Goal: Task Accomplishment & Management: Manage account settings

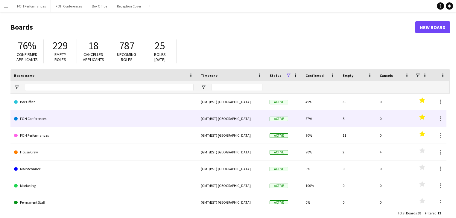
click at [37, 117] on link "FOH Conferences" at bounding box center [103, 118] width 179 height 17
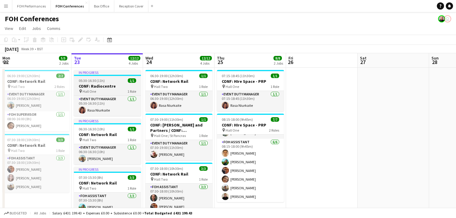
click at [92, 84] on h3 "CONF: Radiocentre" at bounding box center [107, 85] width 67 height 5
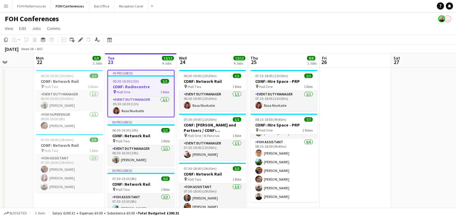
scroll to position [0, 173]
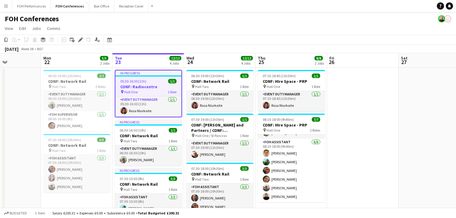
drag, startPoint x: 47, startPoint y: 203, endPoint x: 172, endPoint y: 214, distance: 125.1
click at [172, 214] on app-board "FOH Conferences user View Day view expanded Day view collapsed Month view Date …" at bounding box center [228, 178] width 456 height 333
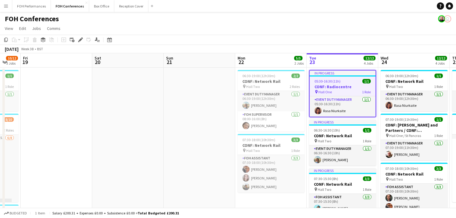
scroll to position [0, 195]
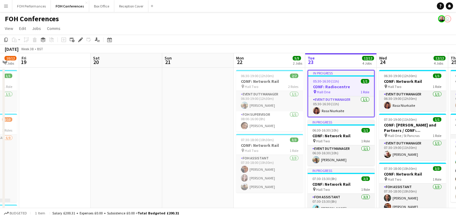
drag, startPoint x: 33, startPoint y: 149, endPoint x: 80, endPoint y: 140, distance: 47.8
click at [80, 140] on app-calendar-viewport "Tue 16 1 Job Wed 17 14/17 3 Jobs Thu 18 10/12 3 Jobs Fri 19 Sat 20 Sun 21 Mon 2…" at bounding box center [228, 193] width 456 height 281
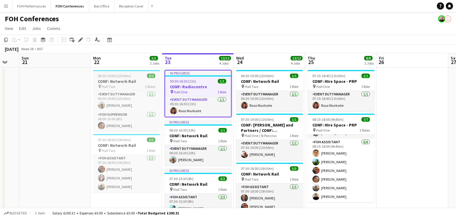
click at [119, 84] on div "pin Hall Two 2 Roles" at bounding box center [126, 86] width 67 height 5
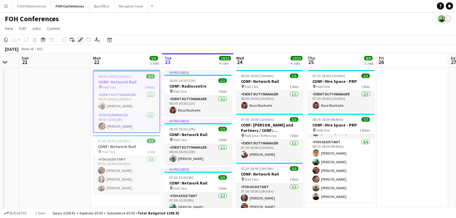
click at [80, 40] on icon at bounding box center [80, 39] width 3 height 3
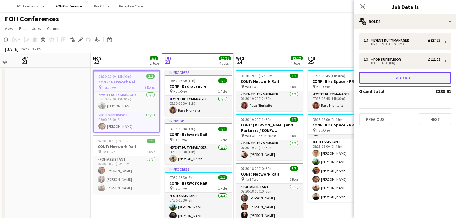
click at [391, 79] on button "Add role" at bounding box center [405, 78] width 92 height 12
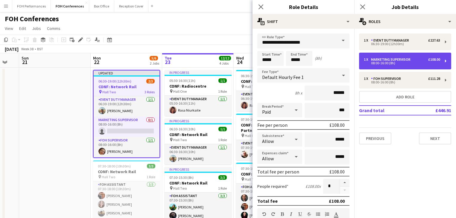
click at [397, 62] on div "08:00-16:00 (8h)" at bounding box center [402, 63] width 76 height 3
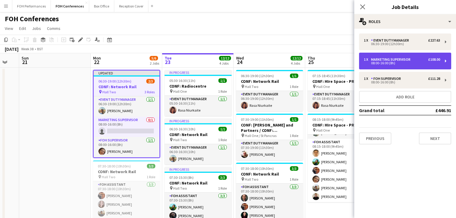
click at [403, 65] on div "1 x Marketing Supervisor £108.00 08:00-16:00 (8h)" at bounding box center [405, 61] width 92 height 17
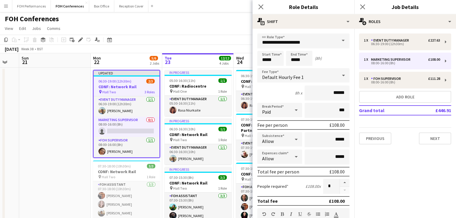
click at [337, 41] on span at bounding box center [343, 40] width 13 height 14
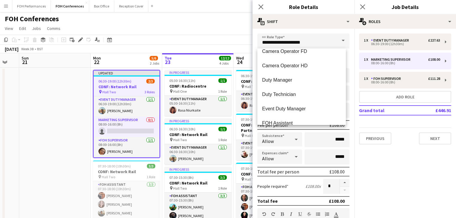
scroll to position [351, 0]
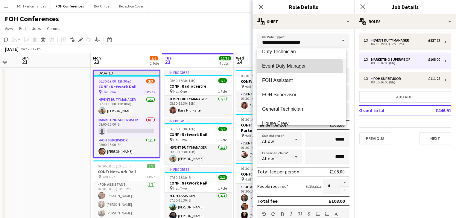
click at [286, 67] on span "Event Duty Manager" at bounding box center [301, 66] width 79 height 6
type input "**********"
type input "******"
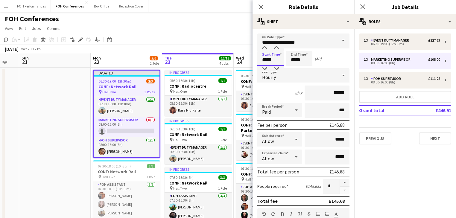
click at [279, 61] on input "*****" at bounding box center [270, 58] width 26 height 15
click at [266, 69] on div at bounding box center [264, 69] width 12 height 6
click at [277, 69] on div at bounding box center [276, 69] width 12 height 6
type input "*****"
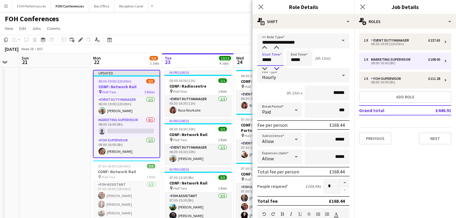
click at [277, 69] on div at bounding box center [276, 69] width 12 height 6
click at [303, 60] on input "*****" at bounding box center [299, 58] width 26 height 15
click at [291, 69] on div at bounding box center [293, 69] width 12 height 6
click at [292, 69] on div at bounding box center [293, 69] width 12 height 6
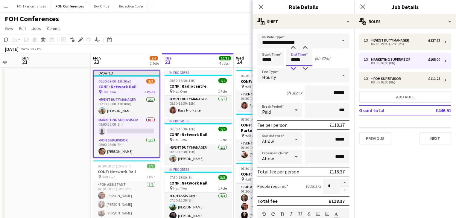
click at [292, 69] on div at bounding box center [293, 69] width 12 height 6
click at [292, 68] on div at bounding box center [293, 69] width 12 height 6
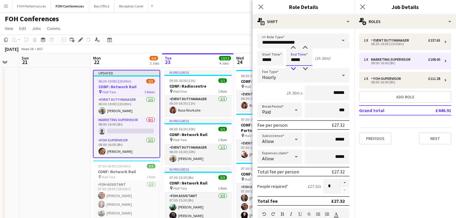
type input "*****"
click at [292, 68] on div at bounding box center [293, 69] width 12 height 6
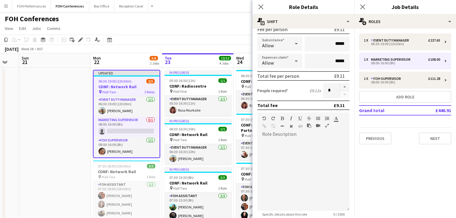
scroll to position [0, 0]
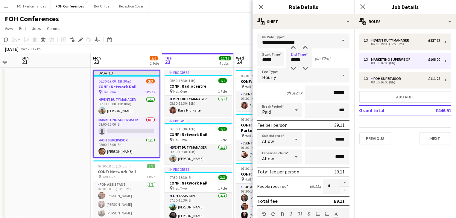
click at [334, 54] on div "Start Time ***** End Time ***** (0h 30m)" at bounding box center [303, 58] width 92 height 15
click at [58, 124] on app-date-cell at bounding box center [54, 201] width 71 height 267
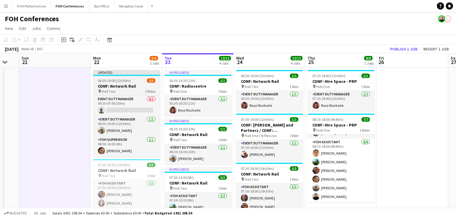
click at [116, 87] on h3 "CONF: Network Rail" at bounding box center [126, 85] width 67 height 5
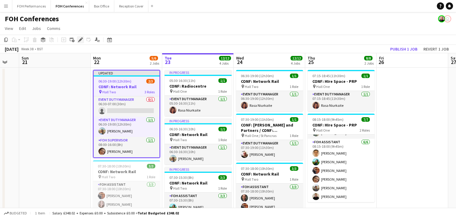
click at [82, 39] on icon "Edit" at bounding box center [80, 39] width 5 height 5
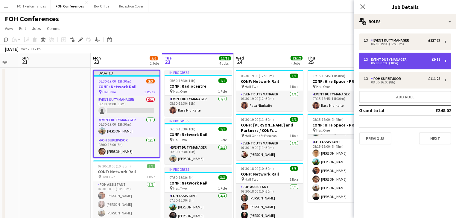
click at [407, 62] on div "06:30-07:00 (30m)" at bounding box center [402, 63] width 76 height 3
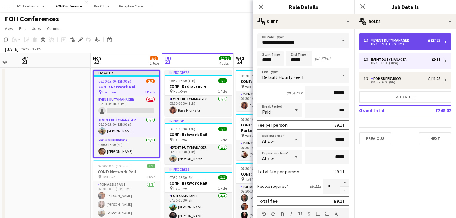
click at [406, 41] on div "Event Duty Manager" at bounding box center [391, 40] width 40 height 4
type input "*****"
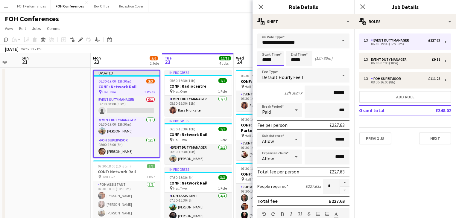
click at [280, 57] on body "Menu Boards Boards Boards All jobs Status Workforce Workforce My Workforce Recr…" at bounding box center [228, 172] width 456 height 345
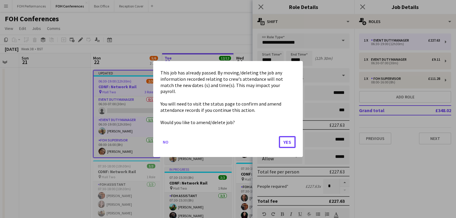
drag, startPoint x: 286, startPoint y: 140, endPoint x: 270, endPoint y: 81, distance: 60.5
click at [286, 140] on button "Yes" at bounding box center [287, 142] width 17 height 12
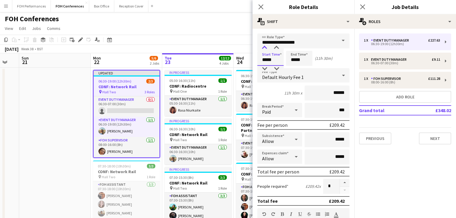
click at [264, 47] on div at bounding box center [264, 48] width 12 height 6
click at [274, 69] on div at bounding box center [276, 69] width 12 height 6
type input "*****"
click at [274, 69] on div at bounding box center [276, 69] width 12 height 6
click at [80, 135] on app-date-cell at bounding box center [54, 201] width 71 height 267
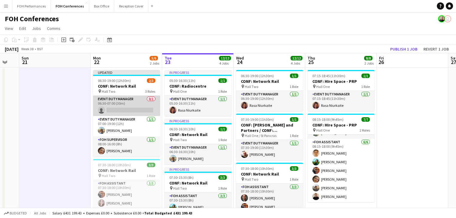
click at [120, 98] on app-card-role "Event Duty Manager 0/1 06:30-07:00 (30m) single-neutral-actions" at bounding box center [126, 106] width 67 height 20
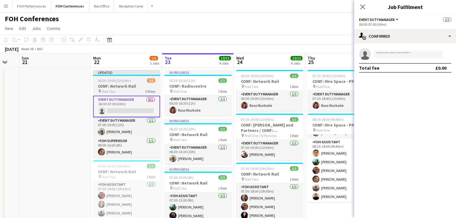
click at [116, 86] on h3 "CONF: Network Rail" at bounding box center [126, 85] width 67 height 5
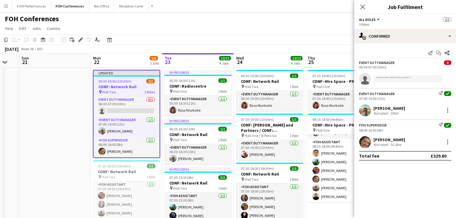
click at [76, 38] on div "Add job Add linked Job Edit Edit linked Job Applicants" at bounding box center [78, 39] width 46 height 7
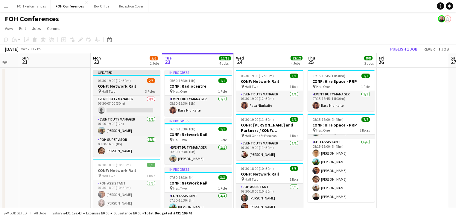
click at [121, 86] on h3 "CONF: Network Rail" at bounding box center [126, 85] width 67 height 5
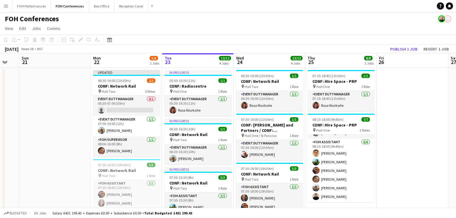
scroll to position [0, 196]
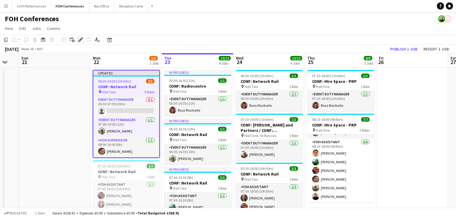
click at [79, 39] on icon "Edit" at bounding box center [80, 39] width 5 height 5
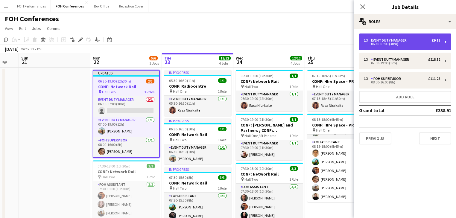
click at [396, 42] on div "06:30-07:00 (30m)" at bounding box center [402, 43] width 76 height 3
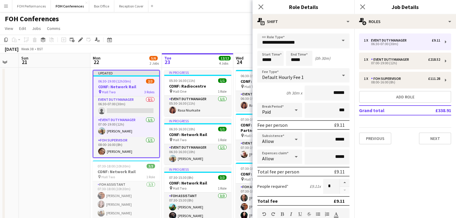
click at [341, 42] on span at bounding box center [343, 40] width 13 height 14
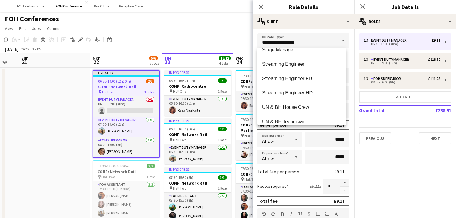
scroll to position [701, 0]
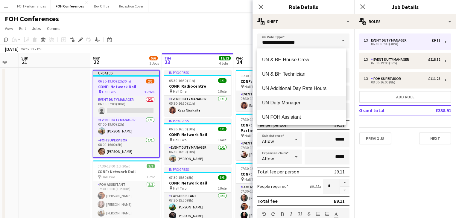
click at [291, 103] on span "UN Duty Manager" at bounding box center [301, 103] width 79 height 6
type input "**********"
type input "******"
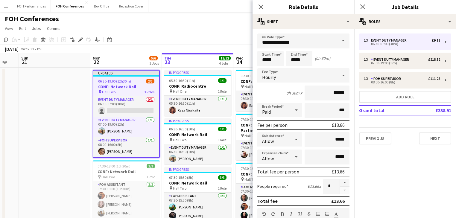
click at [45, 122] on app-date-cell at bounding box center [54, 201] width 71 height 267
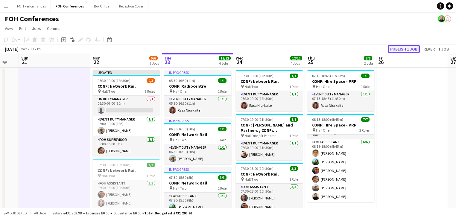
click at [403, 48] on button "Publish 1 job" at bounding box center [403, 49] width 32 height 8
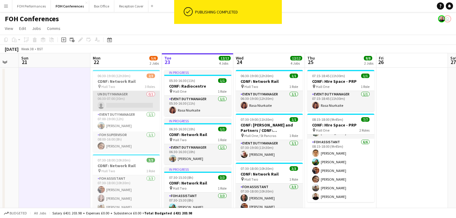
click at [114, 104] on app-card-role "UN Duty Manager 0/1 06:30-07:00 (30m) single-neutral-actions" at bounding box center [126, 101] width 67 height 20
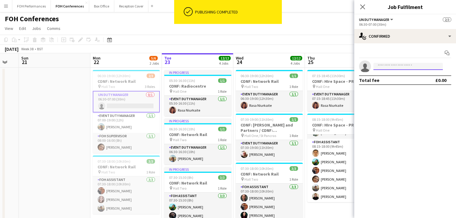
click at [384, 67] on input at bounding box center [407, 66] width 69 height 7
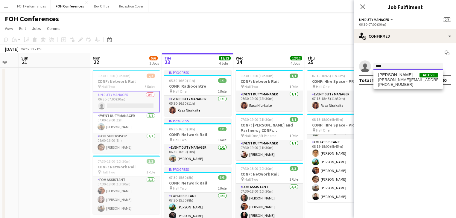
type input "****"
click at [399, 81] on span "rebecca.hutchins28@gmail.com" at bounding box center [408, 79] width 60 height 5
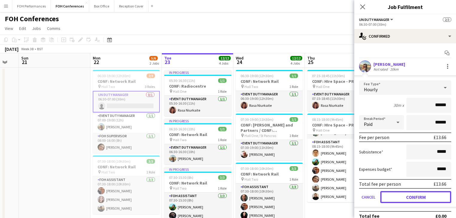
drag, startPoint x: 405, startPoint y: 198, endPoint x: 394, endPoint y: 193, distance: 12.2
click at [405, 198] on button "Confirm" at bounding box center [415, 197] width 71 height 12
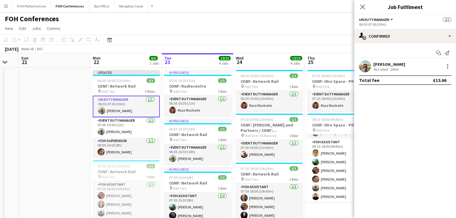
click at [60, 115] on app-date-cell at bounding box center [54, 201] width 71 height 267
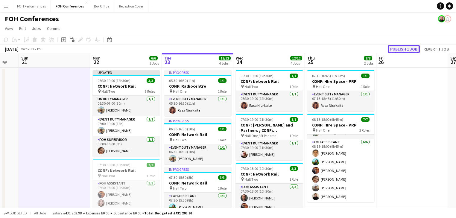
click at [398, 50] on button "Publish 1 job" at bounding box center [403, 49] width 32 height 8
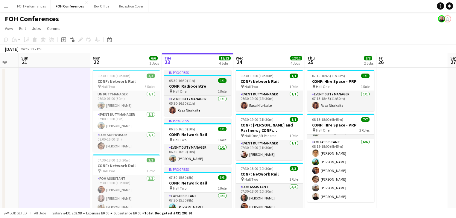
click at [193, 87] on h3 "CONF: Radiocentre" at bounding box center [197, 85] width 67 height 5
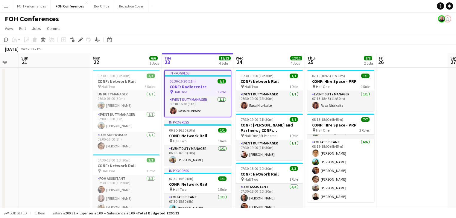
scroll to position [0, 196]
click at [80, 39] on icon "Edit" at bounding box center [80, 39] width 5 height 5
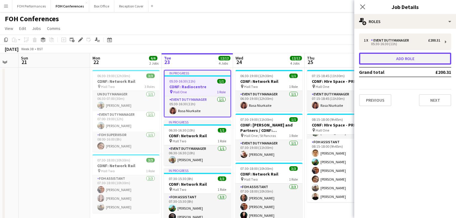
click at [408, 59] on button "Add role" at bounding box center [405, 59] width 92 height 12
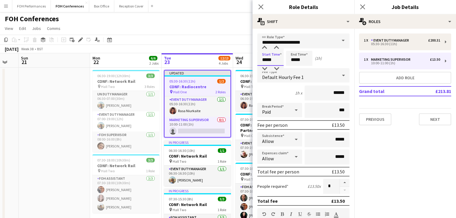
click at [280, 59] on input "*****" at bounding box center [270, 58] width 26 height 15
click at [265, 69] on div at bounding box center [264, 69] width 12 height 6
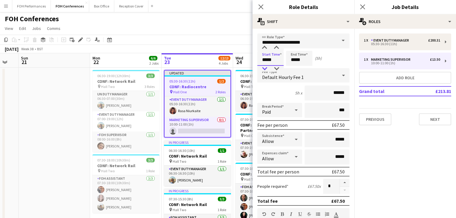
click at [261, 68] on div at bounding box center [264, 69] width 12 height 6
click at [280, 68] on div at bounding box center [276, 69] width 12 height 6
type input "*****"
click at [280, 67] on div at bounding box center [276, 69] width 12 height 6
click at [296, 59] on input "*****" at bounding box center [299, 58] width 26 height 15
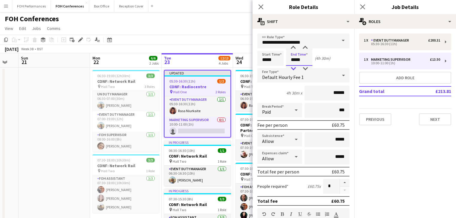
click at [292, 67] on div at bounding box center [293, 69] width 12 height 6
type input "*****"
click at [292, 67] on div at bounding box center [293, 69] width 12 height 6
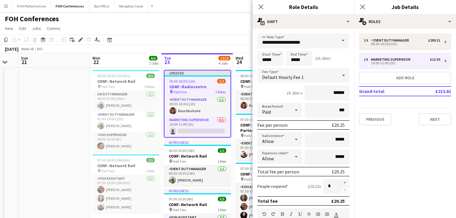
click at [73, 110] on app-date-cell at bounding box center [54, 211] width 71 height 287
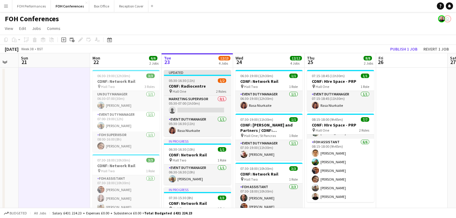
click at [193, 86] on h3 "CONF: Radiocentre" at bounding box center [197, 85] width 67 height 5
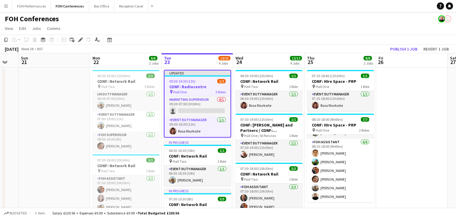
scroll to position [0, 196]
drag, startPoint x: 80, startPoint y: 41, endPoint x: 104, endPoint y: 40, distance: 24.2
click at [80, 41] on icon "Edit" at bounding box center [80, 39] width 5 height 5
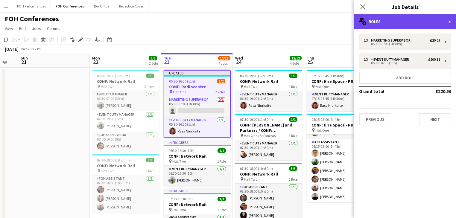
click at [402, 26] on div "multiple-users-add Roles" at bounding box center [405, 21] width 102 height 14
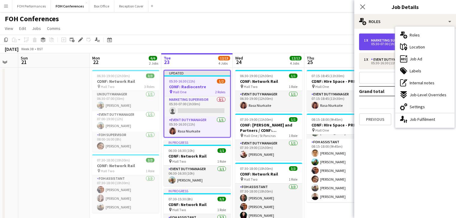
click at [390, 41] on div "Marketing Supervisor" at bounding box center [392, 40] width 42 height 4
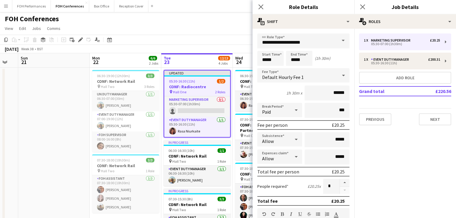
click at [340, 42] on span at bounding box center [343, 40] width 13 height 14
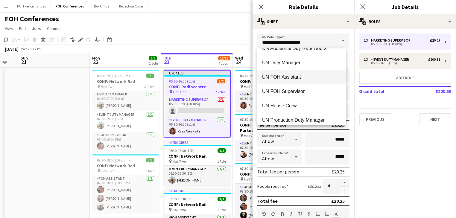
scroll to position [733, 0]
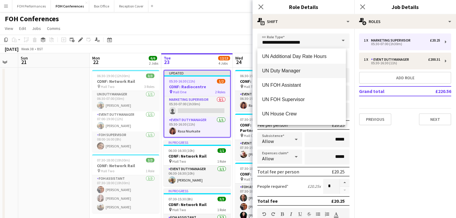
click at [291, 66] on mat-option "UN Duty Manager" at bounding box center [301, 71] width 88 height 14
type input "**********"
type input "******"
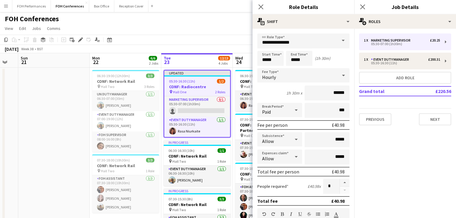
click at [52, 147] on app-date-cell at bounding box center [53, 211] width 71 height 287
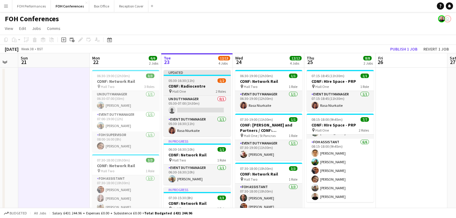
click at [188, 85] on h3 "CONF: Radiocentre" at bounding box center [197, 85] width 67 height 5
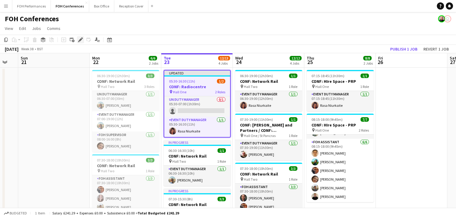
click at [83, 39] on icon "Edit" at bounding box center [80, 39] width 5 height 5
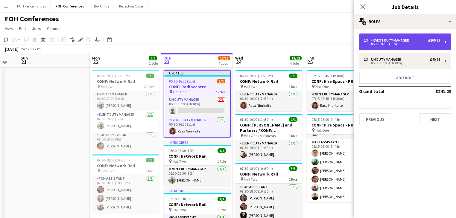
click at [403, 44] on div "05:30-16:30 (11h)" at bounding box center [402, 43] width 76 height 3
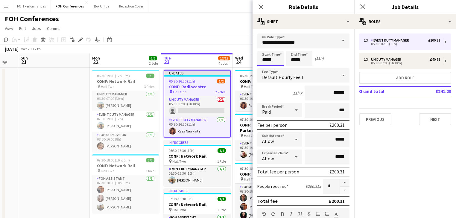
click at [276, 61] on body "Menu Boards Boards Boards All jobs Status Workforce Workforce My Workforce Recr…" at bounding box center [228, 182] width 456 height 365
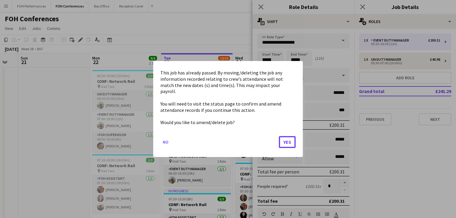
click at [286, 139] on button "Yes" at bounding box center [287, 142] width 17 height 12
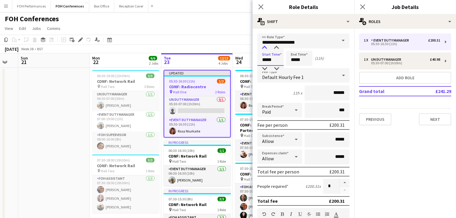
click at [263, 47] on div at bounding box center [264, 48] width 12 height 6
click at [264, 48] on div at bounding box center [264, 48] width 12 height 6
click at [276, 68] on div at bounding box center [276, 69] width 12 height 6
type input "*****"
click at [276, 68] on div at bounding box center [276, 69] width 12 height 6
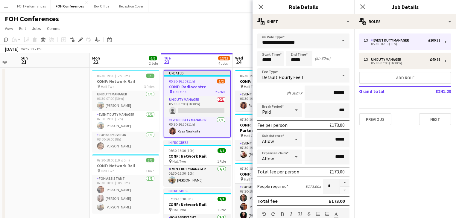
click at [43, 142] on app-date-cell at bounding box center [53, 211] width 71 height 287
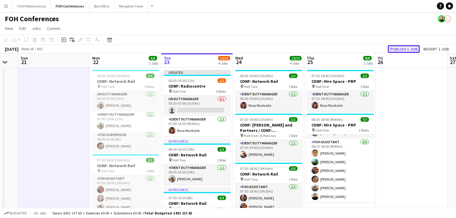
click at [406, 48] on button "Publish 1 job" at bounding box center [403, 49] width 32 height 8
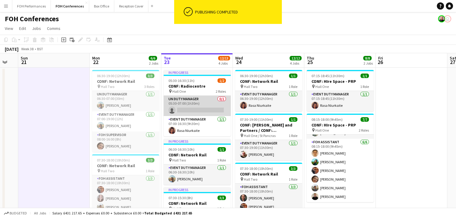
click at [193, 110] on app-card-role "UN Duty Manager 0/1 05:30-07:00 (1h30m) single-neutral-actions" at bounding box center [197, 106] width 67 height 20
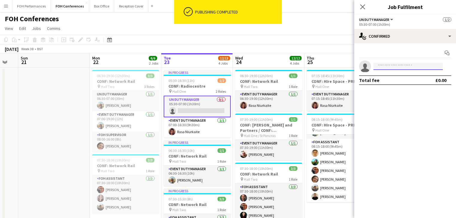
click at [390, 65] on input at bounding box center [407, 66] width 69 height 7
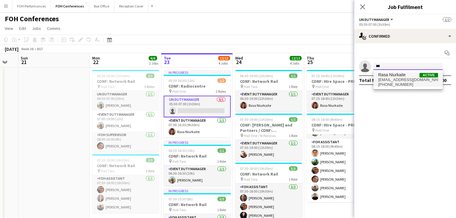
type input "***"
click at [392, 77] on span "Rasa Niurkaite" at bounding box center [392, 74] width 28 height 5
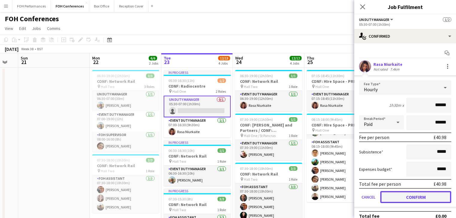
drag, startPoint x: 409, startPoint y: 197, endPoint x: 376, endPoint y: 185, distance: 35.6
click at [409, 196] on button "Confirm" at bounding box center [415, 197] width 71 height 12
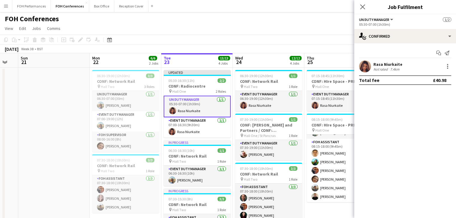
click at [67, 122] on app-date-cell at bounding box center [53, 211] width 71 height 287
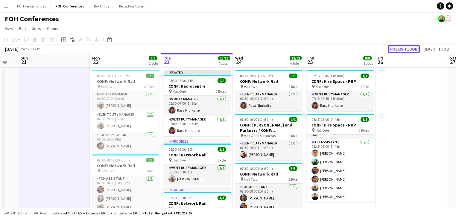
click at [404, 49] on button "Publish 1 job" at bounding box center [403, 49] width 32 height 8
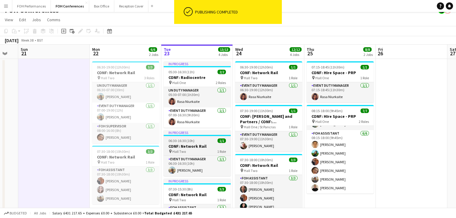
scroll to position [0, 0]
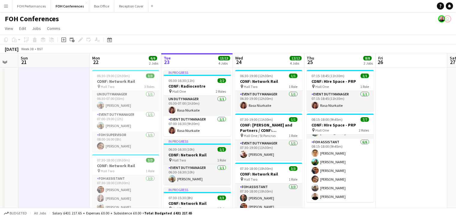
click at [189, 154] on h3 "CONF: Network Rail" at bounding box center [197, 154] width 67 height 5
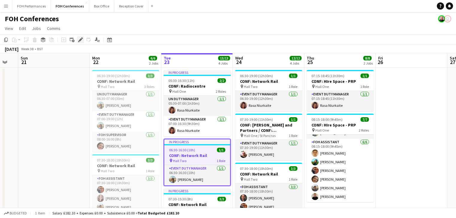
click at [78, 41] on icon "Edit" at bounding box center [80, 39] width 5 height 5
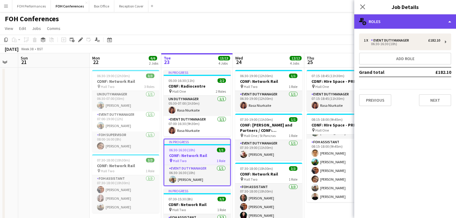
click at [390, 18] on div "multiple-users-add Roles" at bounding box center [405, 21] width 102 height 14
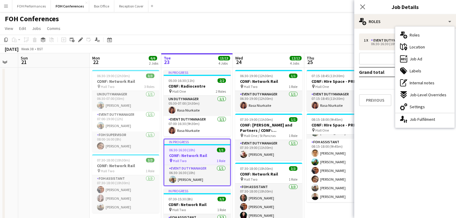
click at [381, 52] on div "1 x Event Duty Manager £182.10 06:30-16:30 (10h) Add role Grand total £182.10 P…" at bounding box center [405, 69] width 102 height 73
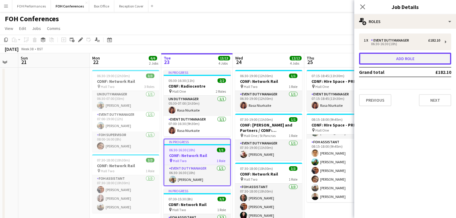
click at [395, 59] on button "Add role" at bounding box center [405, 59] width 92 height 12
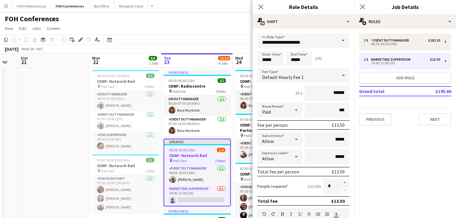
click at [338, 41] on span at bounding box center [343, 40] width 13 height 14
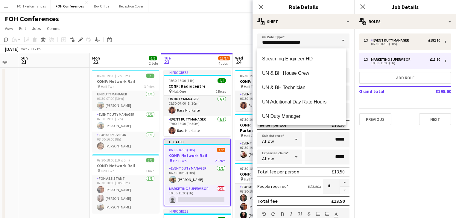
scroll to position [733, 0]
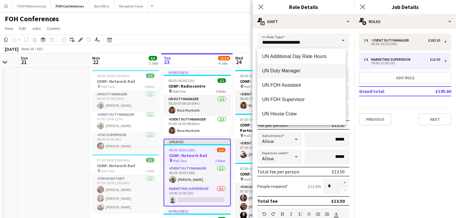
click at [295, 69] on span "UN Duty Manager" at bounding box center [301, 71] width 79 height 6
type input "**********"
type input "******"
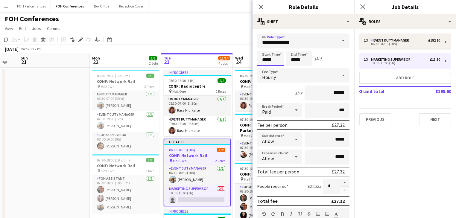
click at [280, 59] on input "*****" at bounding box center [270, 58] width 26 height 15
click at [266, 68] on div at bounding box center [264, 69] width 12 height 6
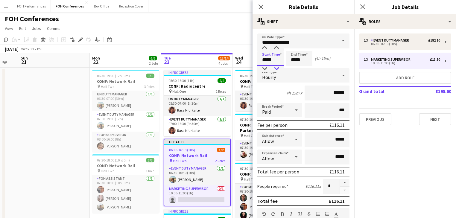
click at [276, 68] on div at bounding box center [276, 69] width 12 height 6
type input "*****"
click at [276, 68] on div at bounding box center [276, 69] width 12 height 6
click at [302, 61] on input "*****" at bounding box center [299, 58] width 26 height 15
click at [291, 68] on div at bounding box center [293, 69] width 12 height 6
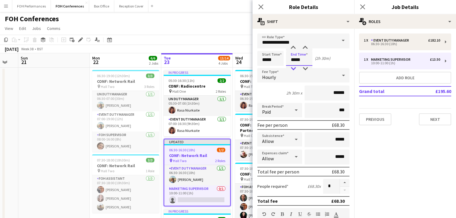
click at [291, 68] on div at bounding box center [293, 69] width 12 height 6
type input "*****"
click at [291, 68] on div at bounding box center [293, 69] width 12 height 6
click at [43, 104] on app-date-cell at bounding box center [53, 222] width 71 height 308
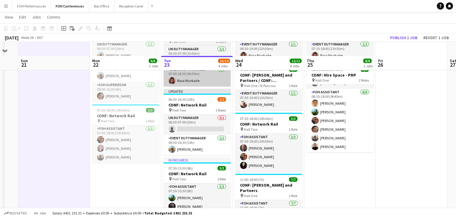
scroll to position [64, 0]
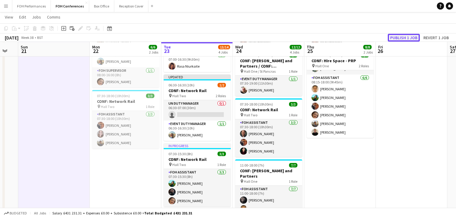
click at [403, 37] on button "Publish 1 job" at bounding box center [403, 38] width 32 height 8
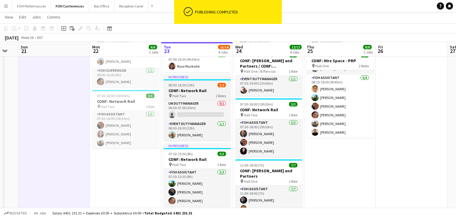
click at [186, 89] on h3 "CONF: Network Rail" at bounding box center [197, 90] width 67 height 5
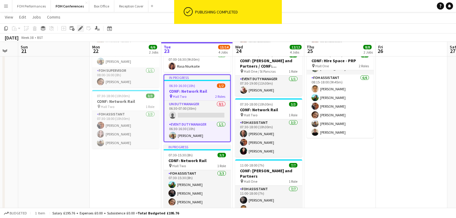
click at [82, 30] on icon "Edit" at bounding box center [80, 28] width 5 height 5
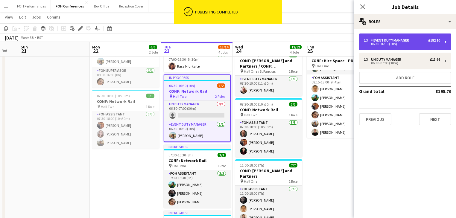
click at [401, 45] on div "06:30-16:30 (10h)" at bounding box center [402, 43] width 76 height 3
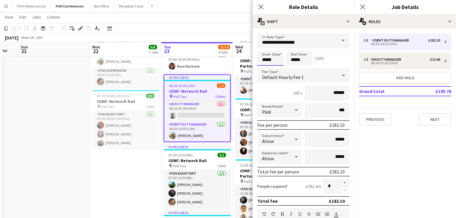
click at [265, 57] on body "Menu Boards Boards Boards All jobs Status Workforce Workforce My Workforce Recr…" at bounding box center [228, 128] width 456 height 385
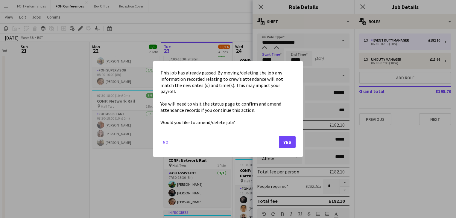
scroll to position [0, 0]
click at [285, 139] on button "Yes" at bounding box center [287, 142] width 17 height 12
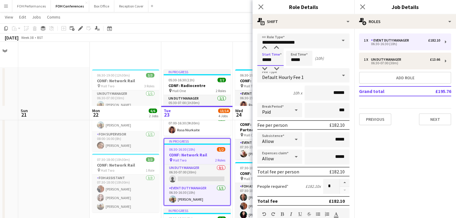
scroll to position [64, 0]
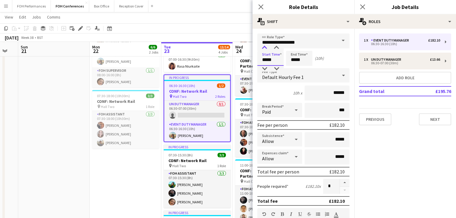
click at [264, 47] on div at bounding box center [264, 48] width 12 height 6
click at [276, 70] on div at bounding box center [276, 69] width 12 height 6
type input "*****"
click at [276, 70] on div at bounding box center [276, 69] width 12 height 6
click at [81, 172] on app-date-cell at bounding box center [53, 157] width 71 height 308
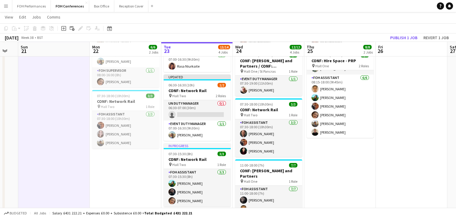
click at [403, 33] on app-toolbar "Copy Paste Paste Ctrl+V Paste with crew Ctrl+Shift+V Paste linked Job Delete Gr…" at bounding box center [228, 28] width 456 height 10
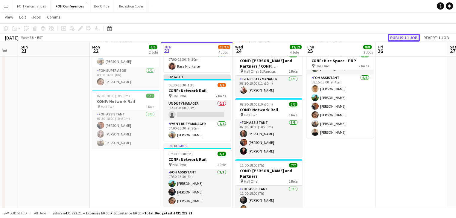
click at [400, 36] on button "Publish 1 job" at bounding box center [403, 38] width 32 height 8
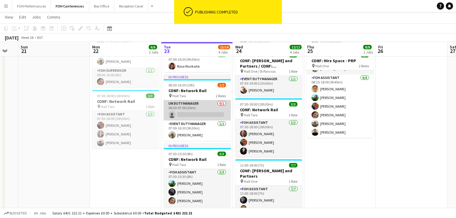
click at [193, 114] on app-card-role "UN Duty Manager 0/1 06:30-07:00 (30m) single-neutral-actions" at bounding box center [197, 110] width 67 height 20
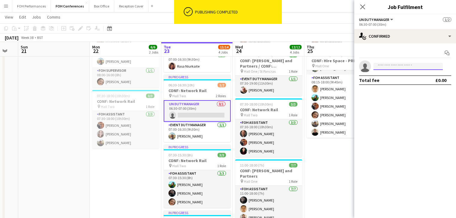
click at [396, 68] on input at bounding box center [407, 66] width 69 height 7
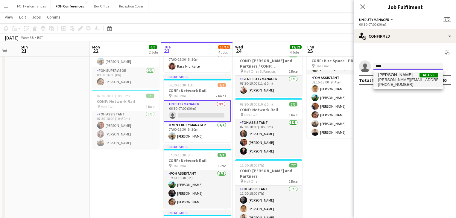
type input "****"
click at [392, 79] on span "rebecca.hutchins28@gmail.com" at bounding box center [408, 79] width 60 height 5
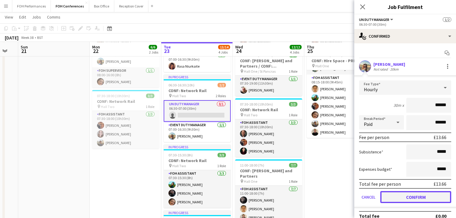
click at [406, 196] on button "Confirm" at bounding box center [415, 197] width 71 height 12
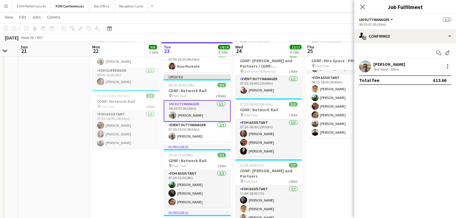
drag, startPoint x: 43, startPoint y: 149, endPoint x: 81, endPoint y: 140, distance: 39.2
click at [44, 150] on app-date-cell at bounding box center [53, 157] width 71 height 308
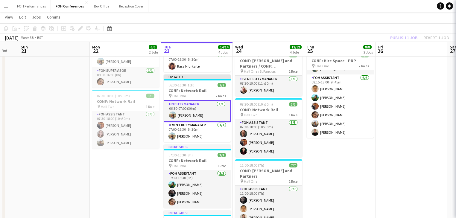
scroll to position [0, 196]
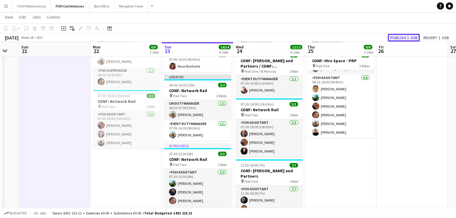
click at [409, 37] on button "Publish 1 job" at bounding box center [403, 38] width 32 height 8
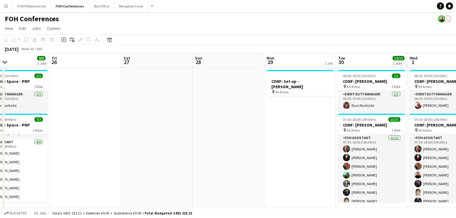
scroll to position [0, 237]
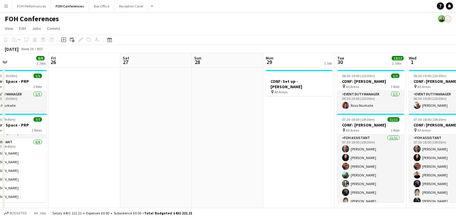
drag, startPoint x: 385, startPoint y: 149, endPoint x: 58, endPoint y: 104, distance: 330.4
click at [58, 104] on app-calendar-viewport "Mon 22 6/6 2 Jobs Tue 23 14/14 4 Jobs Wed 24 12/12 4 Jobs Thu 25 8/8 2 Jobs Fri…" at bounding box center [228, 214] width 456 height 322
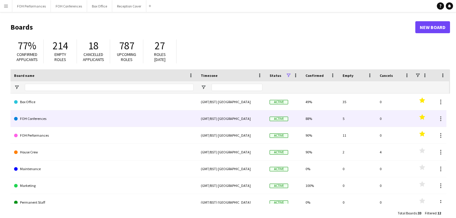
click at [35, 117] on link "FOH Conferences" at bounding box center [103, 118] width 179 height 17
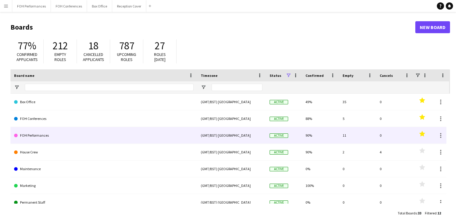
click at [43, 133] on link "FOH Performances" at bounding box center [103, 135] width 179 height 17
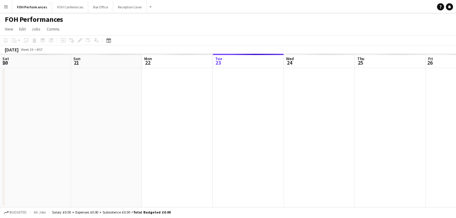
scroll to position [0, 143]
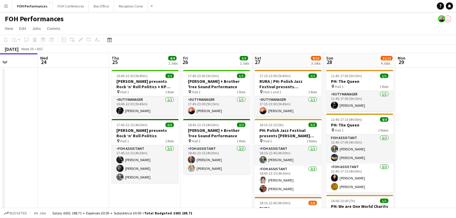
drag, startPoint x: 194, startPoint y: 115, endPoint x: 88, endPoint y: 102, distance: 106.0
click at [88, 102] on app-calendar-viewport "Sat 20 11/12 4 Jobs Sun 21 6/6 2 Jobs Mon 22 1/1 1 Job Tue 23 Wed 24 Thu 25 4/4…" at bounding box center [228, 210] width 456 height 315
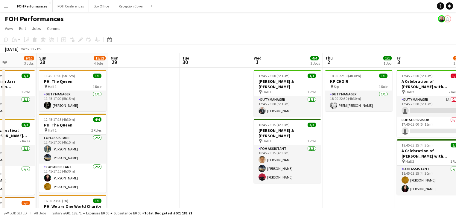
drag, startPoint x: 314, startPoint y: 125, endPoint x: 30, endPoint y: 87, distance: 286.5
click at [30, 87] on app-calendar-viewport "Thu 25 4/4 2 Jobs Fri 26 3/3 2 Jobs Sat 27 9/10 3 Jobs Sun 28 11/12 4 Jobs Mon …" at bounding box center [228, 210] width 456 height 315
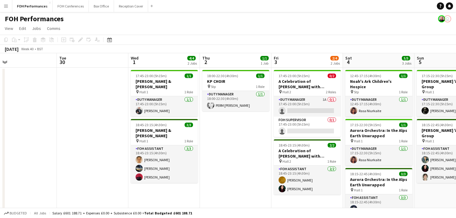
drag, startPoint x: 126, startPoint y: 104, endPoint x: 46, endPoint y: 87, distance: 81.9
click at [46, 87] on app-calendar-viewport "Sat 27 9/10 3 Jobs Sun 28 11/12 4 Jobs Mon 29 Tue 30 Wed 1 4/4 2 Jobs Thu 2 1/1…" at bounding box center [228, 210] width 456 height 315
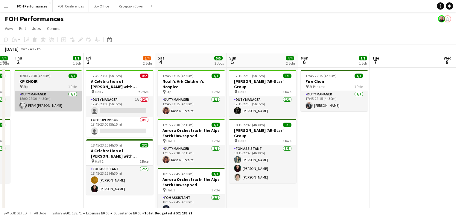
drag, startPoint x: 220, startPoint y: 151, endPoint x: 73, endPoint y: 93, distance: 158.5
click at [34, 96] on app-calendar-viewport "Mon 29 Tue 30 Wed 1 4/4 2 Jobs Thu 2 1/1 1 Job Fri 3 2/4 2 Jobs Sat 4 5/5 3 Job…" at bounding box center [228, 210] width 456 height 315
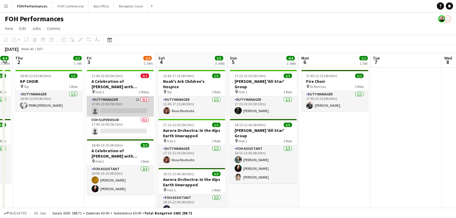
click at [121, 104] on app-card-role "Duty Manager 1A 0/1 17:45-23:00 (5h15m) single-neutral-actions" at bounding box center [120, 106] width 67 height 20
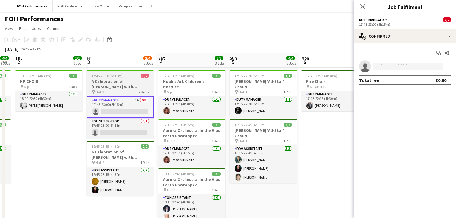
click at [112, 83] on h3 "A Celebration of [PERSON_NAME] with [PERSON_NAME] and [PERSON_NAME]" at bounding box center [120, 84] width 67 height 11
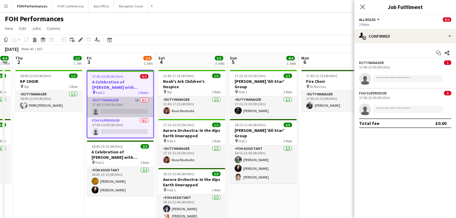
click at [113, 103] on app-card-role "Duty Manager 1A 0/1 17:45-23:00 (5h15m) single-neutral-actions" at bounding box center [120, 107] width 66 height 20
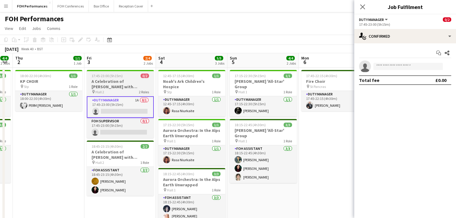
click at [120, 81] on h3 "A Celebration of [PERSON_NAME] with [PERSON_NAME] and [PERSON_NAME]" at bounding box center [120, 84] width 67 height 11
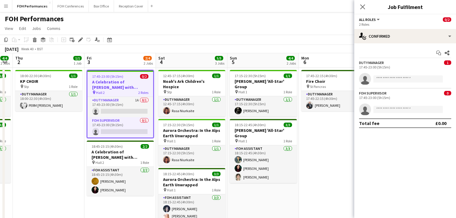
drag, startPoint x: 39, startPoint y: 168, endPoint x: 45, endPoint y: 159, distance: 11.1
click at [39, 166] on app-date-cell "18:00-22:30 (4h30m) 1/1 KP CHOIR pin Stp 1 Role Duty Manager [DATE] 18:00-22:30…" at bounding box center [48, 218] width 71 height 301
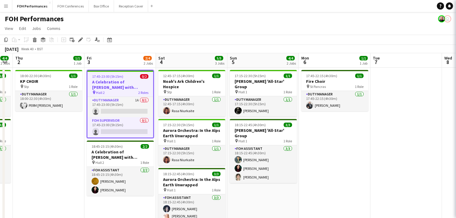
scroll to position [0, 201]
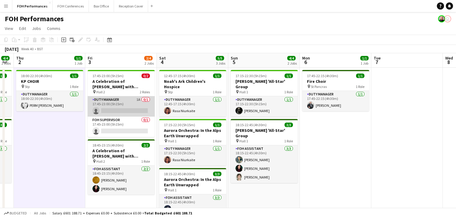
click at [115, 105] on app-card-role "Duty Manager 1A 0/1 17:45-23:00 (5h15m) single-neutral-actions" at bounding box center [121, 106] width 67 height 20
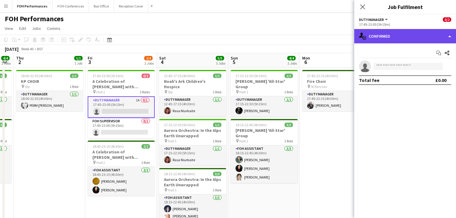
click at [397, 38] on div "single-neutral-actions-check-2 Confirmed" at bounding box center [405, 36] width 102 height 14
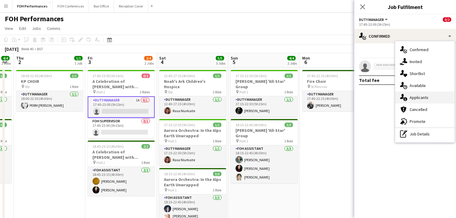
click at [425, 99] on span "Applicants" at bounding box center [418, 97] width 19 height 5
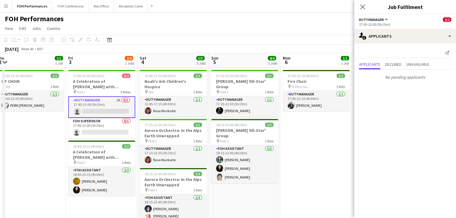
scroll to position [0, 239]
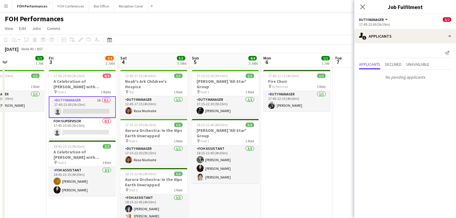
drag, startPoint x: 301, startPoint y: 187, endPoint x: 262, endPoint y: 182, distance: 39.1
click at [262, 182] on app-calendar-viewport "Mon 29 Tue 30 Wed 1 4/4 2 Jobs Thu 2 1/1 1 Job Fri 3 2/4 2 Jobs Sat 4 5/5 3 Job…" at bounding box center [228, 210] width 456 height 315
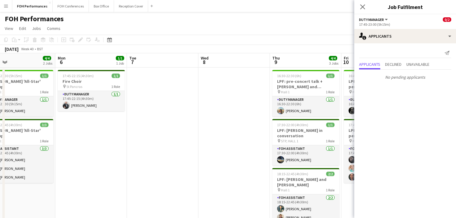
drag, startPoint x: 302, startPoint y: 143, endPoint x: 95, endPoint y: 139, distance: 206.6
click at [95, 139] on app-calendar-viewport "Fri 3 2/4 2 Jobs Sat 4 5/5 3 Jobs Sun 5 4/4 2 Jobs Mon 6 1/1 1 Job Tue 7 Wed 8 …" at bounding box center [228, 210] width 456 height 315
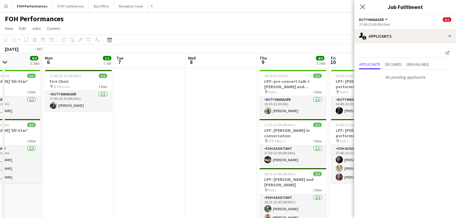
drag, startPoint x: 165, startPoint y: 146, endPoint x: 3, endPoint y: 128, distance: 162.7
click at [3, 128] on div "Fri 3 2/4 2 Jobs Sat 4 5/5 3 Jobs Sun 5 4/4 2 Jobs Mon 6 1/1 1 Job Tue 7 Wed 8 …" at bounding box center [228, 210] width 456 height 315
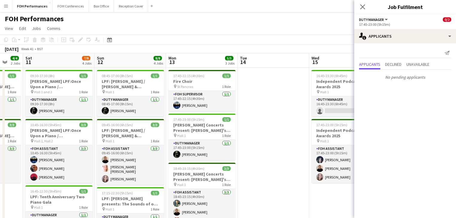
scroll to position [0, 151]
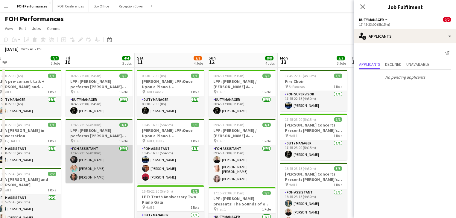
drag, startPoint x: 195, startPoint y: 180, endPoint x: 95, endPoint y: 152, distance: 103.8
click at [73, 154] on app-calendar-viewport "Tue 7 Wed 8 Thu 9 4/4 3 Jobs Fri 10 4/4 2 Jobs Sat 11 7/8 4 Jobs Sun 12 8/8 4 J…" at bounding box center [228, 210] width 456 height 315
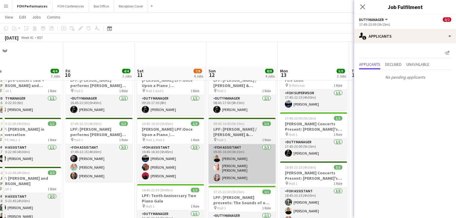
scroll to position [0, 0]
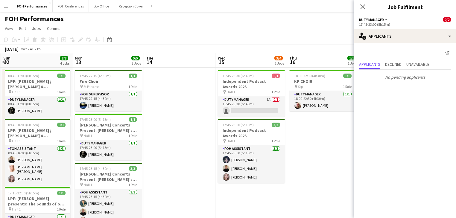
drag, startPoint x: 237, startPoint y: 153, endPoint x: 27, endPoint y: 120, distance: 212.3
click at [27, 120] on app-calendar-viewport "Thu 9 4/4 3 Jobs Fri 10 4/4 2 Jobs Sat 11 7/8 4 Jobs Sun 12 8/8 4 Jobs Mon 13 5…" at bounding box center [228, 210] width 456 height 315
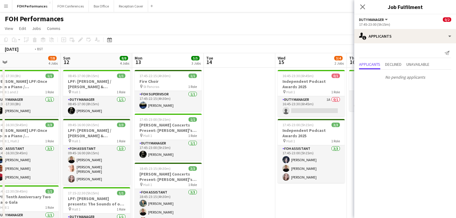
drag, startPoint x: 145, startPoint y: 143, endPoint x: 87, endPoint y: 129, distance: 59.8
click at [87, 129] on app-calendar-viewport "Thu 9 4/4 3 Jobs Fri 10 4/4 2 Jobs Sat 11 7/8 4 Jobs Sun 12 8/8 4 Jobs Mon 13 5…" at bounding box center [228, 210] width 456 height 315
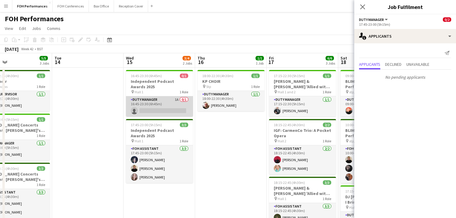
click at [152, 111] on app-card-role "Duty Manager 1A 0/1 16:45-23:30 (6h45m) single-neutral-actions" at bounding box center [159, 106] width 67 height 20
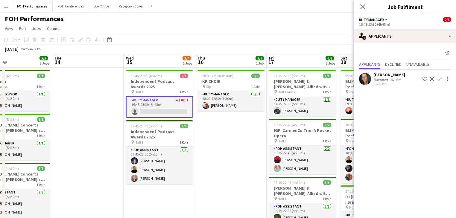
click at [438, 78] on app-icon "Confirm" at bounding box center [438, 79] width 5 height 5
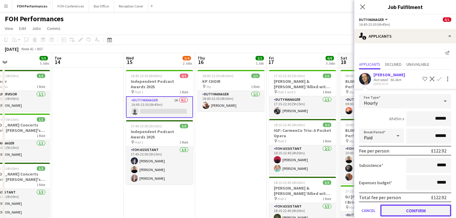
click at [420, 210] on button "Confirm" at bounding box center [415, 210] width 71 height 12
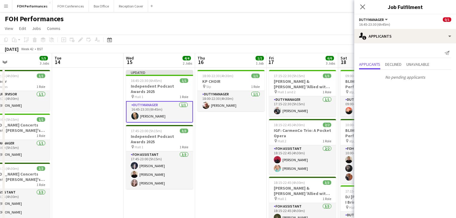
click at [229, 142] on app-date-cell "18:00-22:30 (4h30m) 1/1 KP CHOIR pin Stp 1 Role Duty Manager [DATE] 18:00-22:30…" at bounding box center [230, 218] width 71 height 301
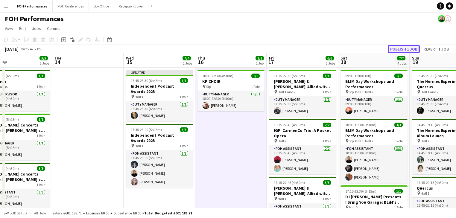
click at [407, 49] on button "Publish 1 job" at bounding box center [403, 49] width 32 height 8
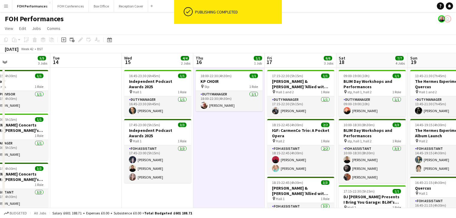
scroll to position [0, 165]
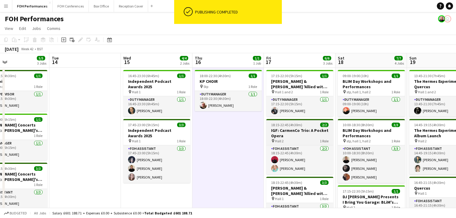
drag, startPoint x: 329, startPoint y: 134, endPoint x: 299, endPoint y: 128, distance: 29.8
click at [326, 127] on app-calendar-viewport "Sat 11 7/8 4 Jobs Sun 12 8/8 4 Jobs Mon 13 5/5 3 Jobs Tue 14 Wed 15 4/4 2 Jobs …" at bounding box center [228, 210] width 456 height 315
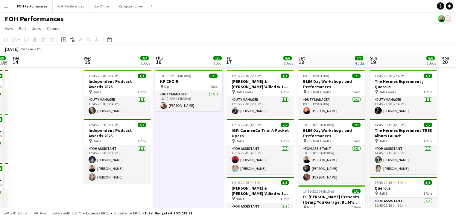
scroll to position [0, 255]
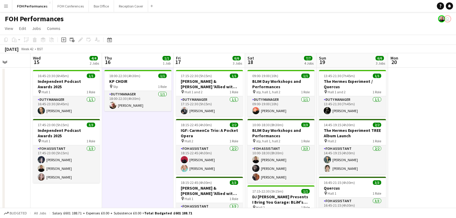
drag, startPoint x: 305, startPoint y: 130, endPoint x: 215, endPoint y: 124, distance: 90.2
click at [215, 124] on app-calendar-viewport "Sat 11 7/8 4 Jobs Sun 12 8/8 4 Jobs Mon 13 5/5 3 Jobs Tue 14 Wed 15 4/4 2 Jobs …" at bounding box center [228, 210] width 456 height 315
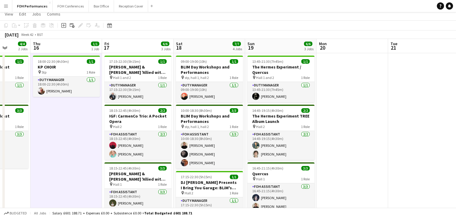
scroll to position [32, 0]
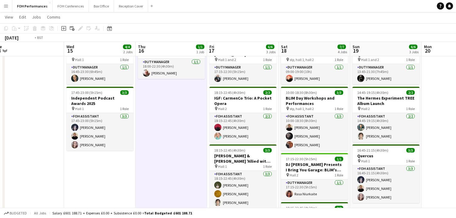
drag, startPoint x: 75, startPoint y: 143, endPoint x: 323, endPoint y: 136, distance: 247.9
click at [323, 136] on app-calendar-viewport "Sun 12 8/8 4 Jobs Mon 13 5/5 3 Jobs Tue 14 Wed 15 4/4 2 Jobs Thu 16 1/1 1 Job F…" at bounding box center [228, 164] width 456 height 344
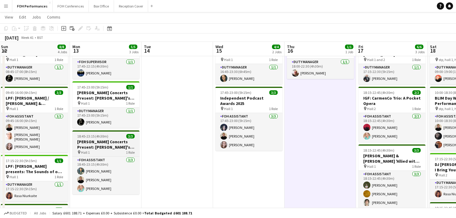
drag, startPoint x: 167, startPoint y: 139, endPoint x: 287, endPoint y: 149, distance: 120.6
click at [354, 152] on app-calendar-viewport "Fri 10 4/4 2 Jobs Sat 11 7/8 4 Jobs Sun 12 8/8 4 Jobs Mon 13 5/5 3 Jobs Tue 14 …" at bounding box center [228, 164] width 456 height 344
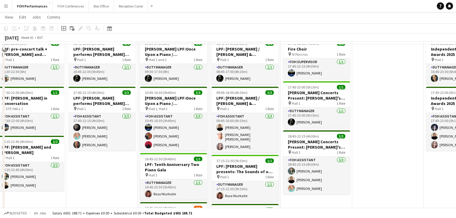
scroll to position [0, 0]
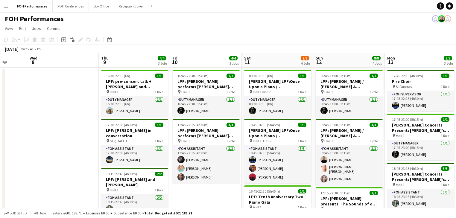
drag, startPoint x: 253, startPoint y: 142, endPoint x: 286, endPoint y: 140, distance: 32.7
click at [292, 141] on app-calendar-viewport "Sun 5 4/4 2 Jobs Mon 6 1/1 1 Job Tue 7 Wed 8 Thu 9 4/4 3 Jobs Fri 10 4/4 2 Jobs…" at bounding box center [228, 210] width 456 height 315
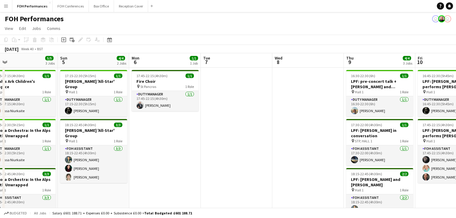
drag, startPoint x: 311, startPoint y: 142, endPoint x: 329, endPoint y: 154, distance: 21.6
click at [342, 148] on app-calendar-viewport "Thu 2 1/1 1 Job Fri 3 2/4 2 Jobs Sat 4 5/5 3 Jobs Sun 5 4/4 2 Jobs Mon 6 1/1 1 …" at bounding box center [228, 210] width 456 height 315
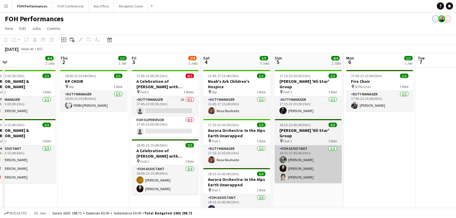
drag, startPoint x: 192, startPoint y: 155, endPoint x: 288, endPoint y: 165, distance: 96.7
click at [328, 165] on app-calendar-viewport "Mon 29 Tue 30 Wed 1 4/4 2 Jobs Thu 2 1/1 1 Job Fri 3 2/4 2 Jobs Sat 4 5/5 3 Job…" at bounding box center [228, 210] width 456 height 315
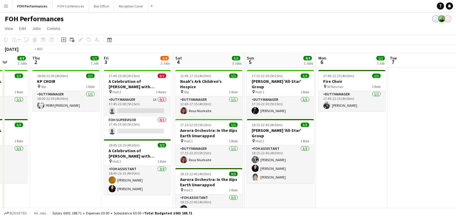
drag, startPoint x: 149, startPoint y: 153, endPoint x: 340, endPoint y: 158, distance: 190.2
click at [340, 158] on app-calendar-viewport "Mon 29 Tue 30 Wed 1 4/4 2 Jobs Thu 2 1/1 1 Job Fri 3 2/4 2 Jobs Sat 4 5/5 3 Job…" at bounding box center [228, 210] width 456 height 315
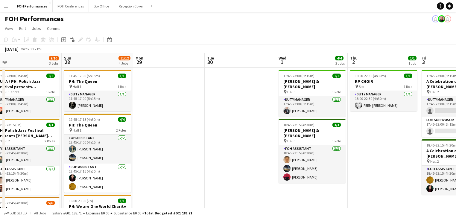
drag, startPoint x: 245, startPoint y: 146, endPoint x: 380, endPoint y: 146, distance: 135.7
click at [380, 146] on app-calendar-viewport "Thu 25 4/4 2 Jobs Fri 26 3/3 2 Jobs Sat 27 9/10 3 Jobs Sun 28 11/12 4 Jobs Mon …" at bounding box center [228, 210] width 456 height 315
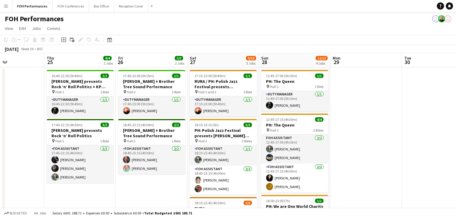
drag, startPoint x: 309, startPoint y: 143, endPoint x: 427, endPoint y: 144, distance: 118.4
click at [427, 144] on app-calendar-viewport "Mon 22 1/1 1 Job Tue 23 Wed 24 Thu 25 4/4 2 Jobs Fri 26 3/3 2 Jobs Sat 27 9/10 …" at bounding box center [228, 210] width 456 height 315
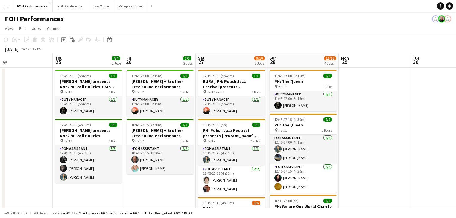
scroll to position [0, 233]
drag, startPoint x: 201, startPoint y: 150, endPoint x: 126, endPoint y: 118, distance: 80.7
click at [126, 118] on app-calendar-viewport "Sun 21 6/6 2 Jobs Mon 22 1/1 1 Job Tue 23 Wed 24 Thu 25 4/4 2 Jobs Fri 26 3/3 2…" at bounding box center [228, 210] width 456 height 315
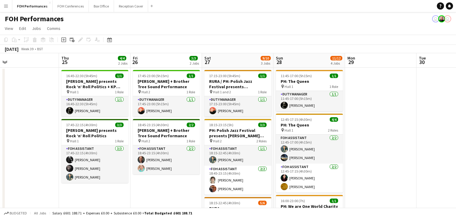
scroll to position [0, 156]
drag, startPoint x: 23, startPoint y: 129, endPoint x: 29, endPoint y: 119, distance: 12.3
click at [29, 119] on app-calendar-viewport "Mon 22 1/1 1 Job Tue 23 Wed 24 Thu 25 4/4 2 Jobs Fri 26 3/3 2 Jobs Sat 27 9/10 …" at bounding box center [228, 210] width 456 height 315
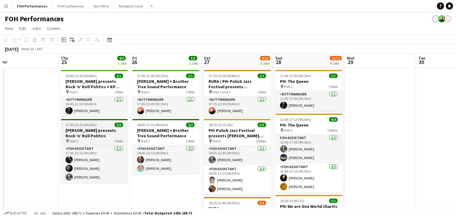
click at [80, 134] on h3 "[PERSON_NAME] presents Rock ‘n’ Roll Politics" at bounding box center [94, 133] width 67 height 11
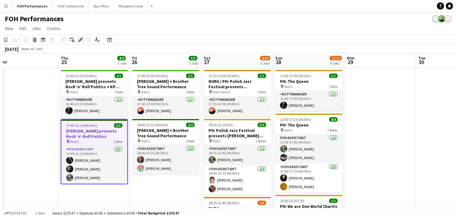
click at [80, 39] on icon "Edit" at bounding box center [80, 39] width 5 height 5
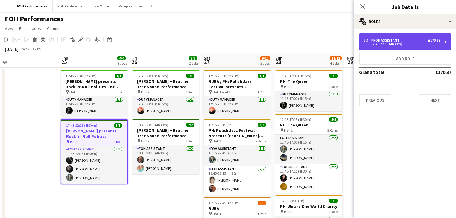
click at [398, 44] on div "17:45-22:15 (4h30m)" at bounding box center [402, 43] width 76 height 3
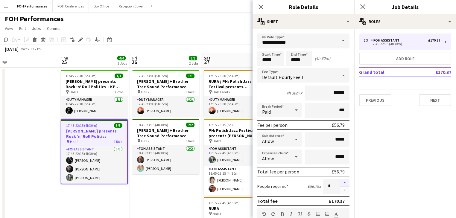
click at [341, 181] on button "button" at bounding box center [345, 183] width 10 height 8
type input "*"
click at [132, 200] on app-date-cell "17:45-23:00 (5h15m) 1/1 [PERSON_NAME] + Brother Tree Sound Performance pin Hall…" at bounding box center [165, 218] width 71 height 301
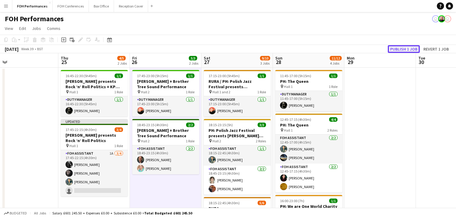
click at [403, 47] on button "Publish 1 job" at bounding box center [403, 49] width 32 height 8
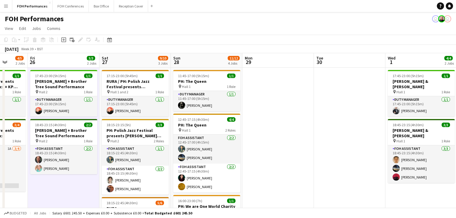
scroll to position [0, 265]
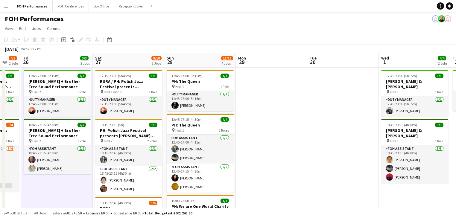
drag, startPoint x: 162, startPoint y: 179, endPoint x: 53, endPoint y: 169, distance: 109.0
click at [53, 169] on app-calendar-viewport "Mon 22 1/1 1 Job Tue 23 Wed 24 Thu 25 4/5 2 Jobs Fri 26 3/3 2 Jobs Sat 27 9/10 …" at bounding box center [228, 210] width 456 height 315
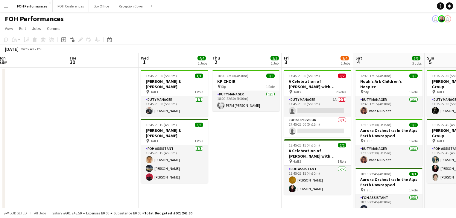
scroll to position [0, 243]
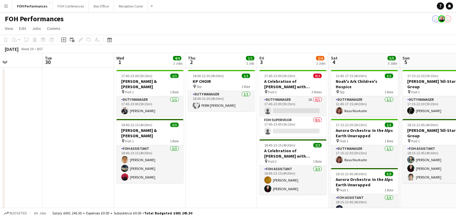
drag, startPoint x: 274, startPoint y: 157, endPoint x: -99, endPoint y: 106, distance: 376.8
click at [0, 106] on html "Menu Boards Boards Boards All jobs Status Workforce Workforce My Workforce Recr…" at bounding box center [228, 189] width 456 height 378
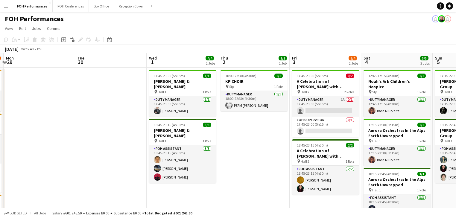
scroll to position [0, 214]
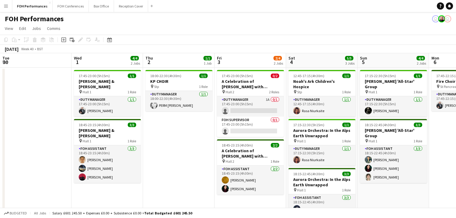
drag, startPoint x: 227, startPoint y: 151, endPoint x: 184, endPoint y: 152, distance: 42.5
click at [184, 152] on app-calendar-viewport "Sat 27 9/10 3 Jobs Sun 28 11/12 4 Jobs Mon 29 Tue 30 Wed 1 4/4 2 Jobs Thu 2 1/1…" at bounding box center [228, 210] width 456 height 315
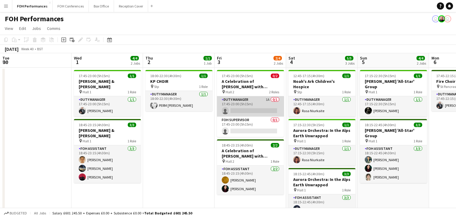
click at [239, 109] on app-card-role "Duty Manager 1A 0/1 17:45-23:00 (5h15m) single-neutral-actions" at bounding box center [250, 106] width 67 height 20
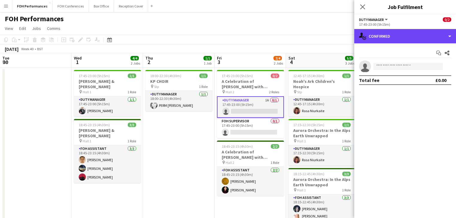
drag, startPoint x: 391, startPoint y: 36, endPoint x: 407, endPoint y: 50, distance: 21.2
click at [392, 36] on div "single-neutral-actions-check-2 Confirmed" at bounding box center [405, 36] width 102 height 14
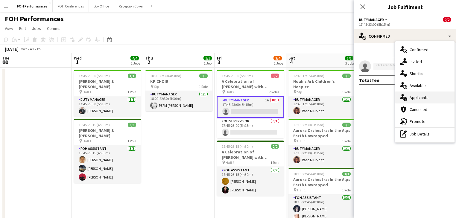
click at [421, 99] on span "Applicants" at bounding box center [418, 97] width 19 height 5
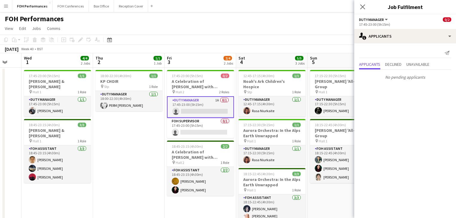
drag, startPoint x: 146, startPoint y: 153, endPoint x: 120, endPoint y: 151, distance: 26.4
click at [120, 151] on app-calendar-viewport "Sat 27 9/10 3 Jobs Sun 28 11/12 4 Jobs Mon 29 Tue 30 Wed 1 4/4 2 Jobs Thu 2 1/1…" at bounding box center [228, 210] width 456 height 315
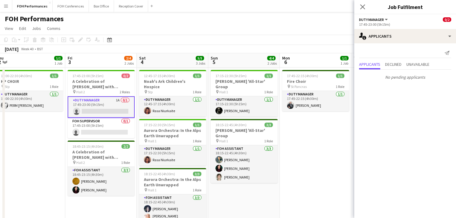
scroll to position [0, 222]
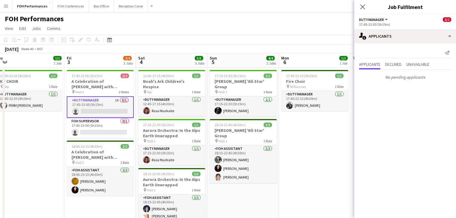
drag, startPoint x: 132, startPoint y: 173, endPoint x: 32, endPoint y: 161, distance: 100.9
click at [32, 161] on app-calendar-viewport "Mon 29 Tue 30 Wed 1 4/4 2 Jobs Thu 2 1/1 1 Job Fri 3 2/4 2 Jobs Sat 4 5/5 3 Job…" at bounding box center [228, 210] width 456 height 315
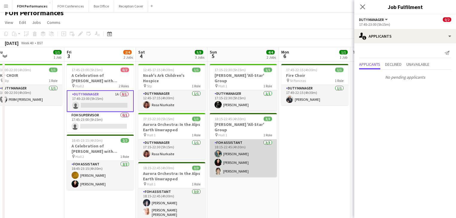
scroll to position [0, 0]
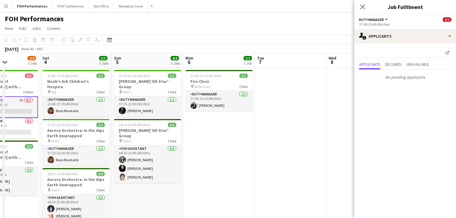
drag, startPoint x: 305, startPoint y: 183, endPoint x: 202, endPoint y: 180, distance: 102.9
click at [202, 180] on app-calendar-viewport "Tue 30 Wed 1 4/4 2 Jobs Thu 2 1/1 1 Job Fri 3 2/4 2 Jobs Sat 4 5/5 3 Jobs Sun 5…" at bounding box center [228, 210] width 456 height 315
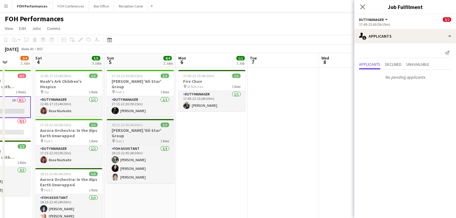
click at [130, 128] on h3 "[PERSON_NAME] 'All-Star' Group" at bounding box center [140, 133] width 67 height 11
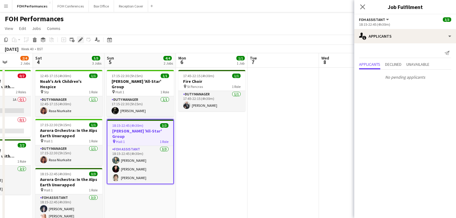
click at [78, 41] on div "Edit" at bounding box center [80, 39] width 7 height 7
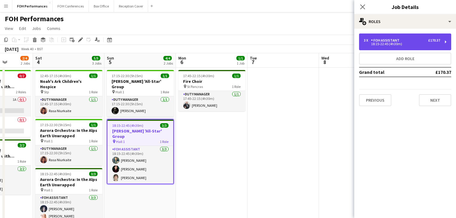
click at [401, 42] on div "3 x FOH Assistant £170.37" at bounding box center [402, 40] width 76 height 4
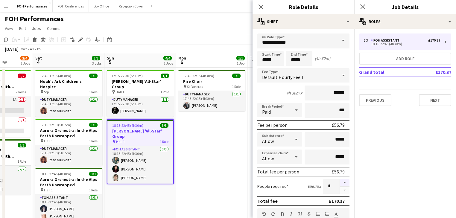
click at [340, 182] on button "button" at bounding box center [345, 183] width 10 height 8
type input "*"
drag, startPoint x: 215, startPoint y: 174, endPoint x: 194, endPoint y: 170, distance: 21.9
click at [215, 173] on app-date-cell "17:45-22:15 (4h30m) 1/1 Fire Choir pin St Pancras 1 Role Duty Manager [DATE] 17…" at bounding box center [211, 218] width 71 height 301
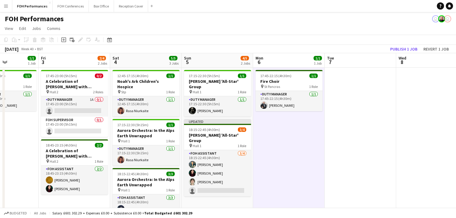
scroll to position [0, 146]
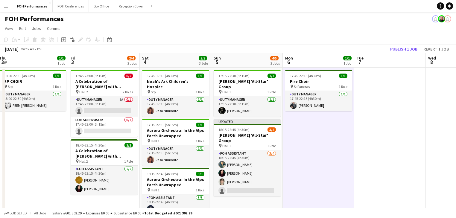
drag, startPoint x: 153, startPoint y: 155, endPoint x: 216, endPoint y: 153, distance: 62.8
click at [216, 153] on app-calendar-viewport "Tue 30 Wed 1 4/4 2 Jobs Thu 2 1/1 1 Job Fri 3 2/4 2 Jobs Sat 4 5/5 3 Jobs Sun 5…" at bounding box center [228, 210] width 456 height 315
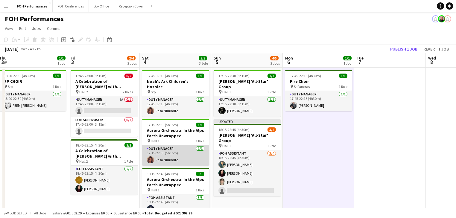
scroll to position [64, 0]
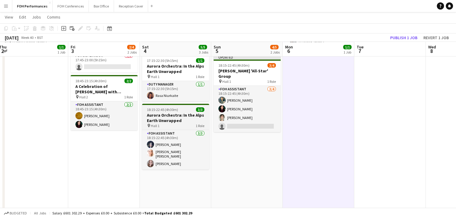
click at [167, 112] on h3 "Aurora Orchestra: In the Alps Earth Unwrapped" at bounding box center [175, 117] width 67 height 11
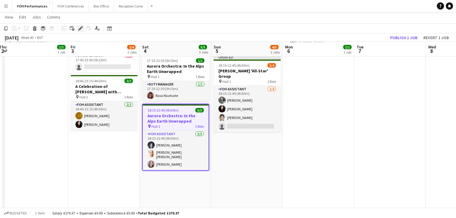
click at [79, 28] on icon "Edit" at bounding box center [80, 28] width 5 height 5
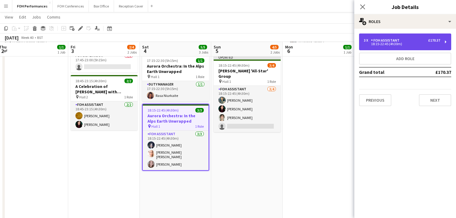
click at [399, 40] on div "FOH Assistant" at bounding box center [386, 40] width 31 height 4
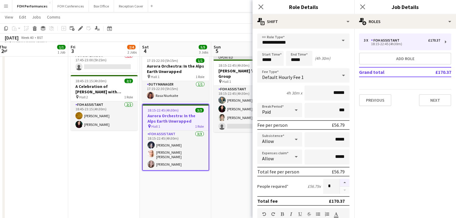
click at [340, 181] on button "button" at bounding box center [345, 183] width 10 height 8
type input "*"
drag, startPoint x: 203, startPoint y: 185, endPoint x: 186, endPoint y: 181, distance: 17.5
click at [203, 185] on app-date-cell "12:45-17:15 (4h30m) 1/1 Noah's Ark Children's Hospice pin Stp 1 Role Duty Manag…" at bounding box center [175, 153] width 71 height 301
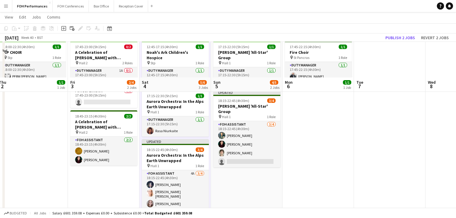
scroll to position [0, 0]
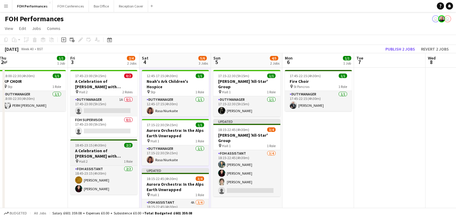
click at [100, 157] on h3 "A Celebration of [PERSON_NAME] with [PERSON_NAME] and [PERSON_NAME]" at bounding box center [103, 153] width 67 height 11
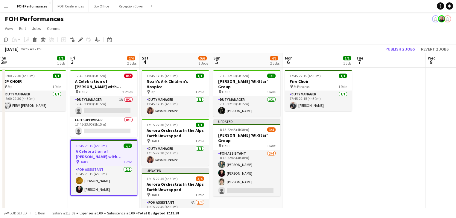
drag, startPoint x: 80, startPoint y: 39, endPoint x: 407, endPoint y: 35, distance: 326.8
click at [83, 38] on icon "Edit" at bounding box center [80, 39] width 5 height 5
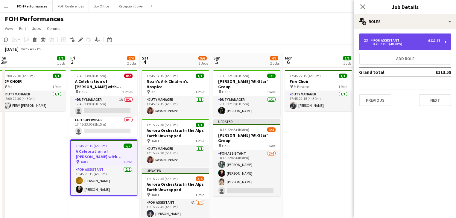
click at [411, 43] on div "18:45-23:15 (4h30m)" at bounding box center [402, 43] width 76 height 3
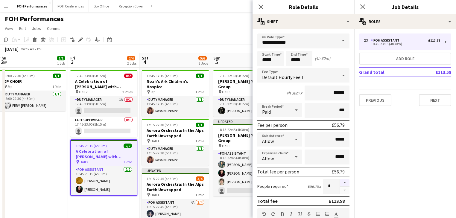
click at [340, 181] on button "button" at bounding box center [345, 183] width 10 height 8
type input "*"
click at [72, 151] on h3 "A Celebration of [PERSON_NAME] with [PERSON_NAME] and [PERSON_NAME]" at bounding box center [104, 154] width 66 height 11
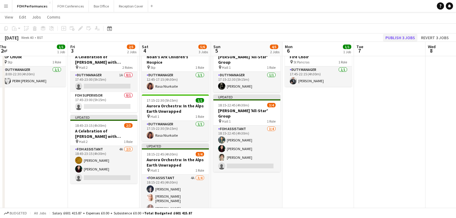
scroll to position [32, 0]
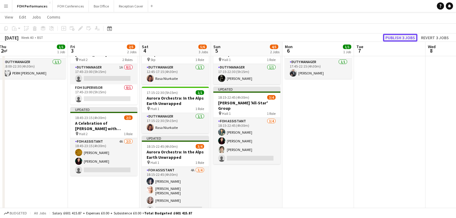
click at [407, 36] on button "Publish 3 jobs" at bounding box center [400, 38] width 34 height 8
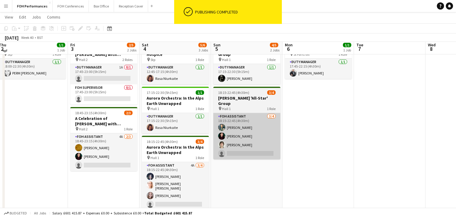
scroll to position [0, 0]
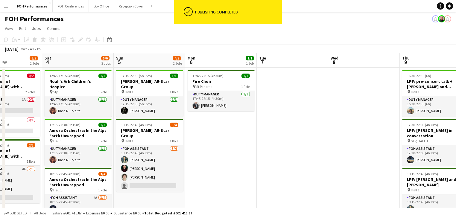
drag, startPoint x: 326, startPoint y: 134, endPoint x: 245, endPoint y: 136, distance: 80.7
click at [245, 136] on app-calendar-viewport "Tue 30 Wed 1 4/4 2 Jobs Thu 2 1/1 1 Job Fri 3 2/5 2 Jobs Sat 4 5/6 3 Jobs Sun 5…" at bounding box center [228, 210] width 456 height 315
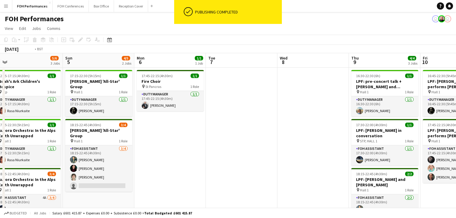
drag, startPoint x: 300, startPoint y: 134, endPoint x: 106, endPoint y: 111, distance: 195.1
click at [106, 111] on app-calendar-viewport "Thu 2 1/1 1 Job Fri 3 2/5 2 Jobs Sat 4 5/6 3 Jobs Sun 5 4/5 2 Jobs Mon 6 1/1 1 …" at bounding box center [228, 210] width 456 height 315
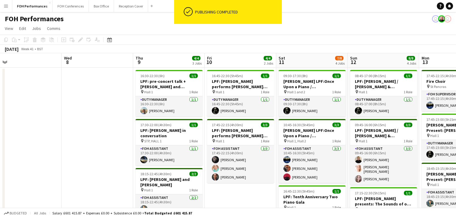
scroll to position [0, 255]
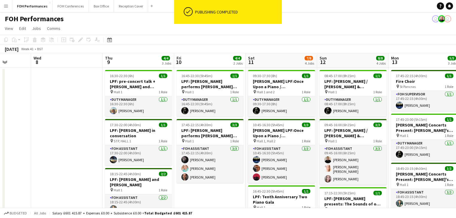
drag, startPoint x: 207, startPoint y: 132, endPoint x: 104, endPoint y: 121, distance: 103.7
click at [104, 121] on app-calendar-viewport "Sat 4 5/6 3 Jobs Sun 5 4/5 2 Jobs Mon 6 1/1 1 Job Tue 7 Wed 8 Thu 9 4/4 3 Jobs …" at bounding box center [228, 210] width 456 height 315
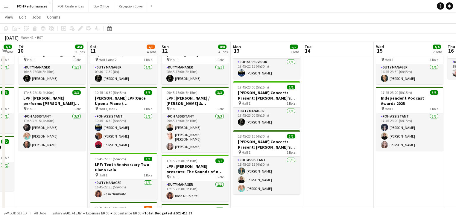
scroll to position [0, 275]
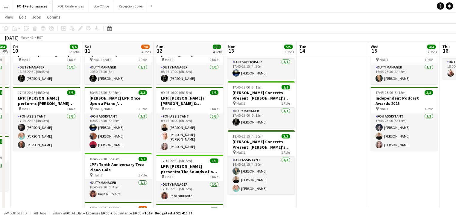
drag, startPoint x: 207, startPoint y: 176, endPoint x: 44, endPoint y: 167, distance: 163.5
click at [44, 167] on app-calendar-viewport "Mon 6 1/1 1 Job Tue 7 Wed 8 Thu 9 4/4 3 Jobs Fri 10 4/4 2 Jobs Sat 11 7/8 4 Job…" at bounding box center [228, 164] width 456 height 344
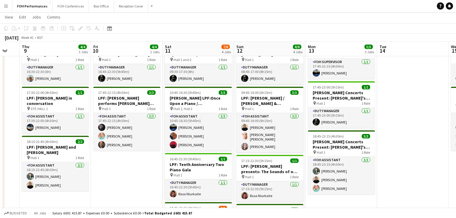
scroll to position [0, 181]
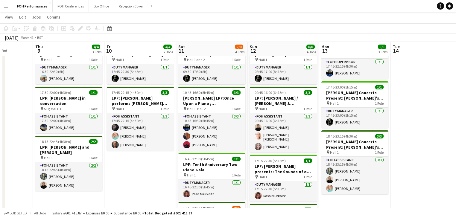
drag, startPoint x: 154, startPoint y: 163, endPoint x: 248, endPoint y: 164, distance: 93.6
click at [248, 164] on app-calendar-viewport "Mon 6 1/1 1 Job Tue 7 Wed 8 Thu 9 4/4 3 Jobs Fri 10 4/4 2 Jobs Sat 11 7/8 4 Job…" at bounding box center [228, 164] width 456 height 344
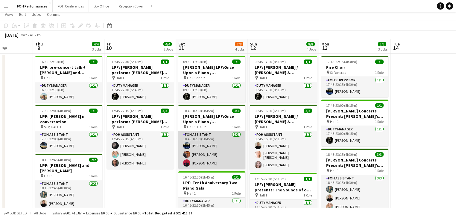
scroll to position [0, 0]
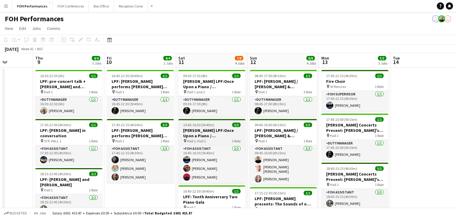
click at [204, 133] on h3 "[PERSON_NAME] LPF:Once Upon a Piano / [PERSON_NAME] Piano Clinic and [PERSON_NA…" at bounding box center [211, 133] width 67 height 11
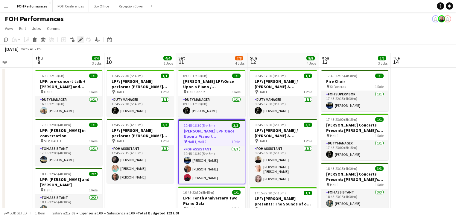
click at [81, 37] on div "Edit" at bounding box center [80, 39] width 7 height 7
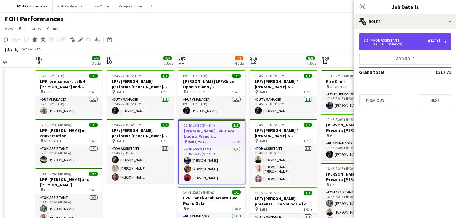
click at [410, 42] on div "10:45-16:30 (5h45m)" at bounding box center [402, 43] width 76 height 3
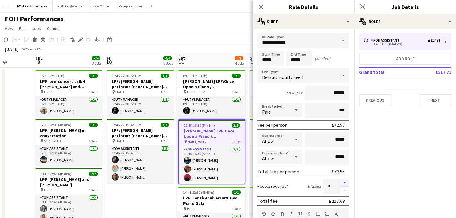
click at [340, 181] on button "button" at bounding box center [345, 183] width 10 height 8
type input "*"
click at [146, 193] on app-date-cell "16:45-22:30 (5h45m) 1/1 LPF: [PERSON_NAME] performs [PERSON_NAME] and [PERSON_N…" at bounding box center [139, 218] width 71 height 301
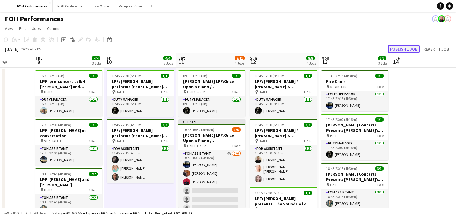
click at [404, 50] on button "Publish 1 job" at bounding box center [403, 49] width 32 height 8
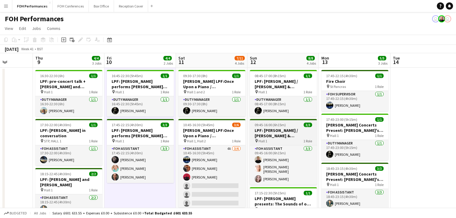
click at [283, 134] on h3 "LPF: [PERSON_NAME] / [PERSON_NAME] & [PERSON_NAME]" at bounding box center [283, 133] width 67 height 11
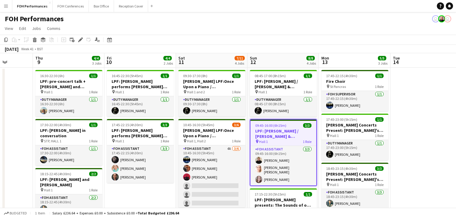
drag, startPoint x: 76, startPoint y: 36, endPoint x: 188, endPoint y: 56, distance: 113.3
click at [77, 36] on div "Add job Add linked Job Edit Edit linked Job Applicants" at bounding box center [78, 39] width 46 height 7
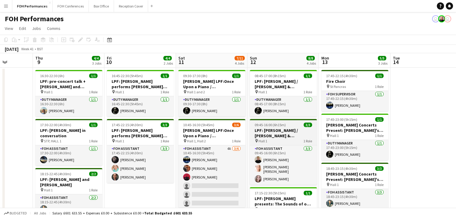
click at [300, 127] on app-job-card "09:45-16:00 (6h15m) 3/3 LPF: [PERSON_NAME] / [PERSON_NAME] & [PERSON_NAME] pin …" at bounding box center [283, 152] width 67 height 66
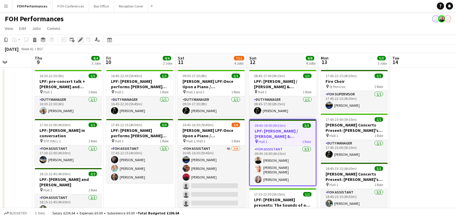
click at [79, 41] on icon at bounding box center [80, 39] width 3 height 3
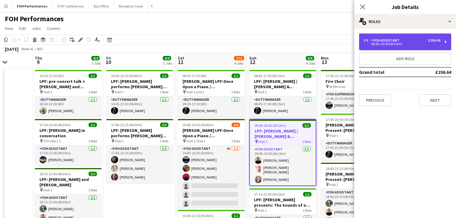
click at [389, 44] on div "09:45-16:00 (6h15m)" at bounding box center [402, 43] width 76 height 3
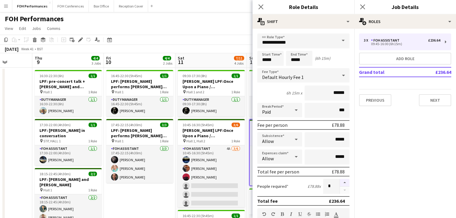
click at [340, 182] on button "button" at bounding box center [345, 183] width 10 height 8
type input "*"
click at [141, 198] on app-date-cell "16:45-22:30 (5h45m) 1/1 LPF: [PERSON_NAME] performs [PERSON_NAME] and [PERSON_N…" at bounding box center [139, 218] width 71 height 301
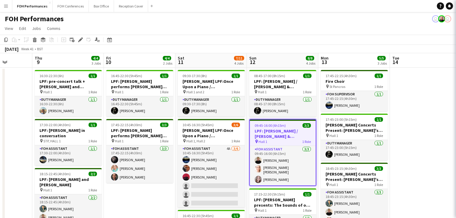
scroll to position [0, 183]
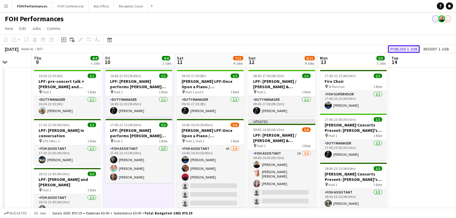
click at [410, 49] on button "Publish 1 job" at bounding box center [403, 49] width 32 height 8
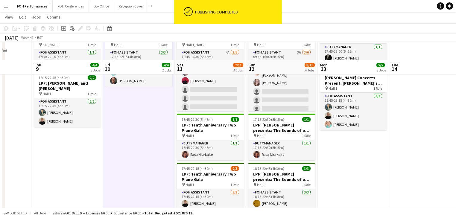
scroll to position [127, 0]
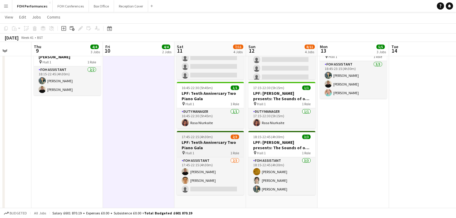
click at [216, 147] on h3 "LPF: Tenth Anniversary Two Piano Gala" at bounding box center [210, 145] width 67 height 11
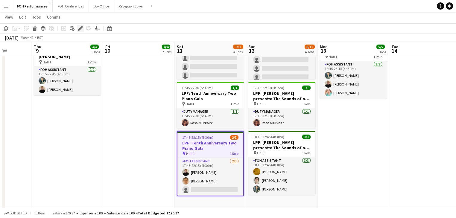
click at [80, 28] on icon at bounding box center [80, 28] width 3 height 3
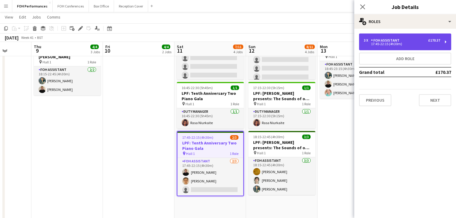
click at [395, 44] on div "17:45-22:15 (4h30m)" at bounding box center [402, 43] width 76 height 3
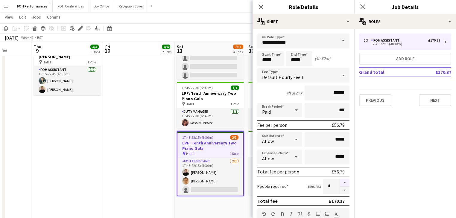
click at [342, 181] on button "button" at bounding box center [345, 183] width 10 height 8
type input "*"
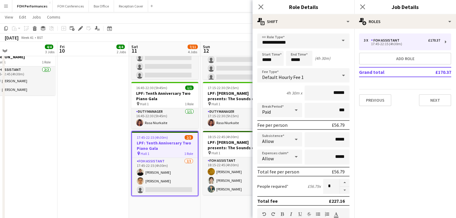
scroll to position [0, 255]
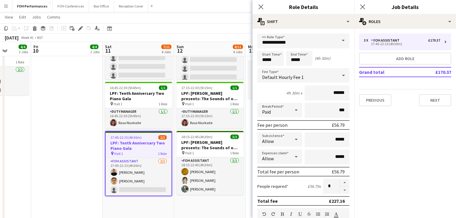
drag, startPoint x: 95, startPoint y: 142, endPoint x: 69, endPoint y: 139, distance: 26.2
click at [69, 139] on app-calendar-viewport "Mon 6 1/1 1 Job Tue 7 Wed 8 Thu 9 4/4 3 Jobs Fri 10 4/4 2 Jobs Sat 11 7/11 4 Jo…" at bounding box center [228, 68] width 456 height 344
click at [211, 142] on h3 "LPF: [PERSON_NAME] presents: The Sounds of our Next Generation" at bounding box center [209, 145] width 67 height 11
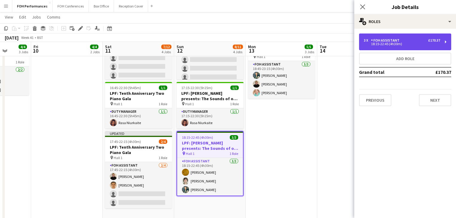
click at [393, 39] on div "FOH Assistant" at bounding box center [386, 40] width 31 height 4
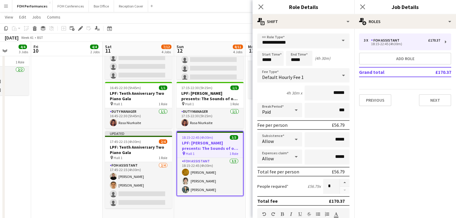
drag, startPoint x: 341, startPoint y: 182, endPoint x: 315, endPoint y: 179, distance: 25.8
click at [341, 182] on button "button" at bounding box center [345, 183] width 10 height 8
type input "*"
click at [66, 145] on app-date-cell "16:45-22:30 (5h45m) 1/1 LPF: [PERSON_NAME] performs [PERSON_NAME] and [PERSON_N…" at bounding box center [66, 90] width 71 height 301
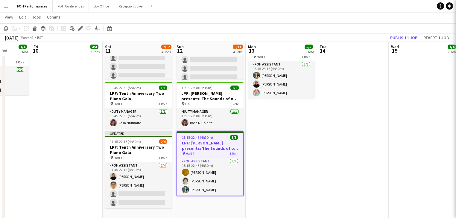
scroll to position [0, 256]
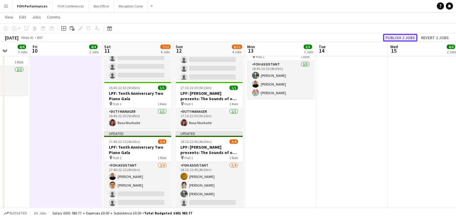
click at [407, 38] on button "Publish 2 jobs" at bounding box center [400, 38] width 34 height 8
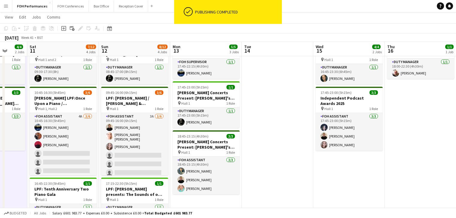
scroll to position [0, 260]
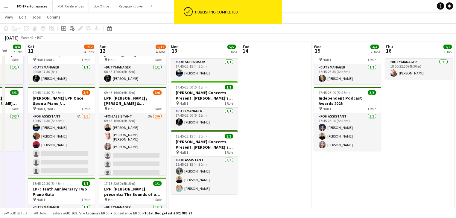
drag, startPoint x: 337, startPoint y: 146, endPoint x: 271, endPoint y: 140, distance: 66.7
click at [271, 140] on app-calendar-viewport "Tue 7 Wed 8 Thu 9 4/4 3 Jobs Fri 10 4/4 2 Jobs Sat 11 7/12 4 Jobs Sun 12 8/12 4…" at bounding box center [228, 164] width 456 height 344
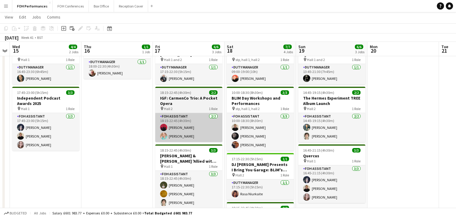
drag, startPoint x: 365, startPoint y: 160, endPoint x: 181, endPoint y: 141, distance: 185.4
click at [69, 158] on app-calendar-viewport "Sat 11 7/12 4 Jobs Sun 12 8/12 4 Jobs Mon 13 5/5 3 Jobs Tue 14 Wed 15 4/4 2 Job…" at bounding box center [228, 164] width 456 height 344
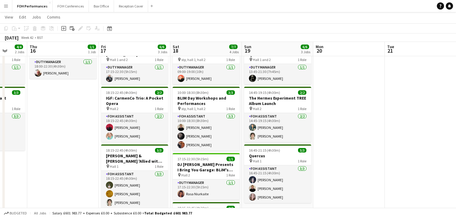
drag, startPoint x: 357, startPoint y: 154, endPoint x: 299, endPoint y: 151, distance: 58.3
click at [299, 151] on app-calendar-viewport "Sun 12 8/12 4 Jobs Mon 13 5/5 3 Jobs Tue 14 Wed 15 4/4 2 Jobs Thu 16 1/1 1 Job …" at bounding box center [228, 164] width 456 height 344
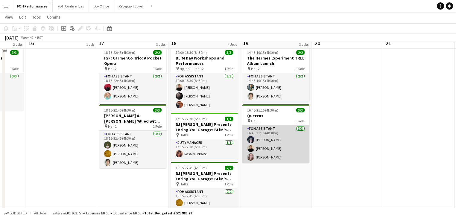
scroll to position [96, 0]
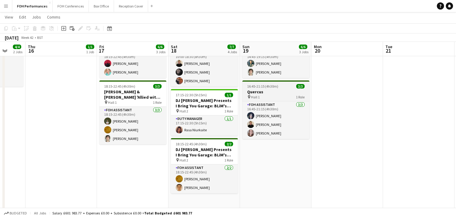
drag, startPoint x: 269, startPoint y: 91, endPoint x: 269, endPoint y: 85, distance: 5.4
click at [268, 91] on h3 "Quercus" at bounding box center [275, 91] width 67 height 5
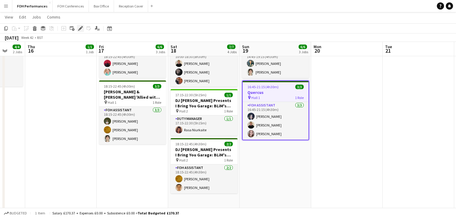
click at [80, 29] on icon at bounding box center [80, 28] width 3 height 3
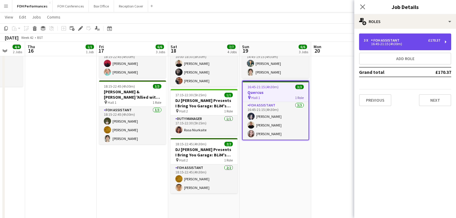
click at [400, 42] on div "16:45-21:15 (4h30m)" at bounding box center [402, 43] width 76 height 3
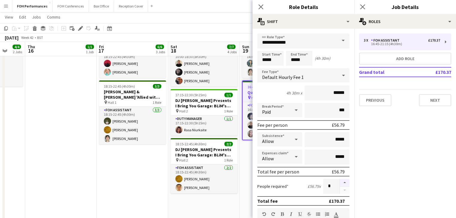
click at [342, 181] on button "button" at bounding box center [345, 183] width 10 height 8
type input "*"
click at [238, 196] on app-date-cell "09:00-19:00 (10h) 1/1 BLIM Day Workshops and Performances pin stp, hall 1, hall…" at bounding box center [203, 121] width 71 height 301
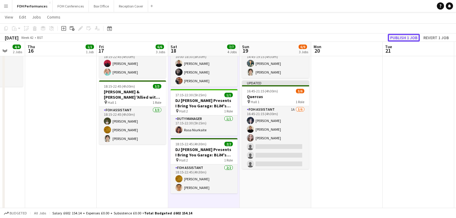
click at [403, 36] on button "Publish 1 job" at bounding box center [403, 38] width 32 height 8
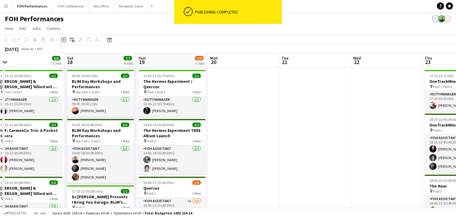
scroll to position [0, 226]
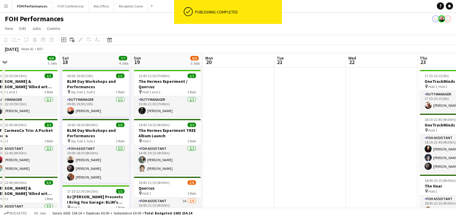
drag, startPoint x: 329, startPoint y: 152, endPoint x: 257, endPoint y: 143, distance: 72.8
click at [257, 143] on app-calendar-viewport "Tue 14 Wed 15 4/4 2 Jobs Thu 16 1/1 1 Job Fri 17 6/6 3 Jobs Sat 18 7/7 4 Jobs S…" at bounding box center [228, 210] width 456 height 315
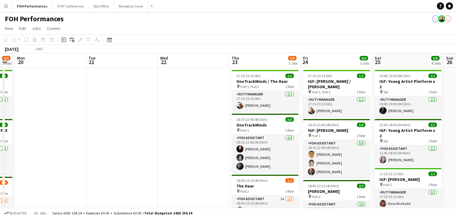
scroll to position [0, 176]
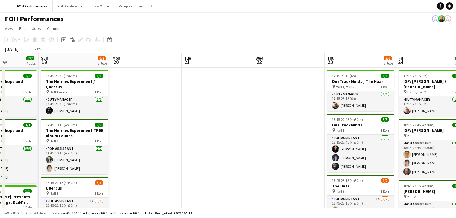
drag, startPoint x: 326, startPoint y: 150, endPoint x: -27, endPoint y: 111, distance: 355.2
click at [0, 111] on html "Menu Boards Boards Boards All jobs Status Workforce Workforce My Workforce Recr…" at bounding box center [228, 189] width 456 height 378
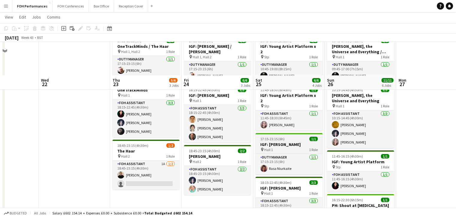
scroll to position [96, 0]
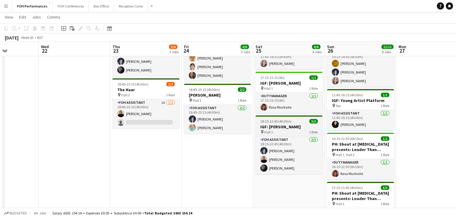
click at [289, 124] on h3 "IGF: [PERSON_NAME]" at bounding box center [288, 126] width 67 height 5
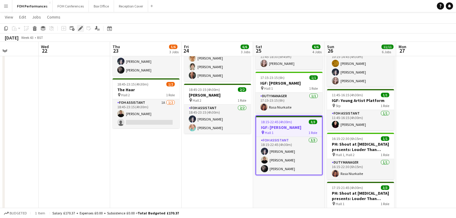
drag, startPoint x: 81, startPoint y: 30, endPoint x: 242, endPoint y: 56, distance: 162.2
click at [82, 30] on icon "Edit" at bounding box center [80, 28] width 5 height 5
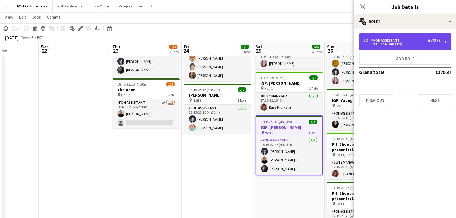
click at [412, 42] on div "3 x FOH Assistant £170.37" at bounding box center [402, 40] width 76 height 4
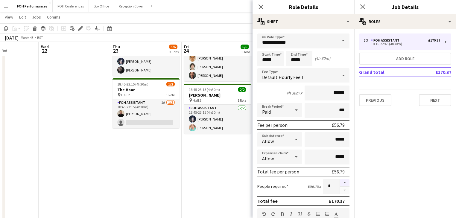
click at [341, 182] on button "button" at bounding box center [345, 183] width 10 height 8
type input "*"
click at [215, 165] on app-date-cell "17:15-23:15 (6h) 1/1 IGF: [PERSON_NAME] / [PERSON_NAME] pin Hall 1, Hall 2 1 Ro…" at bounding box center [216, 147] width 71 height 352
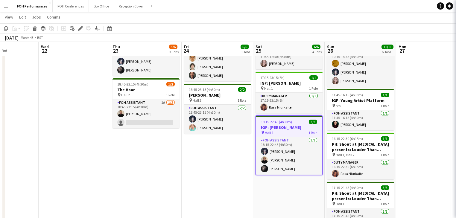
scroll to position [0, 176]
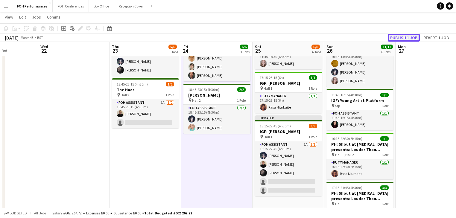
click at [405, 37] on button "Publish 1 job" at bounding box center [403, 38] width 32 height 8
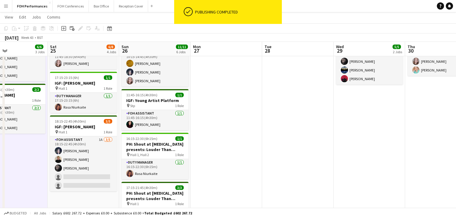
scroll to position [0, 247]
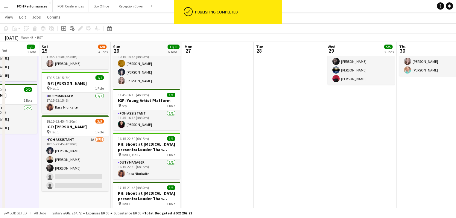
drag, startPoint x: 410, startPoint y: 124, endPoint x: 197, endPoint y: 126, distance: 213.2
click at [197, 126] on app-calendar-viewport "Tue 21 Wed 22 Thu 23 5/6 3 Jobs Fri 24 6/6 3 Jobs Sat 25 6/8 4 Jobs Sun 26 11/1…" at bounding box center [228, 126] width 456 height 396
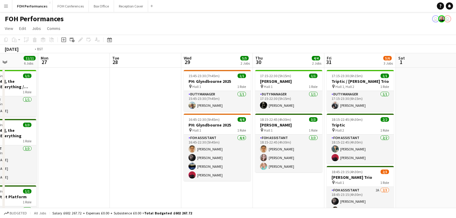
scroll to position [0, 268]
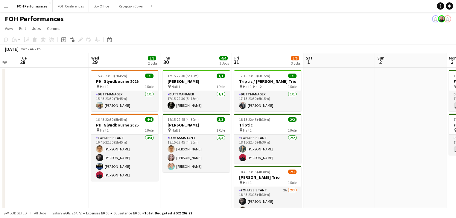
drag, startPoint x: 100, startPoint y: 112, endPoint x: -16, endPoint y: 103, distance: 116.4
click at [0, 103] on html "Menu Boards Boards Boards All jobs Status Workforce Workforce My Workforce Recr…" at bounding box center [228, 215] width 456 height 430
click at [182, 125] on h3 "[PERSON_NAME]" at bounding box center [196, 124] width 67 height 5
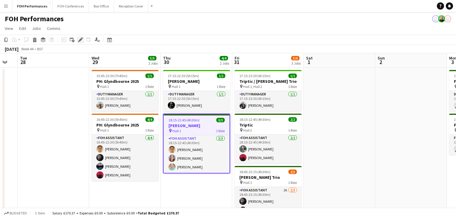
click at [79, 40] on icon "Edit" at bounding box center [80, 39] width 5 height 5
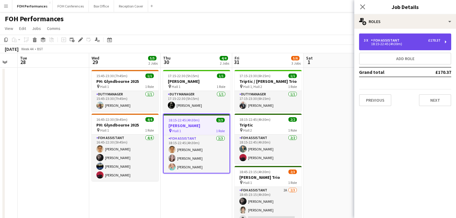
click at [398, 39] on div "FOH Assistant" at bounding box center [386, 40] width 31 height 4
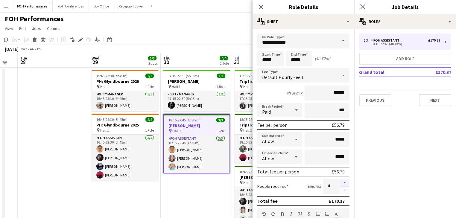
click at [340, 182] on button "button" at bounding box center [345, 183] width 10 height 8
type input "*"
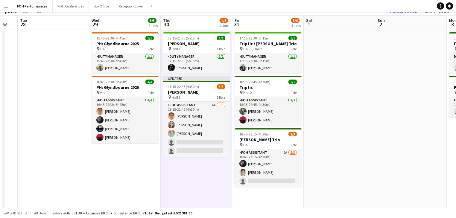
scroll to position [64, 0]
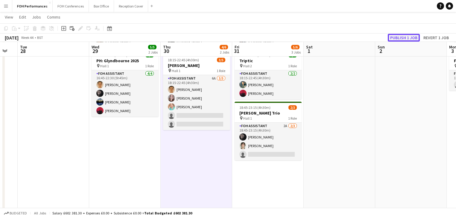
click at [411, 37] on button "Publish 1 job" at bounding box center [403, 38] width 32 height 8
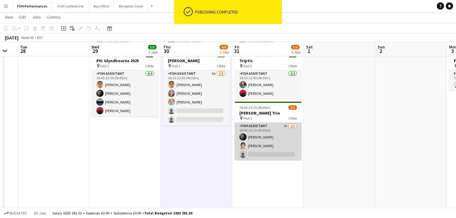
click at [267, 141] on app-card-role "FOH Assistant 2A [DATE] 18:45-23:15 (4h30m) [PERSON_NAME] [PERSON_NAME] single-…" at bounding box center [267, 142] width 67 height 38
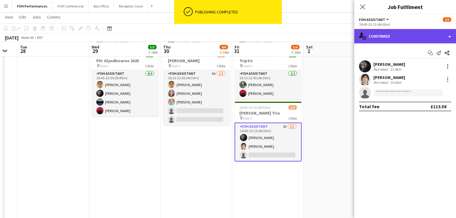
click at [416, 36] on div "single-neutral-actions-check-2 Confirmed" at bounding box center [405, 36] width 102 height 14
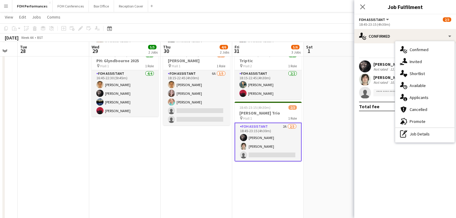
drag, startPoint x: 428, startPoint y: 96, endPoint x: 427, endPoint y: 100, distance: 4.0
click at [428, 96] on div "single-neutral-actions-information Applicants" at bounding box center [424, 97] width 59 height 12
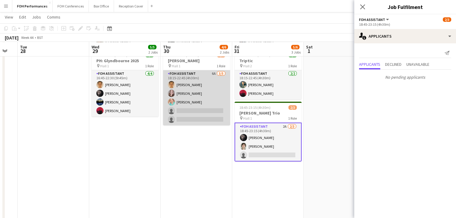
click at [204, 88] on app-card-role "FOH Assistant 6A [DATE] 18:15-22:45 (4h30m) [PERSON_NAME] [PERSON_NAME] [PERSON…" at bounding box center [196, 97] width 67 height 55
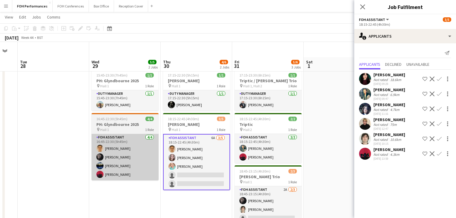
scroll to position [0, 0]
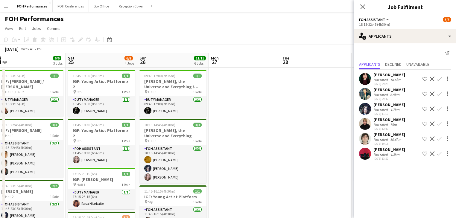
drag, startPoint x: 51, startPoint y: 111, endPoint x: 251, endPoint y: 117, distance: 199.8
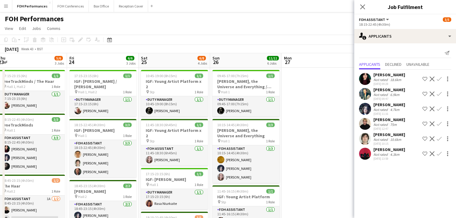
drag, startPoint x: 185, startPoint y: 122, endPoint x: 373, endPoint y: 123, distance: 188.3
click at [376, 122] on body "Menu Boards Boards Boards All jobs Status Workforce Workforce My Workforce Recr…" at bounding box center [228, 215] width 456 height 430
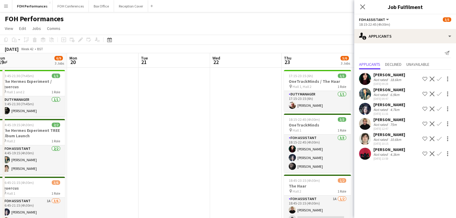
drag, startPoint x: 332, startPoint y: 119, endPoint x: 348, endPoint y: 119, distance: 16.1
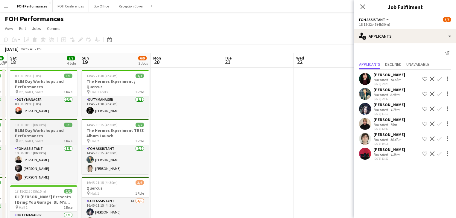
drag, startPoint x: 285, startPoint y: 121, endPoint x: 289, endPoint y: 121, distance: 4.8
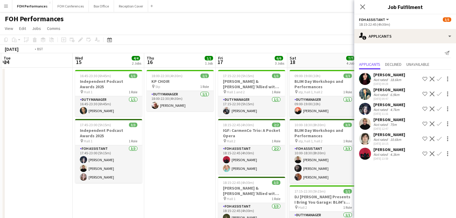
drag, startPoint x: 160, startPoint y: 122, endPoint x: 286, endPoint y: 129, distance: 126.1
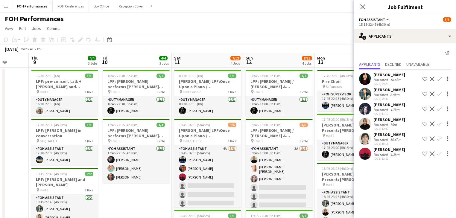
drag, startPoint x: 243, startPoint y: 122, endPoint x: 129, endPoint y: 123, distance: 113.6
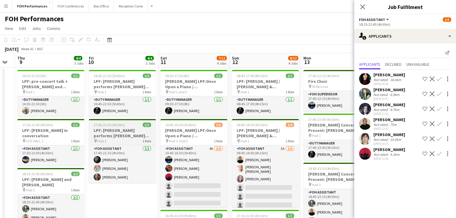
drag, startPoint x: 92, startPoint y: 129, endPoint x: 259, endPoint y: 130, distance: 167.1
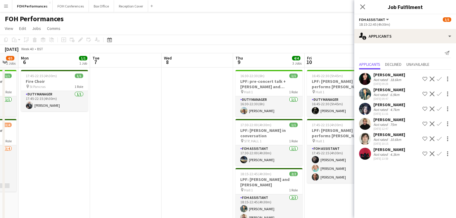
drag, startPoint x: 140, startPoint y: 123, endPoint x: 290, endPoint y: 123, distance: 150.7
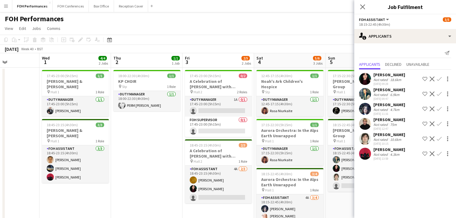
drag, startPoint x: 80, startPoint y: 134, endPoint x: 210, endPoint y: 139, distance: 130.4
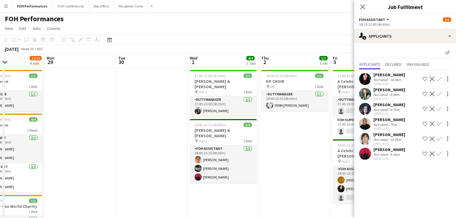
drag, startPoint x: 214, startPoint y: 141, endPoint x: 257, endPoint y: 142, distance: 43.1
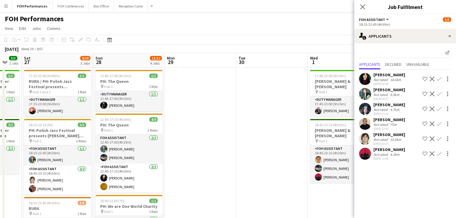
drag, startPoint x: 214, startPoint y: 136, endPoint x: 175, endPoint y: 129, distance: 39.9
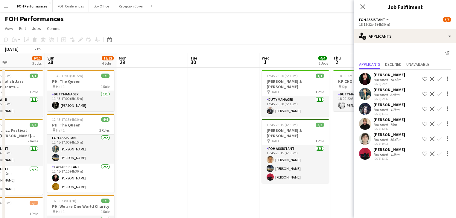
drag, startPoint x: 207, startPoint y: 133, endPoint x: -41, endPoint y: 98, distance: 251.1
click at [0, 98] on html "Menu Boards Boards Boards All jobs Status Workforce Workforce My Workforce Recr…" at bounding box center [228, 215] width 456 height 430
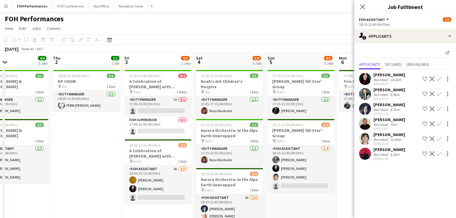
scroll to position [0, 245]
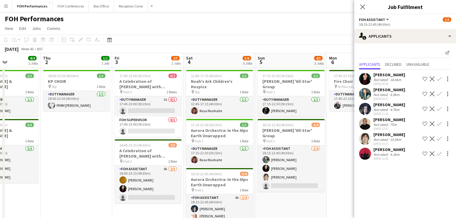
drag, startPoint x: 179, startPoint y: 148, endPoint x: 48, endPoint y: 133, distance: 132.7
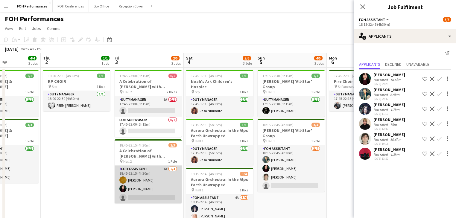
click at [154, 189] on app-card-role "FOH Assistant 4A [DATE] 18:45-23:15 (4h30m) [PERSON_NAME] [PERSON_NAME] single-…" at bounding box center [147, 185] width 67 height 38
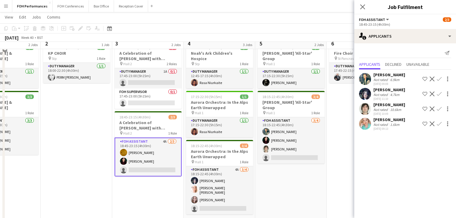
scroll to position [64, 0]
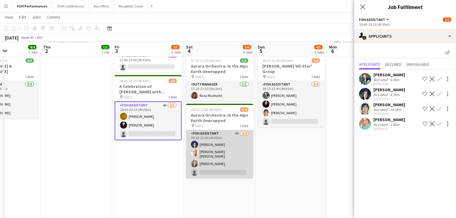
click at [224, 151] on app-card-role "FOH Assistant 4A [DATE] 18:15-22:45 (4h30m) [PERSON_NAME] [PERSON_NAME] [PERSON…" at bounding box center [219, 154] width 67 height 48
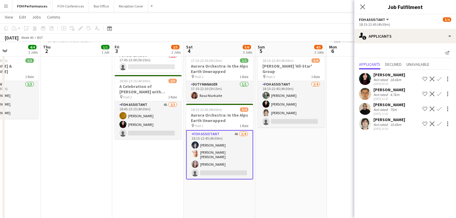
click at [439, 108] on app-icon "Confirm" at bounding box center [438, 108] width 5 height 5
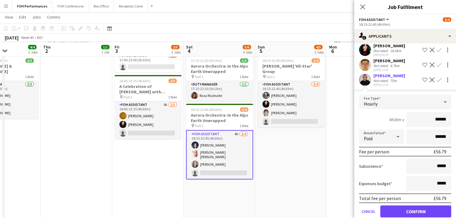
scroll to position [54, 0]
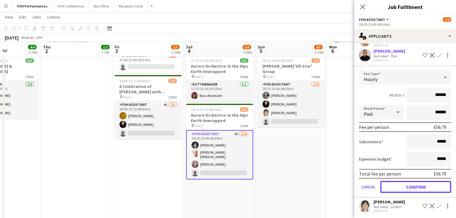
drag, startPoint x: 415, startPoint y: 187, endPoint x: 403, endPoint y: 185, distance: 11.7
click at [415, 187] on button "Confirm" at bounding box center [415, 187] width 71 height 12
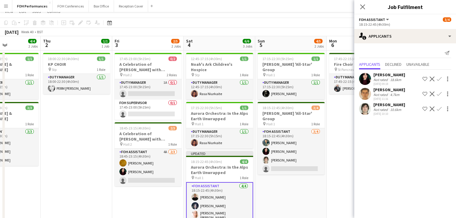
scroll to position [0, 0]
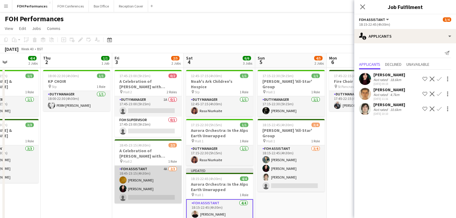
click at [153, 180] on app-card-role "FOH Assistant 4A [DATE] 18:45-23:15 (4h30m) [PERSON_NAME] [PERSON_NAME] single-…" at bounding box center [147, 185] width 67 height 38
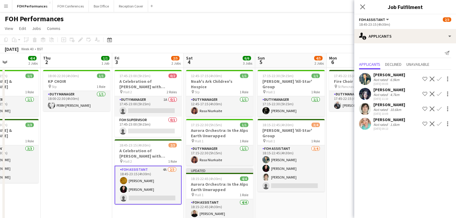
click at [438, 110] on app-icon "Confirm" at bounding box center [438, 108] width 5 height 5
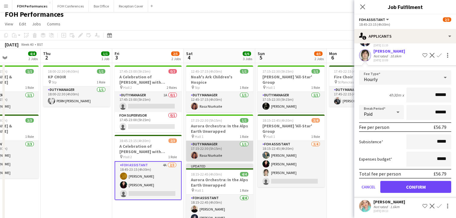
scroll to position [64, 0]
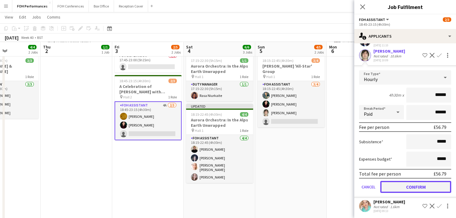
click at [404, 185] on button "Confirm" at bounding box center [415, 187] width 71 height 12
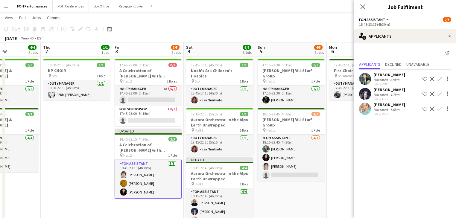
scroll to position [0, 0]
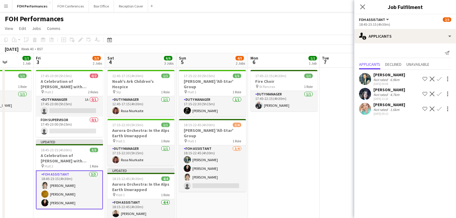
drag, startPoint x: 297, startPoint y: 193, endPoint x: 224, endPoint y: 177, distance: 74.7
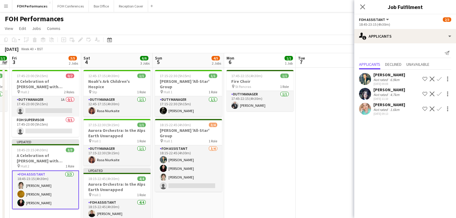
drag, startPoint x: 244, startPoint y: 160, endPoint x: 137, endPoint y: 137, distance: 109.2
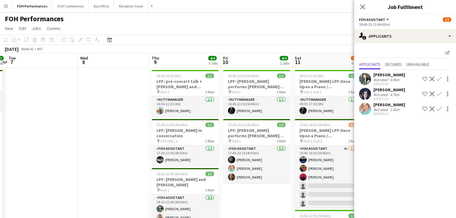
drag, startPoint x: 212, startPoint y: 146, endPoint x: 117, endPoint y: 118, distance: 99.1
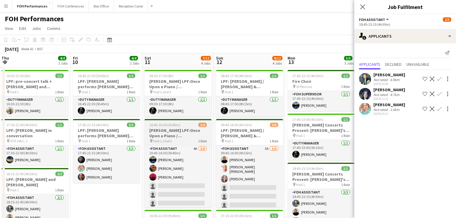
drag, startPoint x: 234, startPoint y: 160, endPoint x: 152, endPoint y: 140, distance: 85.3
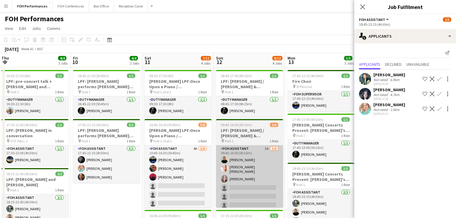
scroll to position [0, 214]
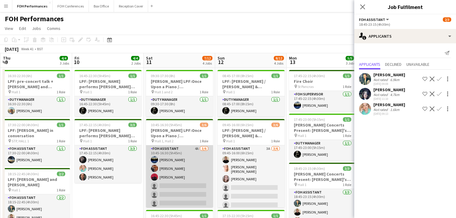
click at [178, 178] on app-card-role "FOH Assistant 4A [DATE] 10:45-16:30 (5h45m) [PERSON_NAME] [PERSON_NAME] [PERSON…" at bounding box center [179, 177] width 67 height 64
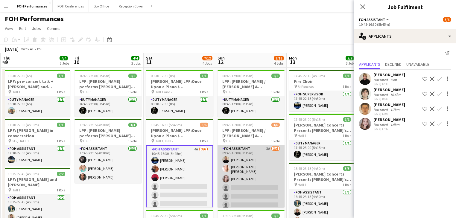
click at [264, 181] on app-card-role "FOH Assistant 3A [DATE] 09:45-16:00 (6h15m) [PERSON_NAME] [PERSON_NAME] [PERSON…" at bounding box center [250, 177] width 67 height 65
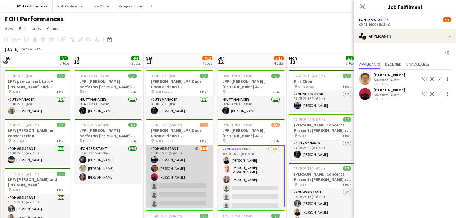
click at [176, 171] on app-card-role "FOH Assistant 4A [DATE] 10:45-16:30 (5h45m) [PERSON_NAME] [PERSON_NAME] [PERSON…" at bounding box center [179, 177] width 67 height 64
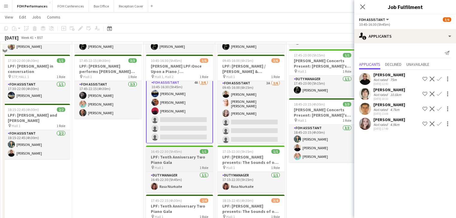
scroll to position [32, 0]
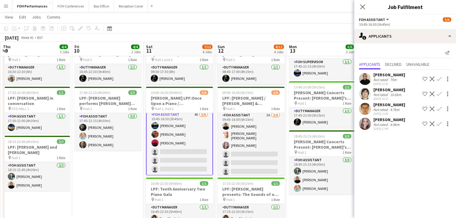
click at [440, 78] on app-icon "Confirm" at bounding box center [438, 79] width 5 height 5
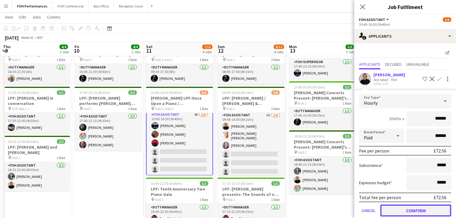
click at [403, 210] on button "Confirm" at bounding box center [415, 210] width 71 height 12
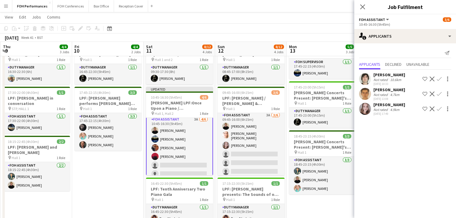
click at [439, 108] on app-icon "Confirm" at bounding box center [438, 108] width 5 height 5
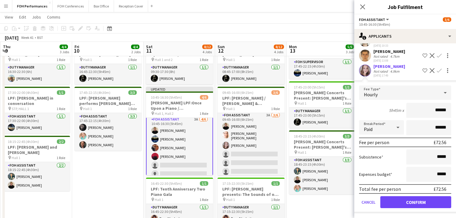
scroll to position [39, 0]
click at [404, 198] on button "Confirm" at bounding box center [415, 202] width 71 height 12
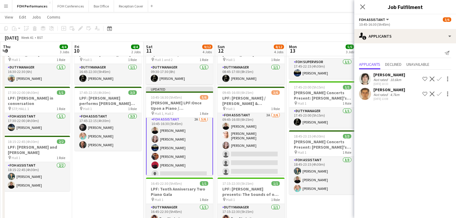
scroll to position [7, 0]
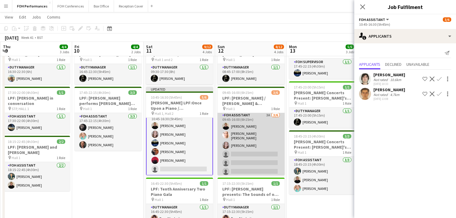
click at [246, 153] on app-card-role "FOH Assistant 3A [DATE] 09:45-16:00 (6h15m) [PERSON_NAME] [PERSON_NAME] [PERSON…" at bounding box center [250, 144] width 67 height 65
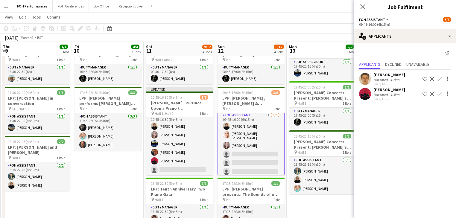
click at [438, 80] on app-icon "Confirm" at bounding box center [438, 79] width 5 height 5
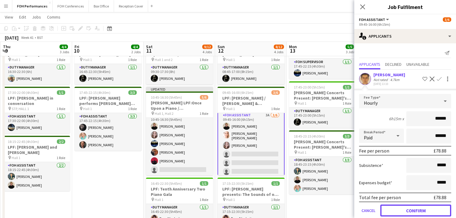
click at [410, 210] on button "Confirm" at bounding box center [415, 210] width 71 height 12
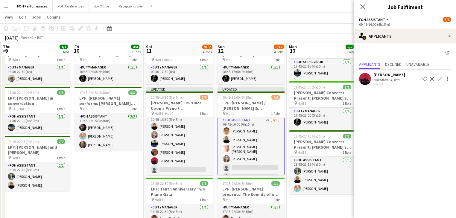
click at [440, 77] on app-icon "Confirm" at bounding box center [438, 79] width 5 height 5
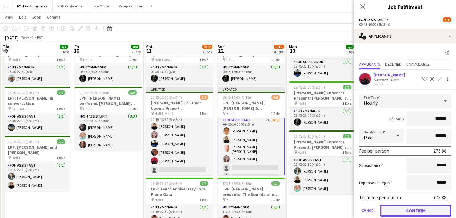
click at [412, 206] on button "Confirm" at bounding box center [415, 210] width 71 height 12
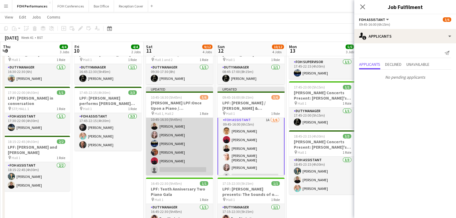
click at [185, 149] on app-card-role "FOH Assistant 2A [DATE] 10:45-16:30 (5h45m) [PERSON_NAME] [PERSON_NAME] [PERSON…" at bounding box center [179, 144] width 67 height 64
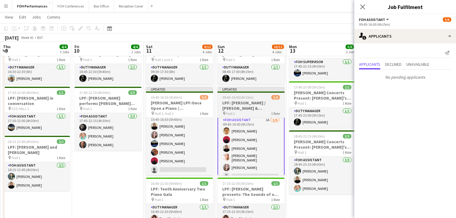
scroll to position [1, 0]
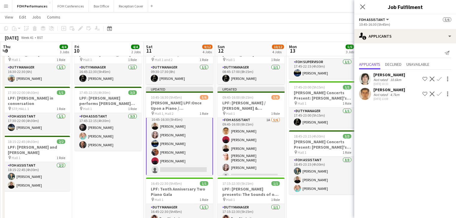
click at [440, 79] on app-icon "Confirm" at bounding box center [438, 79] width 5 height 5
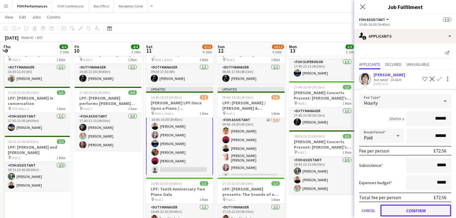
click at [403, 211] on button "Confirm" at bounding box center [415, 210] width 71 height 12
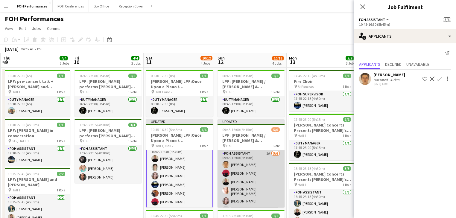
scroll to position [0, 0]
click at [249, 185] on app-card-role "FOH Assistant 1A [DATE] 09:45-16:00 (6h15m) [PERSON_NAME] [PERSON_NAME] [PERSON…" at bounding box center [250, 182] width 67 height 65
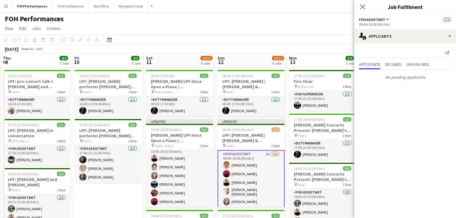
scroll to position [6, 0]
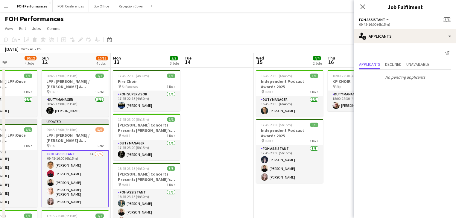
drag, startPoint x: 288, startPoint y: 179, endPoint x: 110, endPoint y: 153, distance: 179.5
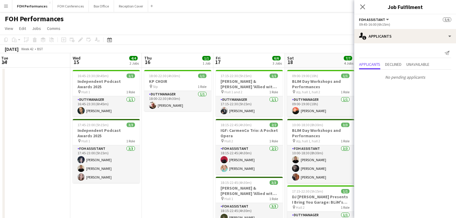
drag, startPoint x: 230, startPoint y: 165, endPoint x: 48, endPoint y: 141, distance: 183.3
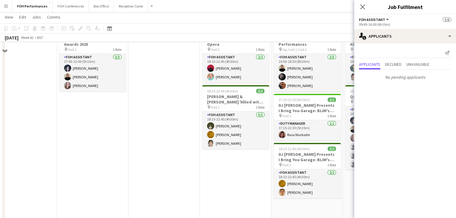
scroll to position [96, 0]
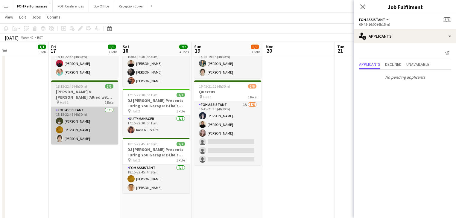
drag, startPoint x: 32, startPoint y: 137, endPoint x: 49, endPoint y: 139, distance: 16.8
click at [9, 131] on app-calendar-viewport "Mon 13 5/5 3 Jobs Tue 14 Wed 15 4/4 2 Jobs Thu 16 1/1 1 Job Fri 17 6/6 3 Jobs S…" at bounding box center [228, 126] width 456 height 396
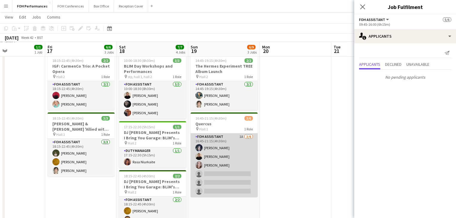
click at [227, 170] on app-card-role "FOH Assistant 1A [DATE] 16:45-21:15 (4h30m) [PERSON_NAME] [PERSON_NAME] [PERSON…" at bounding box center [223, 165] width 67 height 64
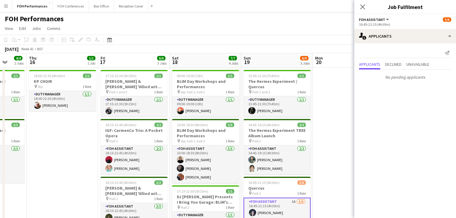
drag, startPoint x: 265, startPoint y: 153, endPoint x: 48, endPoint y: 124, distance: 219.8
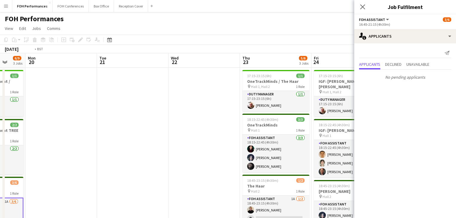
drag, startPoint x: 143, startPoint y: 142, endPoint x: 24, endPoint y: 119, distance: 121.1
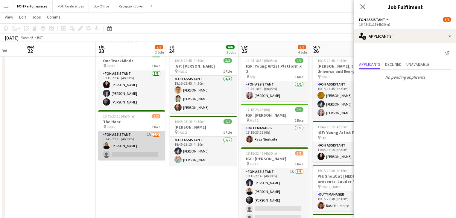
click at [132, 149] on app-card-role "FOH Assistant 1A [DATE] 18:45-23:15 (4h30m) [PERSON_NAME] single-neutral-actions" at bounding box center [131, 145] width 67 height 29
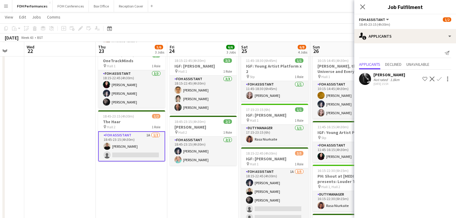
click at [439, 79] on app-icon "Confirm" at bounding box center [438, 79] width 5 height 5
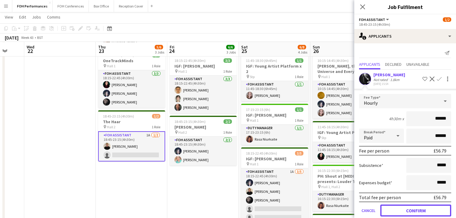
click at [413, 210] on button "Confirm" at bounding box center [415, 210] width 71 height 12
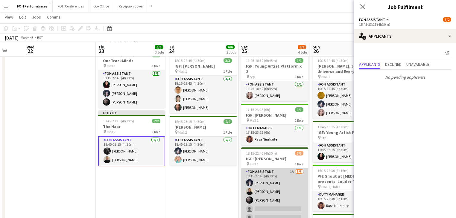
click at [275, 180] on app-card-role "FOH Assistant 1A [DATE] 18:15-22:45 (4h30m) [PERSON_NAME] [PERSON_NAME] [PERSON…" at bounding box center [274, 195] width 67 height 55
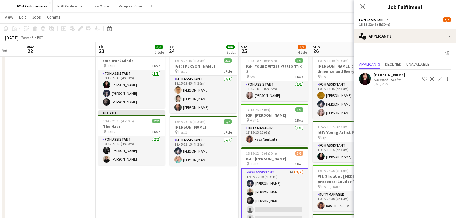
drag, startPoint x: 439, startPoint y: 78, endPoint x: 440, endPoint y: 84, distance: 6.4
click at [439, 79] on app-icon "Confirm" at bounding box center [438, 79] width 5 height 5
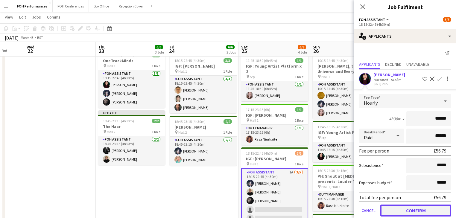
click at [416, 209] on button "Confirm" at bounding box center [415, 210] width 71 height 12
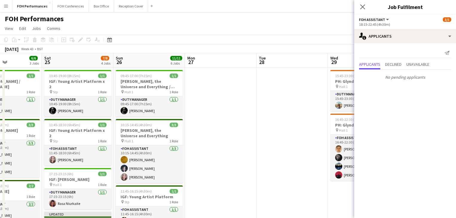
drag, startPoint x: 201, startPoint y: 137, endPoint x: 104, endPoint y: 119, distance: 99.3
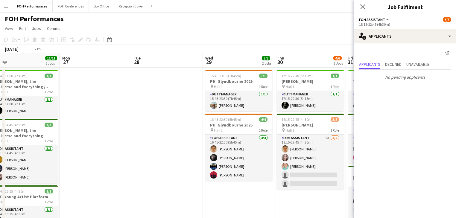
drag, startPoint x: 243, startPoint y: 113, endPoint x: 54, endPoint y: 92, distance: 190.7
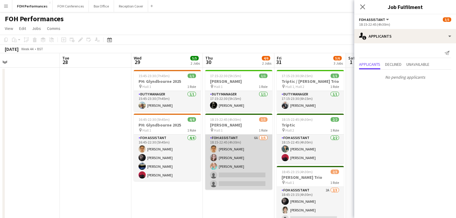
click at [245, 159] on app-card-role "FOH Assistant 6A [DATE] 18:15-22:45 (4h30m) [PERSON_NAME] [PERSON_NAME] [PERSON…" at bounding box center [238, 162] width 67 height 55
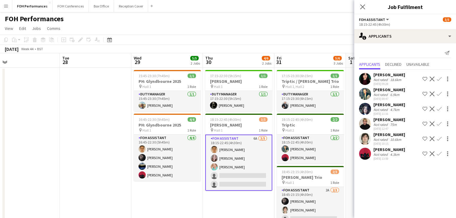
click at [439, 123] on app-icon "Confirm" at bounding box center [438, 123] width 5 height 5
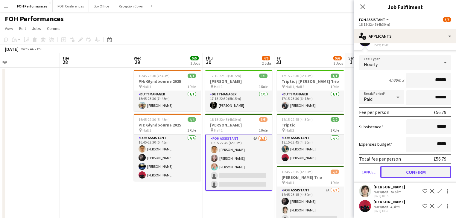
click at [420, 171] on button "Confirm" at bounding box center [415, 172] width 71 height 12
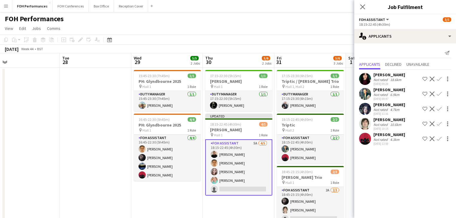
click at [439, 138] on app-icon "Confirm" at bounding box center [438, 138] width 5 height 5
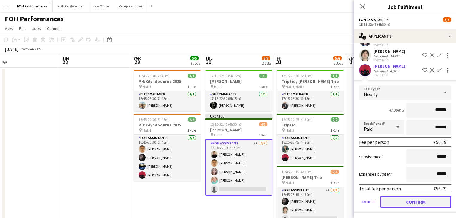
click at [411, 202] on button "Confirm" at bounding box center [415, 202] width 71 height 12
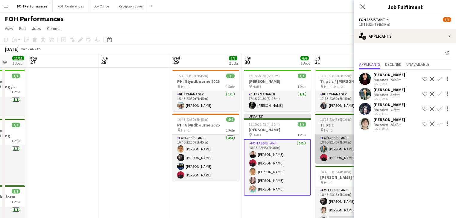
drag, startPoint x: 220, startPoint y: 153, endPoint x: 190, endPoint y: 147, distance: 31.1
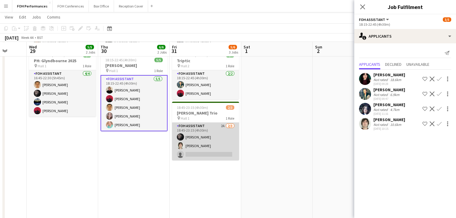
click at [204, 134] on app-card-role "FOH Assistant 2A [DATE] 18:45-23:15 (4h30m) [PERSON_NAME] [PERSON_NAME] single-…" at bounding box center [205, 142] width 67 height 38
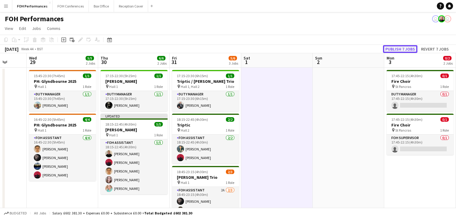
click at [404, 47] on button "Publish 7 jobs" at bounding box center [400, 49] width 34 height 8
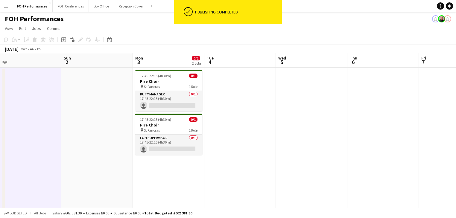
drag, startPoint x: 329, startPoint y: 141, endPoint x: 459, endPoint y: 154, distance: 130.7
click at [456, 154] on html "ok-circled Publishing completed Menu Boards Boards Boards All jobs Status Workf…" at bounding box center [228, 215] width 456 height 430
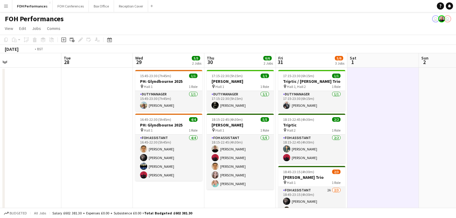
drag, startPoint x: 158, startPoint y: 155, endPoint x: 435, endPoint y: 188, distance: 279.4
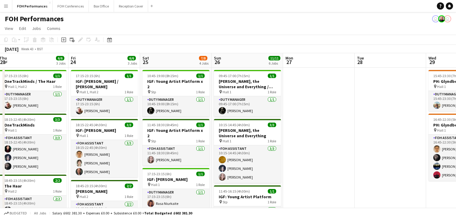
drag, startPoint x: 344, startPoint y: 182, endPoint x: 432, endPoint y: 182, distance: 87.9
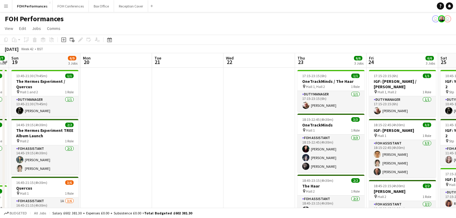
drag, startPoint x: 180, startPoint y: 168, endPoint x: 230, endPoint y: 181, distance: 52.0
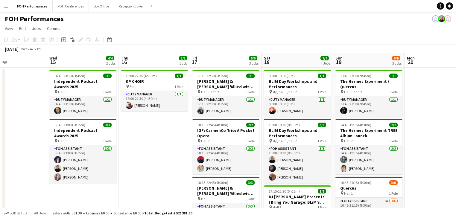
drag, startPoint x: 320, startPoint y: 176, endPoint x: 459, endPoint y: 176, distance: 138.7
click at [456, 176] on html "Menu Boards Boards Boards All jobs Status Workforce Workforce My Workforce Recr…" at bounding box center [228, 215] width 456 height 430
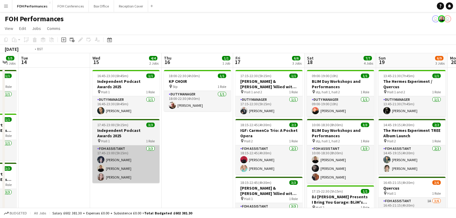
drag, startPoint x: 118, startPoint y: 155, endPoint x: 374, endPoint y: 162, distance: 256.3
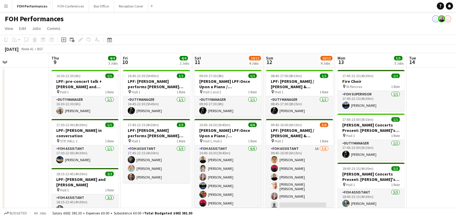
drag, startPoint x: 147, startPoint y: 138, endPoint x: 377, endPoint y: 157, distance: 230.4
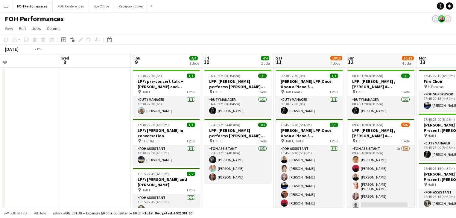
drag, startPoint x: 283, startPoint y: 158, endPoint x: 422, endPoint y: 159, distance: 139.3
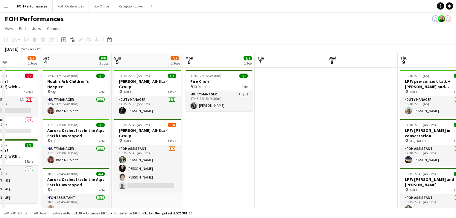
drag, startPoint x: 230, startPoint y: 153, endPoint x: 412, endPoint y: 157, distance: 182.1
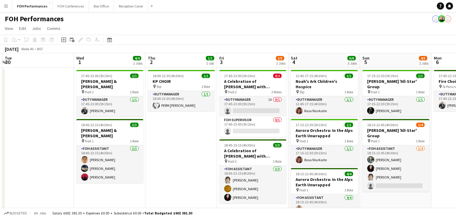
drag, startPoint x: 185, startPoint y: 148, endPoint x: 208, endPoint y: 148, distance: 22.7
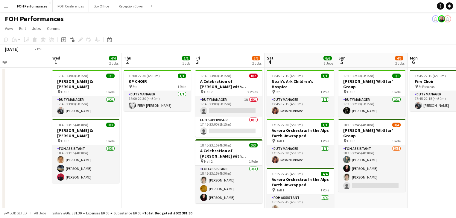
drag, startPoint x: 182, startPoint y: 152, endPoint x: 372, endPoint y: 166, distance: 190.6
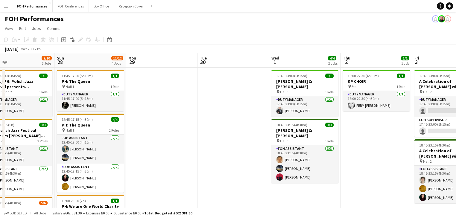
drag, startPoint x: 197, startPoint y: 144, endPoint x: 287, endPoint y: 150, distance: 89.9
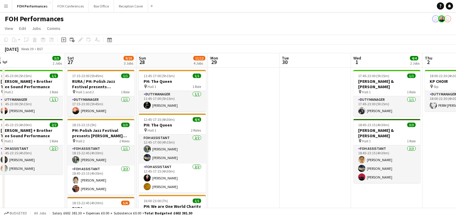
drag, startPoint x: 216, startPoint y: 142, endPoint x: 220, endPoint y: 141, distance: 3.9
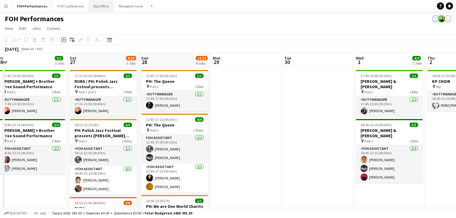
click at [94, 5] on button "Box Office Close" at bounding box center [101, 6] width 25 height 12
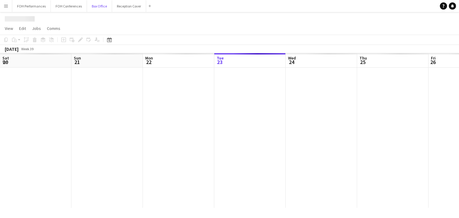
scroll to position [0, 143]
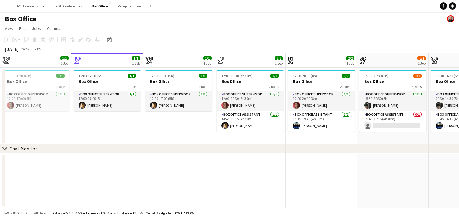
drag, startPoint x: 239, startPoint y: 148, endPoint x: 214, endPoint y: 147, distance: 25.1
click at [214, 147] on div "chevron-right Chat Monitor" at bounding box center [229, 149] width 459 height 10
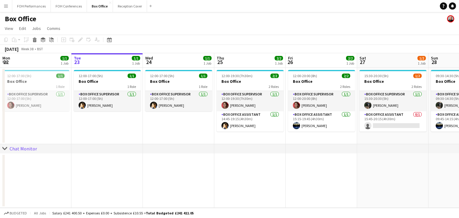
drag, startPoint x: 119, startPoint y: 179, endPoint x: 207, endPoint y: 175, distance: 88.6
click at [246, 178] on app-calendar-viewport "Sat 20 2/2 1 Job Sun 21 2/2 1 Job Mon 22 1/1 1 Job Tue 23 1/1 1 Job Wed 24 1/1 …" at bounding box center [229, 130] width 459 height 155
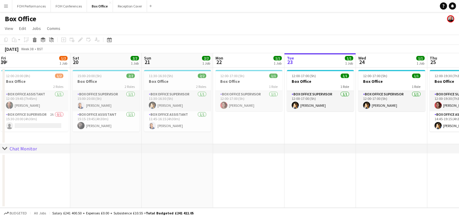
drag, startPoint x: 111, startPoint y: 180, endPoint x: 293, endPoint y: 183, distance: 181.5
click at [293, 183] on app-calendar-viewport "Wed 17 0/2 1 Job Thu 18 2/2 1 Job Fri 19 1/2 1 Job Sat 20 2/2 1 Job Sun 21 2/2 …" at bounding box center [229, 130] width 459 height 155
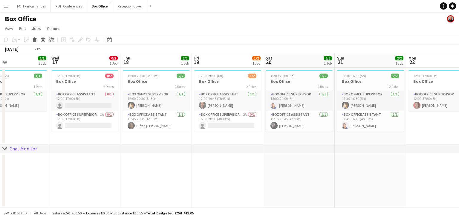
drag, startPoint x: 221, startPoint y: 177, endPoint x: 283, endPoint y: 179, distance: 61.9
click at [322, 177] on app-calendar-viewport "Sun 14 Mon 15 2/2 1 Job Tue 16 1/1 1 Job Wed 17 0/2 1 Job Thu 18 2/2 1 Job Fri …" at bounding box center [229, 130] width 459 height 155
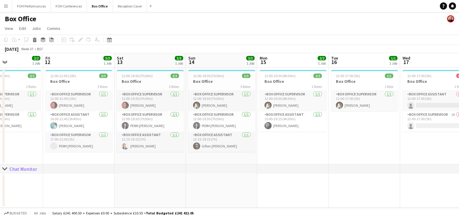
drag, startPoint x: 273, startPoint y: 176, endPoint x: 130, endPoint y: 178, distance: 142.3
click at [273, 176] on app-calendar-viewport "Wed 10 2/2 1 Job Thu 11 2/2 1 Job Fri 12 3/3 1 Job Sat 13 3/3 1 Job Sun 14 3/3 …" at bounding box center [229, 130] width 459 height 155
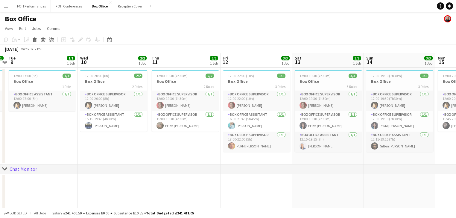
drag, startPoint x: 136, startPoint y: 176, endPoint x: 279, endPoint y: 176, distance: 142.6
click at [279, 176] on app-calendar-viewport "Sun 7 4/4 2 Jobs Mon 8 1/1 1 Job Tue 9 1/1 1 Job Wed 10 2/2 1 Job Thu 11 2/2 1 …" at bounding box center [228, 141] width 456 height 177
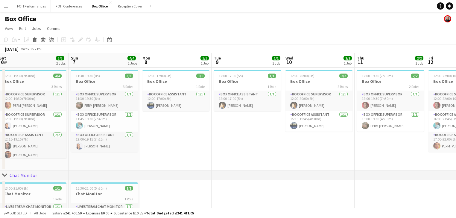
drag, startPoint x: 247, startPoint y: 177, endPoint x: 293, endPoint y: 177, distance: 45.7
click at [295, 177] on div "chevron-right Chat Monitor Fri 5 4/5 2 Jobs Sat 6 5/5 2 Jobs Sun 7 4/4 2 Jobs M…" at bounding box center [228, 144] width 456 height 183
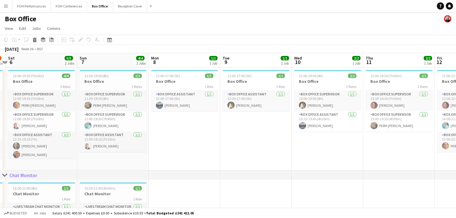
drag, startPoint x: 207, startPoint y: 187, endPoint x: 210, endPoint y: 186, distance: 3.9
click at [220, 186] on app-calendar-viewport "Thu 4 2/2 1 Job Fri 5 4/5 2 Jobs Sat 6 5/5 2 Jobs Sun 7 4/4 2 Jobs Mon 8 1/1 1 …" at bounding box center [228, 144] width 456 height 183
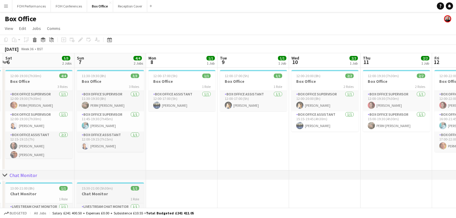
click at [95, 197] on div "1 Role" at bounding box center [110, 198] width 67 height 5
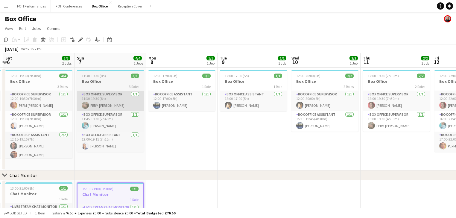
drag, startPoint x: 7, startPoint y: 38, endPoint x: 88, endPoint y: 91, distance: 96.3
click at [7, 38] on icon "Copy" at bounding box center [6, 39] width 5 height 5
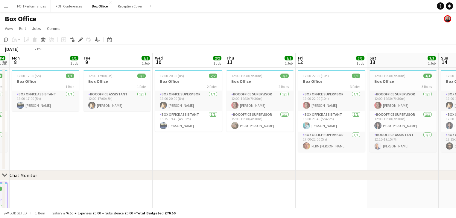
drag, startPoint x: 282, startPoint y: 197, endPoint x: 107, endPoint y: 175, distance: 175.9
click at [66, 177] on div "chevron-right Chat Monitor Thu 4 2/2 1 Job Fri 5 4/5 2 Jobs Sat 6 5/5 2 Jobs Su…" at bounding box center [228, 144] width 456 height 183
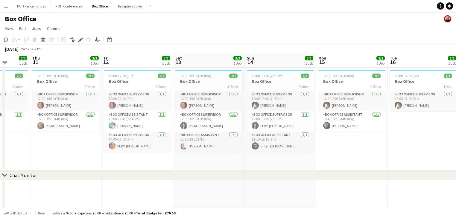
drag, startPoint x: 310, startPoint y: 203, endPoint x: 159, endPoint y: 173, distance: 154.4
click at [48, 171] on div "chevron-right Chat Monitor Sun 7 4/4 2 Jobs Mon 8 1/1 1 Job Tue 9 1/1 1 Job Wed…" at bounding box center [228, 144] width 456 height 183
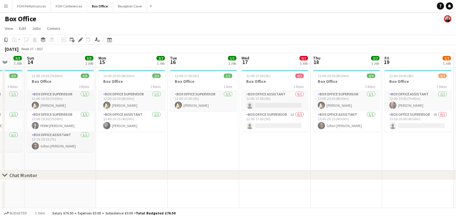
scroll to position [0, 204]
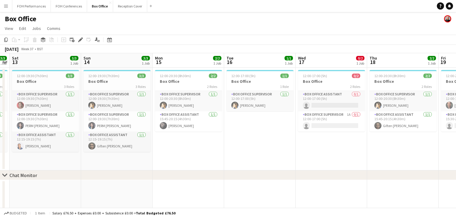
drag, startPoint x: 312, startPoint y: 187, endPoint x: 97, endPoint y: 186, distance: 214.6
click at [78, 187] on app-calendar-viewport "Wed 10 2/2 1 Job Thu 11 2/2 1 Job Fri 12 3/3 1 Job Sat 13 3/3 1 Job Sun 14 3/3 …" at bounding box center [228, 144] width 456 height 183
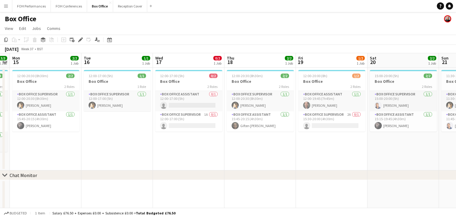
drag, startPoint x: 251, startPoint y: 209, endPoint x: 162, endPoint y: 195, distance: 89.5
click at [138, 196] on app-board "Box Office View Day view expanded Day view collapsed Month view Date picker Jum…" at bounding box center [228, 129] width 456 height 234
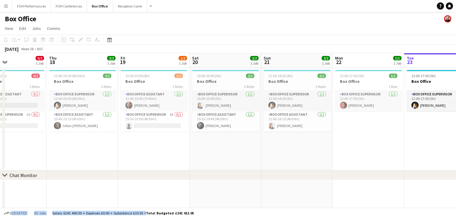
drag, startPoint x: 285, startPoint y: 195, endPoint x: 102, endPoint y: 181, distance: 183.8
click at [94, 181] on app-calendar-viewport "Sun 14 3/3 1 Job Mon 15 2/2 1 Job Tue 16 1/1 1 Job Wed 17 0/2 1 Job Thu 18 2/2 …" at bounding box center [228, 144] width 456 height 183
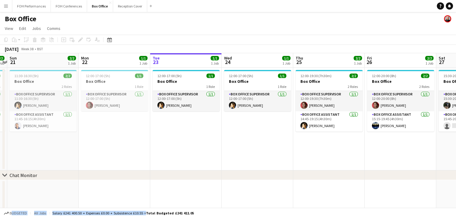
drag, startPoint x: 200, startPoint y: 200, endPoint x: 244, endPoint y: 209, distance: 44.6
click at [80, 193] on app-calendar-viewport "Thu 18 2/2 1 Job Fri 19 1/2 1 Job Sat 20 2/2 1 Job Sun 21 2/2 1 Job Mon 22 1/1 …" at bounding box center [228, 144] width 456 height 183
click at [329, 191] on app-date-cell at bounding box center [328, 208] width 71 height 56
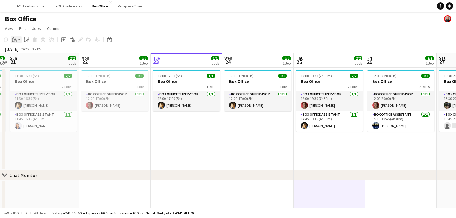
click at [19, 41] on app-action-btn "Paste" at bounding box center [16, 39] width 11 height 7
click at [25, 52] on link "Paste Ctrl+V" at bounding box center [44, 50] width 56 height 5
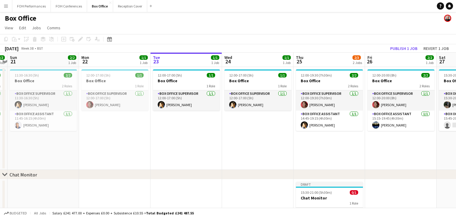
scroll to position [0, 196]
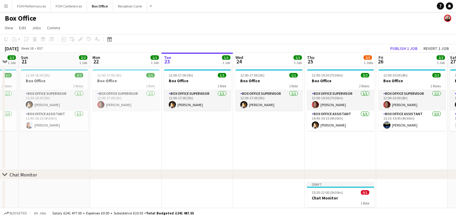
drag, startPoint x: 155, startPoint y: 167, endPoint x: 365, endPoint y: 177, distance: 209.5
click at [377, 176] on div "chevron-right Chat Monitor Thu 18 2/2 1 Job Fri 19 1/2 1 Job Sat 20 2/2 1 Job S…" at bounding box center [228, 147] width 456 height 188
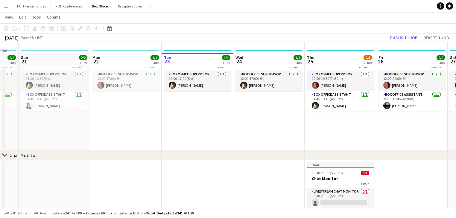
scroll to position [32, 0]
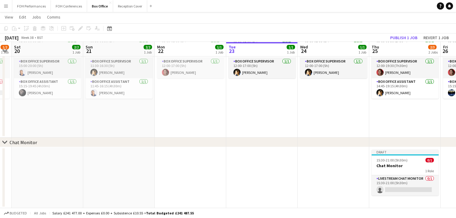
drag, startPoint x: 158, startPoint y: 172, endPoint x: 392, endPoint y: 184, distance: 234.4
click at [392, 184] on app-calendar-viewport "Thu 18 2/2 1 Job Fri 19 1/2 1 Job Sat 20 2/2 1 Job Sun 21 2/2 1 Job Mon 22 1/1 …" at bounding box center [228, 99] width 456 height 217
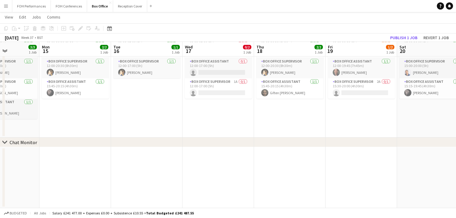
drag, startPoint x: 358, startPoint y: 187, endPoint x: 330, endPoint y: 190, distance: 28.1
click at [419, 190] on app-calendar-viewport "Fri 12 3/3 1 Job Sat 13 3/3 1 Job Sun 14 3/3 1 Job Mon 15 2/2 1 Job Tue 16 1/1 …" at bounding box center [228, 99] width 456 height 217
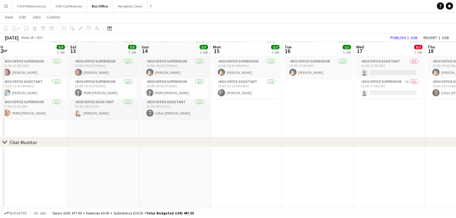
drag, startPoint x: 128, startPoint y: 184, endPoint x: 361, endPoint y: 187, distance: 233.2
click at [361, 187] on app-calendar-viewport "Wed 10 2/2 1 Job Thu 11 2/2 1 Job Fri 12 3/3 1 Job Sat 13 3/3 1 Job Sun 14 3/3 …" at bounding box center [228, 99] width 456 height 217
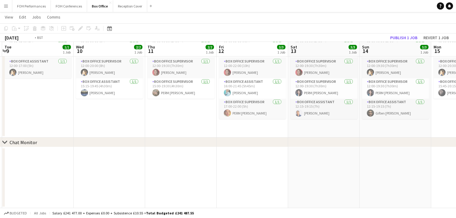
drag, startPoint x: 93, startPoint y: 166, endPoint x: 126, endPoint y: 170, distance: 33.0
click at [316, 170] on app-calendar-viewport "Sun 7 4/4 2 Jobs Mon 8 1/1 1 Job Tue 9 1/1 1 Job Wed 10 2/2 1 Job Thu 11 2/2 1 …" at bounding box center [228, 99] width 456 height 217
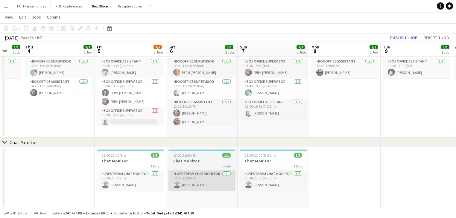
drag, startPoint x: 129, startPoint y: 173, endPoint x: 293, endPoint y: 176, distance: 163.8
click at [337, 179] on app-calendar-viewport "Tue 2 2/2 1 Job Wed 3 1/1 1 Job Thu 4 2/2 1 Job Fri 5 4/5 2 Jobs Sat 6 5/5 2 Jo…" at bounding box center [228, 99] width 456 height 217
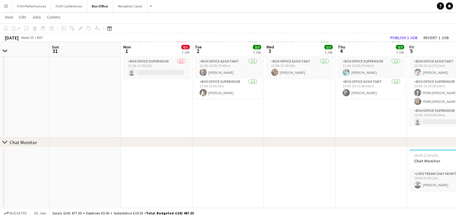
scroll to position [0, 164]
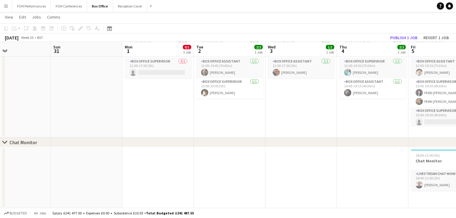
click at [285, 169] on app-calendar-viewport "Thu 28 1/1 1 Job Fri 29 4/4 1 Job Sat 30 Sun 31 Mon 1 0/1 1 Job Tue 2 2/2 1 Job…" at bounding box center [228, 99] width 456 height 217
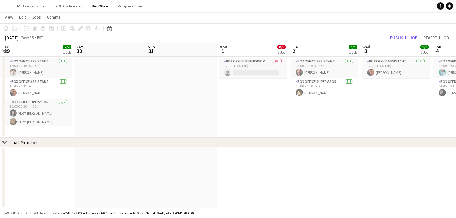
drag, startPoint x: 202, startPoint y: 170, endPoint x: 335, endPoint y: 172, distance: 133.1
click at [335, 172] on app-calendar-viewport "Wed 27 Thu 28 1/1 1 Job Fri 29 4/4 1 Job Sat 30 Sun 31 Mon 1 0/1 1 Job Tue 2 2/…" at bounding box center [228, 99] width 456 height 217
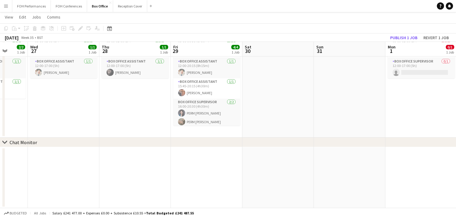
drag, startPoint x: 184, startPoint y: 168, endPoint x: 337, endPoint y: 168, distance: 153.1
click at [337, 168] on app-calendar-viewport "Sun 24 Mon 25 Tue 26 2/2 1 Job Wed 27 1/1 1 Job Thu 28 1/1 1 Job Fri 29 4/4 1 J…" at bounding box center [228, 99] width 456 height 217
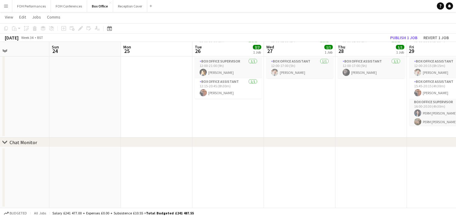
drag, startPoint x: 264, startPoint y: 169, endPoint x: 349, endPoint y: 181, distance: 85.4
click at [349, 181] on app-calendar-viewport "Thu 21 1/1 1 Job Fri 22 1/1 1 Job Sat 23 Sun 24 Mon 25 Tue 26 2/2 1 Job Wed 27 …" at bounding box center [228, 99] width 456 height 217
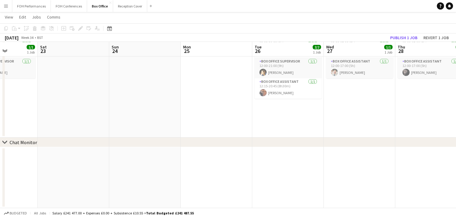
drag, startPoint x: 386, startPoint y: 175, endPoint x: 326, endPoint y: 170, distance: 60.4
click at [387, 175] on app-calendar-viewport "Thu 21 1/1 1 Job Fri 22 1/1 1 Job Sat 23 Sun 24 Mon 25 Tue 26 2/2 1 Job Wed 27 …" at bounding box center [228, 99] width 456 height 217
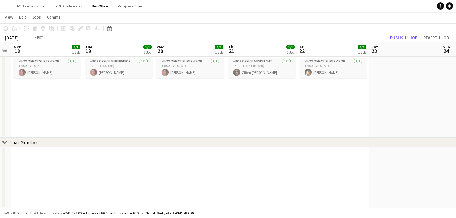
drag, startPoint x: 151, startPoint y: 158, endPoint x: 365, endPoint y: 167, distance: 214.5
click at [367, 166] on app-calendar-viewport "Sat 16 Sun 17 Mon 18 1/1 1 Job Tue 19 1/1 1 Job Wed 20 1/1 1 Job Thu 21 1/1 1 J…" at bounding box center [228, 99] width 456 height 217
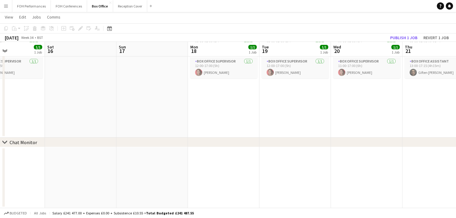
drag, startPoint x: 367, startPoint y: 184, endPoint x: 373, endPoint y: 185, distance: 6.2
click at [373, 185] on app-calendar-viewport "Wed 13 1/1 1 Job Thu 14 1/1 1 Job Fri 15 1/1 1 Job Sat 16 Sun 17 Mon 18 1/1 1 J…" at bounding box center [228, 99] width 456 height 217
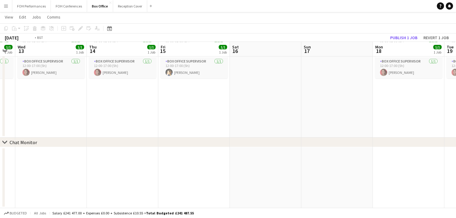
drag, startPoint x: 92, startPoint y: 169, endPoint x: 336, endPoint y: 185, distance: 244.5
click at [336, 185] on app-calendar-viewport "Sun 10 Mon 11 1/1 1 Job Tue 12 1/1 1 Job Wed 13 1/1 1 Job Thu 14 1/1 1 Job Fri …" at bounding box center [228, 99] width 456 height 217
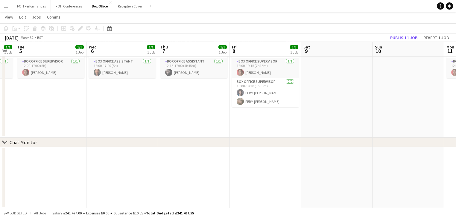
scroll to position [0, 170]
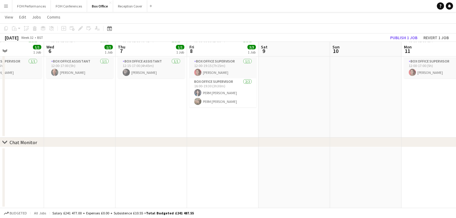
drag, startPoint x: 120, startPoint y: 174, endPoint x: 363, endPoint y: 178, distance: 243.4
click at [363, 178] on app-calendar-viewport "Sun 3 Mon 4 1/1 1 Job Tue 5 1/1 1 Job Wed 6 1/1 1 Job Thu 7 1/1 1 Job Fri 8 3/3…" at bounding box center [228, 99] width 456 height 217
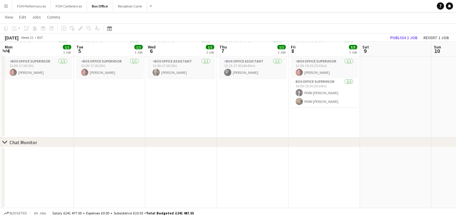
drag, startPoint x: 221, startPoint y: 181, endPoint x: 27, endPoint y: 149, distance: 196.5
click at [323, 186] on app-calendar-viewport "Sat 2 Sun 3 Mon 4 1/1 1 Job Tue 5 1/1 1 Job Wed 6 1/1 1 Job Thu 7 1/1 1 Job Fri…" at bounding box center [228, 99] width 456 height 217
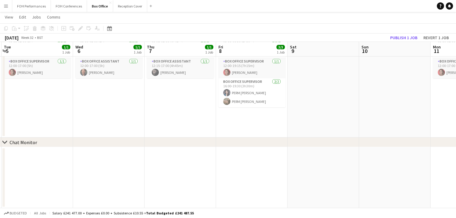
drag, startPoint x: 202, startPoint y: 162, endPoint x: -18, endPoint y: 139, distance: 221.8
click at [0, 139] on html "Menu Boards Boards Boards All jobs Status Workforce Workforce My Workforce Recr…" at bounding box center [228, 93] width 456 height 251
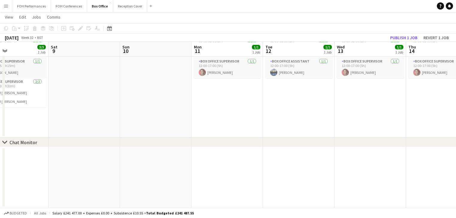
drag
click at [31, 158] on app-calendar-viewport "Wed 6 1/1 1 Job Thu 7 1/1 1 Job Fri 8 3/3 1 Job Sat 9 Sun 10 Mon 11 1/1 1 Job T…" at bounding box center [228, 99] width 456 height 217
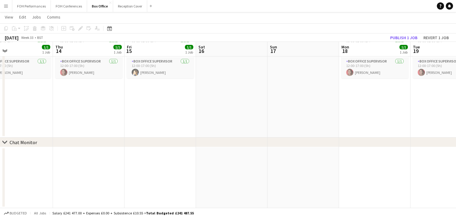
click at [72, 150] on app-calendar-viewport "Sun 10 Mon 11 1/1 1 Job Tue 12 1/1 1 Job Wed 13 1/1 1 Job Thu 14 1/1 1 Job Fri …" at bounding box center [228, 99] width 456 height 217
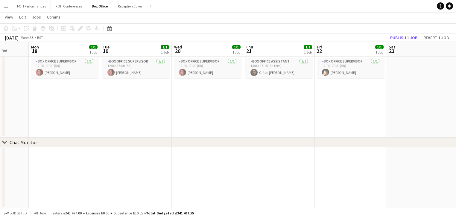
click at [129, 155] on app-calendar-viewport "Thu 14 1/1 1 Job Fri 15 1/1 1 Job Sat 16 Sun 17 Mon 18 1/1 1 Job Tue 19 1/1 1 J…" at bounding box center [228, 99] width 456 height 217
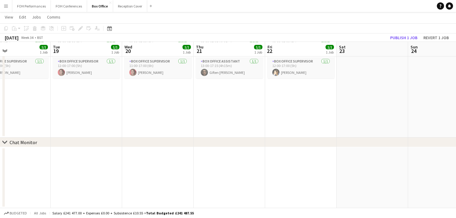
click at [196, 178] on app-calendar-viewport "Sat 16 Sun 17 Mon 18 1/1 1 Job Tue 19 1/1 1 Job Wed 20 1/1 1 Job Thu 21 1/1 1 J…" at bounding box center [228, 99] width 456 height 217
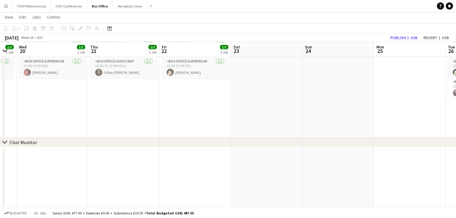
click at [293, 185] on app-calendar-viewport "Sat 16 Sun 17 Mon 18 1/1 1 Job Tue 19 1/1 1 Job Wed 20 1/1 1 Job Thu 21 1/1 1 J…" at bounding box center [228, 99] width 456 height 217
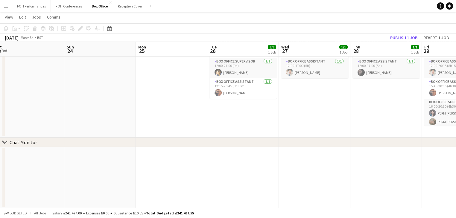
click at [209, 163] on app-calendar-viewport "Wed 20 1/1 1 Job Thu 21 1/1 1 Job Fri 22 1/1 1 Job Sat 23 Sun 24 Mon 25 Tue 26 …" at bounding box center [228, 99] width 456 height 217
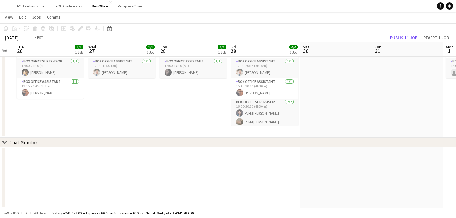
click at [187, 153] on app-calendar-viewport "Fri 22 1/1 1 Job Sat 23 Sun 24 Mon 25 Tue 26 2/2 1 Job Wed 27 1/1 1 Job Thu 28 …" at bounding box center [228, 99] width 456 height 217
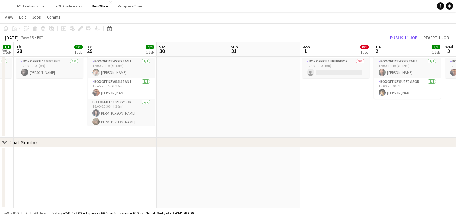
click at [144, 139] on div "chevron-right Chat Monitor Sun 24 Mon 25 Tue 26 2/2 1 Job Wed 27 1/1 1 Job Thu …" at bounding box center [228, 99] width 456 height 217
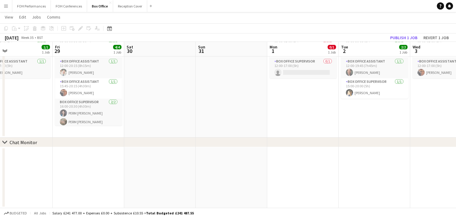
click at [185, 146] on div "chevron-right Chat Monitor Mon 25 Tue 26 2/2 1 Job Wed 27 1/1 1 Job Thu 28 1/1 …" at bounding box center [228, 99] width 456 height 217
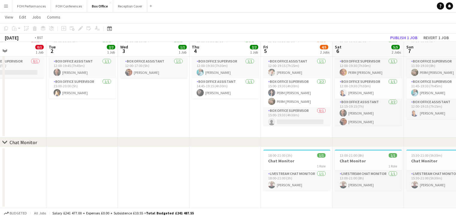
scroll to position [0, 245]
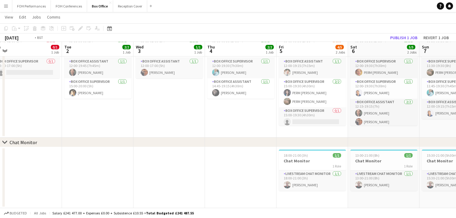
click at [208, 157] on app-calendar-viewport "Fri 29 4/4 1 Job Sat 30 Sun 31 Mon 1 0/1 1 Job Tue 2 2/2 1 Job Wed 3 1/1 1 Job …" at bounding box center [228, 99] width 456 height 217
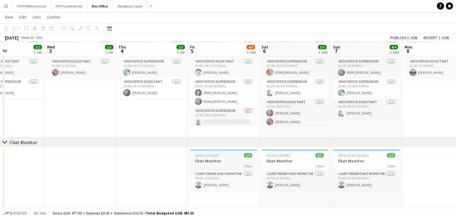
drag, startPoint x: 51, startPoint y: 163, endPoint x: 74, endPoint y: 157, distance: 24.1
click at [17, 157] on app-calendar-viewport "Sun 31 Mon 1 0/1 1 Job Tue 2 2/2 1 Job Wed 3 1/1 1 Job Thu 4 2/2 1 Job Fri 5 4/…" at bounding box center [228, 99] width 456 height 217
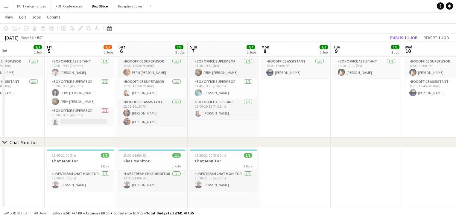
drag, startPoint x: 331, startPoint y: 189, endPoint x: 100, endPoint y: 158, distance: 233.8
click at [92, 159] on app-calendar-viewport "Tue 2 2/2 1 Job Wed 3 1/1 1 Job Thu 4 2/2 1 Job Fri 5 4/5 2 Jobs Sat 6 5/5 2 Jo…" at bounding box center [228, 99] width 456 height 217
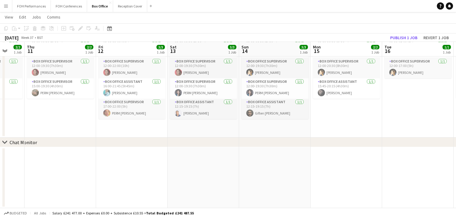
drag, startPoint x: 148, startPoint y: 164, endPoint x: 107, endPoint y: 152, distance: 42.7
click at [101, 156] on app-calendar-viewport "Mon 8 1/1 1 Job Tue 9 1/1 1 Job Wed 10 2/2 1 Job Thu 11 2/2 1 Job Fri 12 3/3 1 …" at bounding box center [228, 99] width 456 height 217
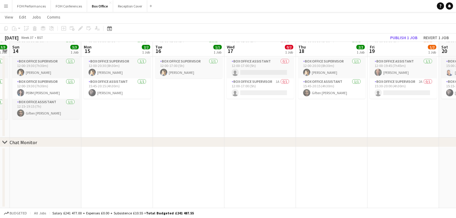
drag, startPoint x: 187, startPoint y: 155, endPoint x: 97, endPoint y: 141, distance: 91.1
click at [84, 141] on div "chevron-right Chat Monitor Wed 10 2/2 1 Job Thu 11 2/2 1 Job Fri 12 3/3 1 Job S…" at bounding box center [228, 99] width 456 height 217
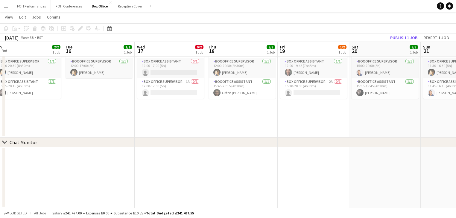
click at [129, 150] on app-calendar-viewport "Sat 13 3/3 1 Job Sun 14 3/3 1 Job Mon 15 2/2 1 Job Tue 16 1/1 1 Job Wed 17 0/2 …" at bounding box center [228, 99] width 456 height 217
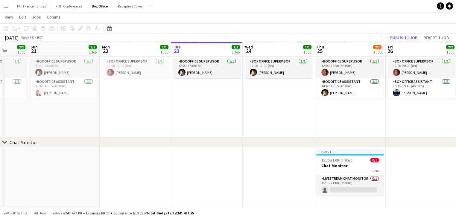
click at [119, 148] on app-calendar-viewport "Wed 17 0/2 1 Job Thu 18 2/2 1 Job Fri 19 1/2 1 Job Sat 20 2/2 1 Job Sun 21 2/2 …" at bounding box center [228, 99] width 456 height 217
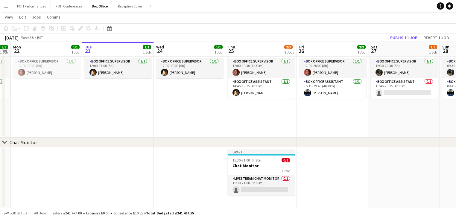
click at [226, 159] on app-calendar-viewport "Fri 19 1/2 1 Job Sat 20 2/2 1 Job Sun 21 2/2 1 Job Mon 22 1/1 1 Job Tue 23 1/1 …" at bounding box center [228, 99] width 456 height 217
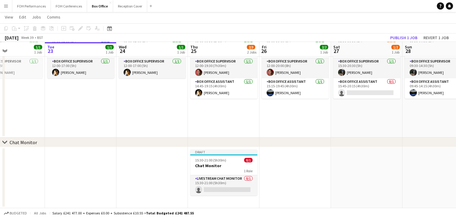
scroll to position [0, 242]
click at [313, 177] on app-calendar-viewport "Fri 19 1/2 1 Job Sat 20 2/2 1 Job Sun 21 2/2 1 Job Mon 22 1/1 1 Job Tue 23 1/1 …" at bounding box center [228, 99] width 456 height 217
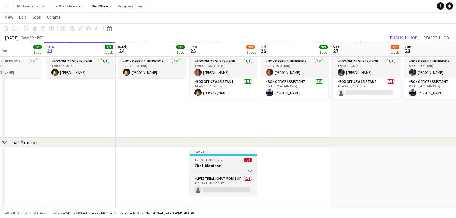
click at [210, 166] on h3 "Chat Monitor" at bounding box center [223, 165] width 67 height 5
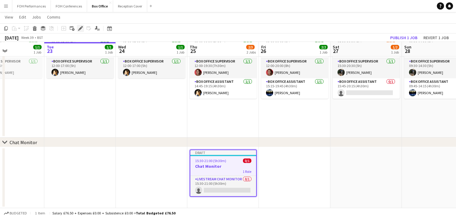
click at [80, 28] on icon at bounding box center [80, 28] width 3 height 3
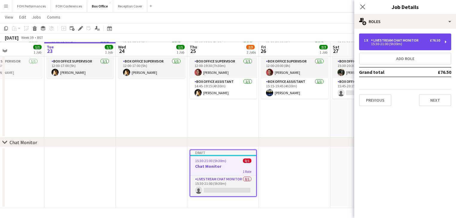
click at [403, 45] on div "15:30-21:00 (5h30m)" at bounding box center [402, 43] width 76 height 3
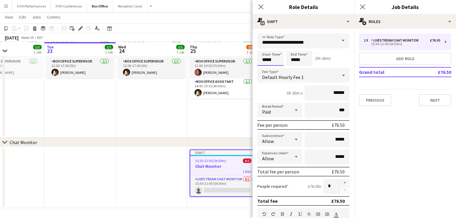
click at [277, 58] on input "*****" at bounding box center [270, 58] width 26 height 15
click at [266, 50] on div at bounding box center [264, 48] width 12 height 6
click at [264, 45] on div at bounding box center [264, 48] width 12 height 6
click at [276, 69] on div at bounding box center [276, 69] width 12 height 6
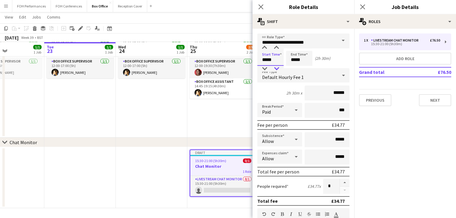
type input "*****"
click at [276, 69] on div at bounding box center [276, 69] width 12 height 6
click at [137, 176] on app-date-cell at bounding box center [151, 177] width 71 height 61
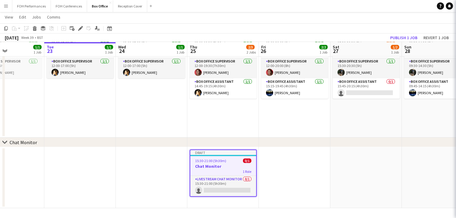
scroll to position [0, 242]
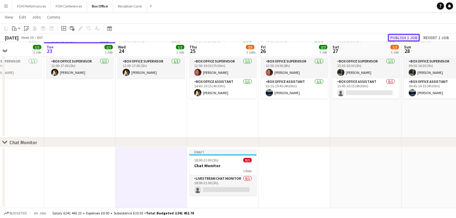
click at [405, 38] on button "Publish 1 job" at bounding box center [403, 38] width 32 height 8
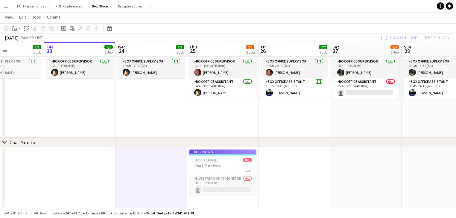
scroll to position [28, 0]
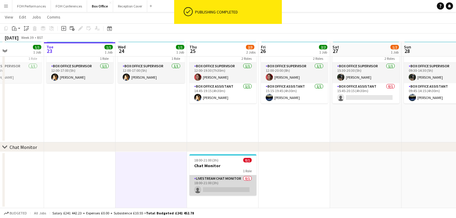
click at [200, 184] on app-card-role "Livestream Chat Monitor 0/1 18:00-21:00 (3h) single-neutral-actions" at bounding box center [222, 185] width 67 height 20
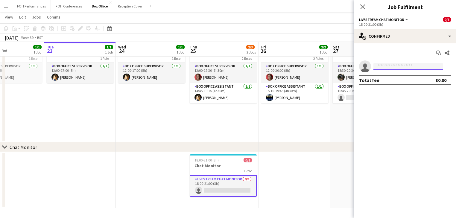
click at [389, 69] on input at bounding box center [407, 66] width 69 height 7
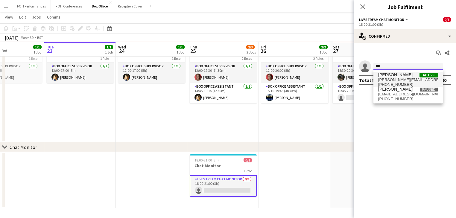
type input "***"
click at [392, 80] on span "[PERSON_NAME][EMAIL_ADDRESS][PERSON_NAME][DOMAIN_NAME]" at bounding box center [408, 79] width 60 height 5
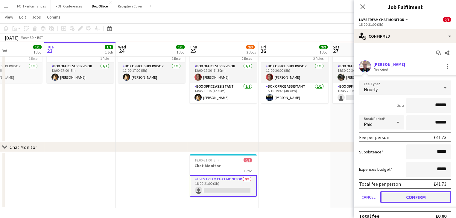
click at [403, 196] on button "Confirm" at bounding box center [415, 197] width 71 height 12
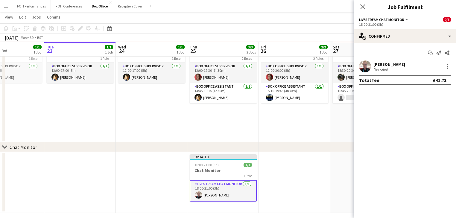
drag, startPoint x: 305, startPoint y: 174, endPoint x: 313, endPoint y: 165, distance: 12.3
click at [305, 174] on app-date-cell at bounding box center [294, 182] width 71 height 61
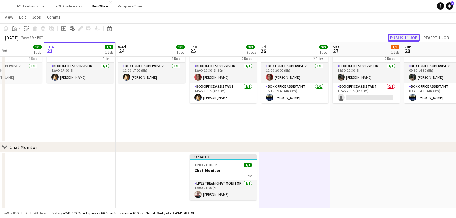
click at [408, 36] on button "Publish 1 job" at bounding box center [403, 38] width 32 height 8
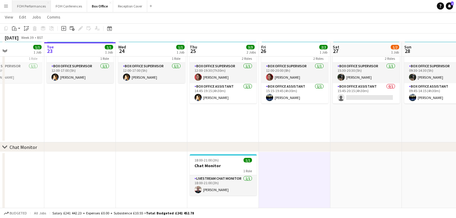
click at [37, 7] on button "FOH Performances Close" at bounding box center [31, 6] width 39 height 12
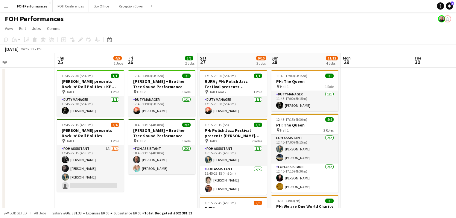
scroll to position [0, 241]
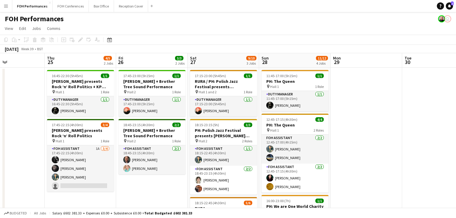
drag, startPoint x: 245, startPoint y: 125, endPoint x: 91, endPoint y: 117, distance: 154.4
click at [91, 117] on app-calendar-viewport "Sun 21 6/6 2 Jobs Mon 22 1/1 1 Job Tue 23 Wed 24 Thu 25 4/5 2 Jobs Fri 26 3/3 2…" at bounding box center [228, 210] width 456 height 315
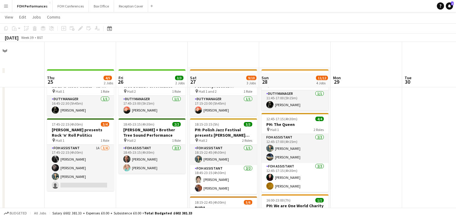
scroll to position [0, 0]
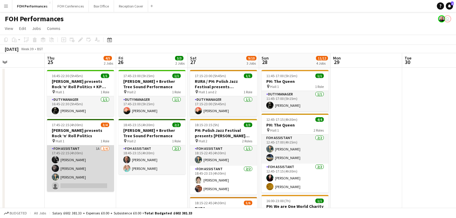
click at [73, 173] on app-card-role "FOH Assistant 1A [DATE] 17:45-22:15 (4h30m) [PERSON_NAME] [PERSON_NAME] [PERSON…" at bounding box center [80, 168] width 67 height 46
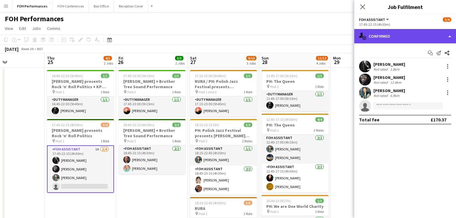
click at [407, 40] on div "single-neutral-actions-check-2 Confirmed" at bounding box center [405, 36] width 102 height 14
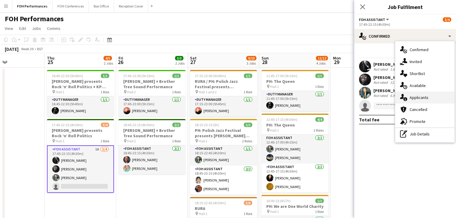
click at [424, 97] on span "Applicants" at bounding box center [418, 97] width 19 height 5
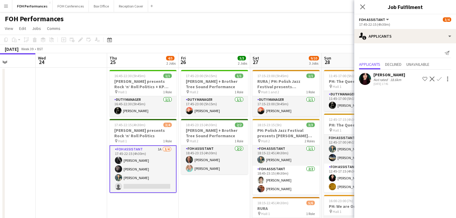
scroll to position [0, 251]
drag, startPoint x: 38, startPoint y: 138, endPoint x: 74, endPoint y: 127, distance: 37.7
click at [74, 127] on app-calendar-viewport "Sat 20 11/12 4 Jobs Sun 21 6/6 2 Jobs Mon 22 1/1 1 Job Tue 23 Wed 24 Thu 25 4/5…" at bounding box center [228, 210] width 456 height 315
click at [447, 53] on icon at bounding box center [446, 53] width 5 height 4
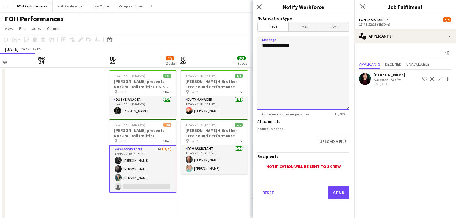
click at [283, 55] on textarea "**********" at bounding box center [303, 72] width 92 height 73
click at [300, 46] on textarea "**********" at bounding box center [303, 72] width 92 height 73
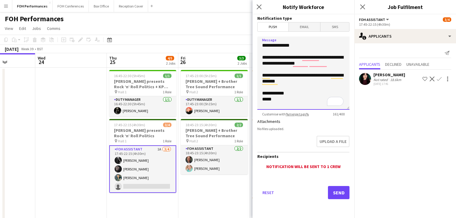
type textarea "**********"
click at [303, 28] on span "Email" at bounding box center [304, 26] width 32 height 9
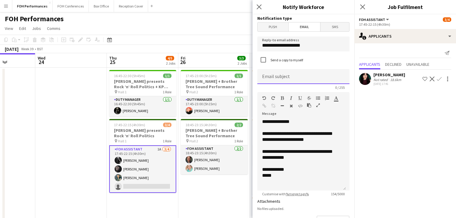
click at [276, 77] on input at bounding box center [303, 76] width 92 height 15
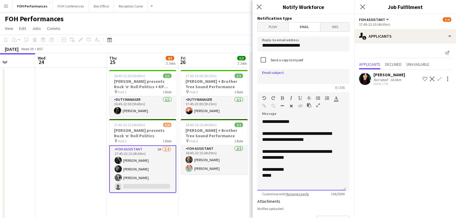
click at [276, 137] on div "**********" at bounding box center [301, 155] width 88 height 72
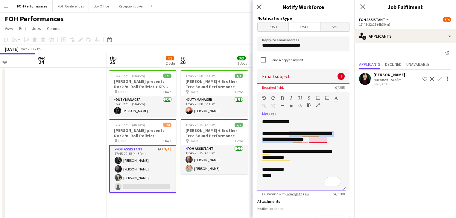
drag, startPoint x: 294, startPoint y: 134, endPoint x: 326, endPoint y: 141, distance: 33.2
click at [326, 141] on div "**********" at bounding box center [301, 155] width 88 height 72
copy div "**********"
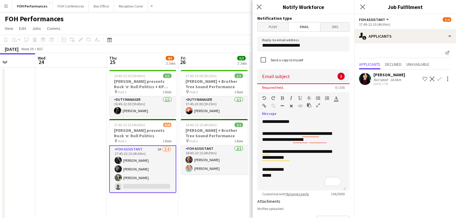
click at [278, 80] on input at bounding box center [303, 76] width 92 height 15
paste input "**********"
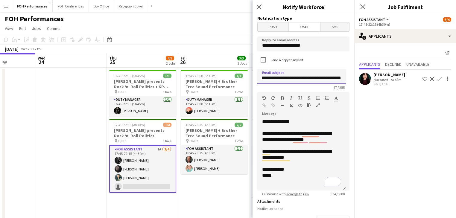
scroll to position [0, 0]
drag, startPoint x: 269, startPoint y: 80, endPoint x: 251, endPoint y: 80, distance: 18.5
click at [251, 80] on body "Menu Boards Boards Boards All jobs Status Workforce Workforce My Workforce Recr…" at bounding box center [228, 189] width 456 height 378
click at [267, 79] on input "**********" at bounding box center [301, 76] width 88 height 15
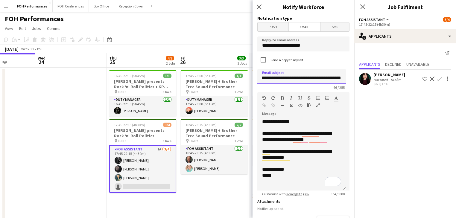
type input "**********"
drag, startPoint x: 314, startPoint y: 46, endPoint x: 244, endPoint y: 44, distance: 70.6
click at [244, 44] on body "Menu Boards Boards Boards All jobs Status Workforce Workforce My Workforce Recr…" at bounding box center [228, 189] width 456 height 378
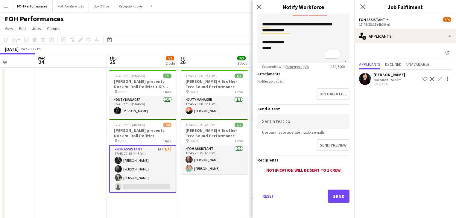
scroll to position [64, 0]
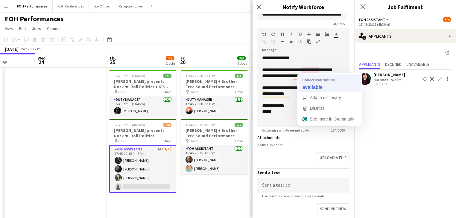
type input "**********"
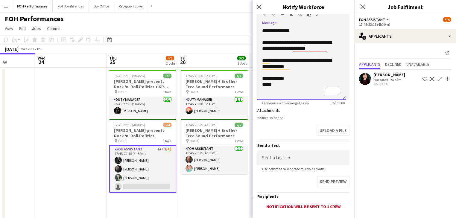
scroll to position [127, 0]
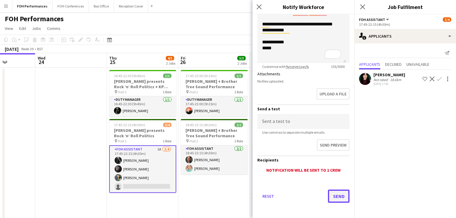
click at [332, 197] on button "Send" at bounding box center [339, 196] width 22 height 13
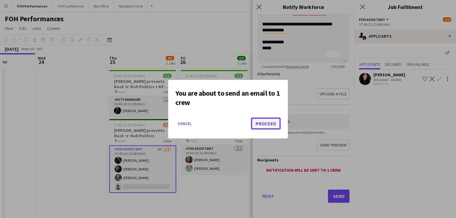
click at [263, 123] on button "Proceed" at bounding box center [266, 123] width 30 height 12
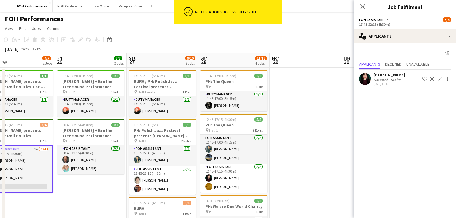
drag, startPoint x: 218, startPoint y: 170, endPoint x: 126, endPoint y: 159, distance: 92.7
click at [126, 159] on app-calendar-viewport "Mon 22 1/1 1 Job Tue 23 Wed 24 Thu 25 4/5 2 Jobs Fri 26 3/3 2 Jobs Sat 27 9/10 …" at bounding box center [228, 210] width 456 height 315
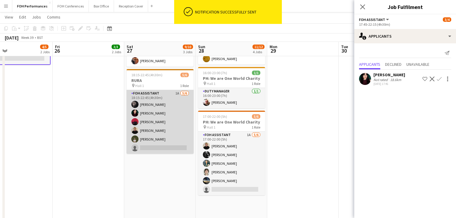
click at [168, 132] on app-card-role "FOH Assistant 1A [DATE] 18:15-22:45 (4h30m) [PERSON_NAME] [PERSON_NAME] [PERSON…" at bounding box center [159, 122] width 67 height 64
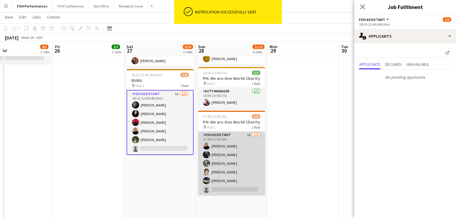
click at [224, 171] on app-card-role "FOH Assistant 1A [DATE] 17:00-22:00 (5h) [PERSON_NAME] [PERSON_NAME] [PERSON_NA…" at bounding box center [231, 164] width 67 height 64
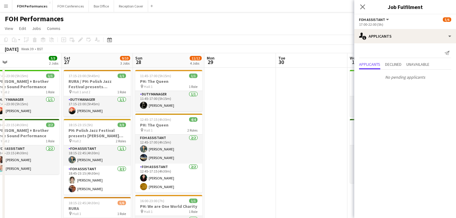
drag, startPoint x: 288, startPoint y: 151, endPoint x: 96, endPoint y: 127, distance: 193.4
click at [97, 127] on app-calendar-viewport "Wed 24 Thu 25 4/5 2 Jobs Fri 26 3/3 2 Jobs Sat 27 9/10 3 Jobs Sun 28 11/12 4 Jo…" at bounding box center [228, 210] width 456 height 315
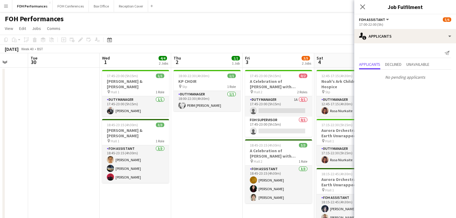
drag, startPoint x: 76, startPoint y: 134, endPoint x: 56, endPoint y: 129, distance: 20.4
click at [54, 130] on app-calendar-viewport "Fri 26 3/3 2 Jobs Sat 27 9/10 3 Jobs Sun 28 11/12 4 Jobs Mon 29 Tue 30 Wed 1 4/…" at bounding box center [228, 210] width 456 height 315
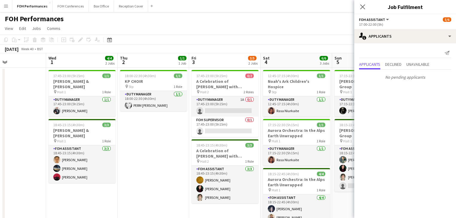
drag, startPoint x: 193, startPoint y: 146, endPoint x: 175, endPoint y: 144, distance: 17.5
click at [175, 146] on app-calendar-viewport "Sun 28 11/12 4 Jobs Mon 29 Tue 30 Wed 1 4/4 2 Jobs Thu 2 1/1 1 Job Fri 3 3/5 2 …" at bounding box center [228, 210] width 456 height 315
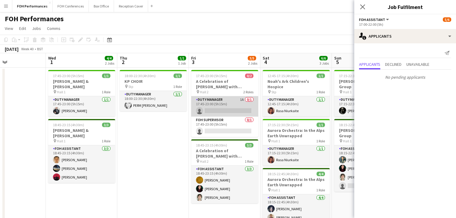
click at [221, 101] on app-card-role "Duty Manager 1A 0/1 17:45-23:00 (5h15m) single-neutral-actions" at bounding box center [224, 106] width 67 height 20
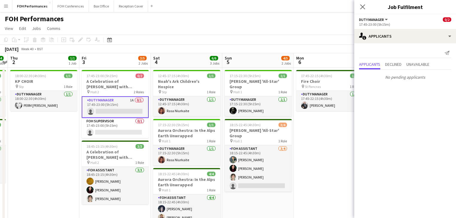
drag, startPoint x: 222, startPoint y: 151, endPoint x: 120, endPoint y: 135, distance: 103.7
click at [114, 137] on app-calendar-viewport "Sun 28 11/12 4 Jobs Mon 29 Tue 30 Wed 1 4/4 2 Jobs Thu 2 1/1 1 Job Fri 3 3/5 2 …" at bounding box center [228, 210] width 456 height 315
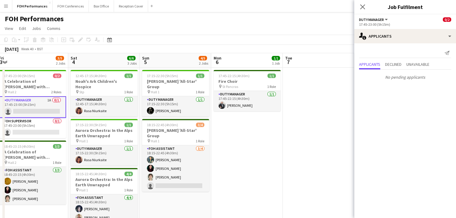
drag, startPoint x: 281, startPoint y: 142, endPoint x: 55, endPoint y: 117, distance: 227.5
click at [55, 117] on app-calendar-viewport "Tue 30 Wed 1 4/4 2 Jobs Thu 2 1/1 1 Job Fri 3 3/5 2 Jobs Sat 4 6/6 3 Jobs Sun 5…" at bounding box center [228, 210] width 456 height 315
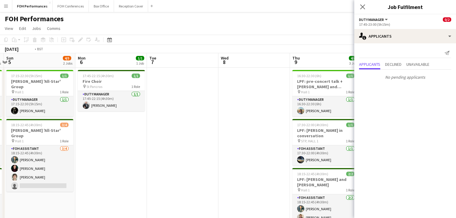
drag, startPoint x: 165, startPoint y: 133, endPoint x: 64, endPoint y: 125, distance: 101.4
click at [30, 122] on app-calendar-viewport "Thu 2 1/1 1 Job Fri 3 3/5 2 Jobs Sat 4 6/6 3 Jobs Sun 5 4/5 2 Jobs Mon 6 1/1 1 …" at bounding box center [228, 210] width 456 height 315
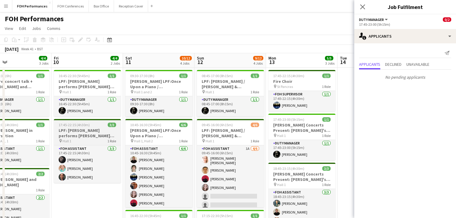
drag, startPoint x: 207, startPoint y: 136, endPoint x: 51, endPoint y: 119, distance: 156.9
click at [15, 116] on app-calendar-viewport "Mon 6 1/1 1 Job Tue 7 Wed 8 Thu 9 4/4 3 Jobs Fri 10 4/4 2 Jobs Sat 11 10/12 4 J…" at bounding box center [228, 210] width 456 height 315
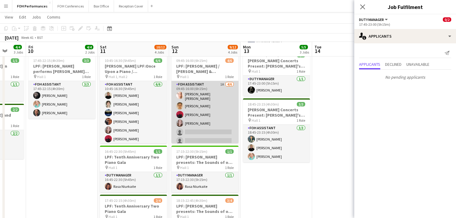
click at [201, 106] on app-card-role "FOH Assistant 1A [DATE] 09:45-16:00 (6h15m) [PERSON_NAME] [PERSON_NAME] [PERSON…" at bounding box center [204, 113] width 67 height 65
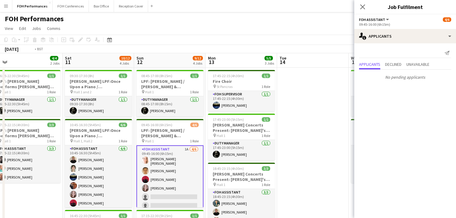
drag, startPoint x: 234, startPoint y: 133, endPoint x: 79, endPoint y: 121, distance: 155.3
click at [79, 121] on app-calendar-viewport "Wed 8 Thu 9 4/4 3 Jobs Fri 10 4/4 2 Jobs Sat 11 10/12 4 Jobs Sun 12 9/12 4 Jobs…" at bounding box center [228, 210] width 456 height 315
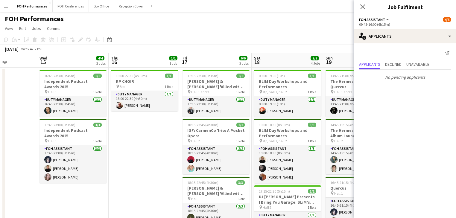
drag, startPoint x: 139, startPoint y: 129, endPoint x: 20, endPoint y: 126, distance: 119.0
click at [0, 126] on html "Menu Boards Boards Boards All jobs Status Workforce Workforce My Workforce Recr…" at bounding box center [228, 189] width 456 height 378
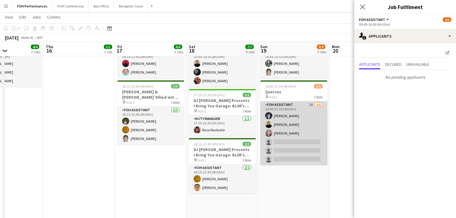
click at [285, 147] on app-card-role "FOH Assistant 1A [DATE] 16:45-21:15 (4h30m) [PERSON_NAME] [PERSON_NAME] [PERSON…" at bounding box center [293, 133] width 67 height 64
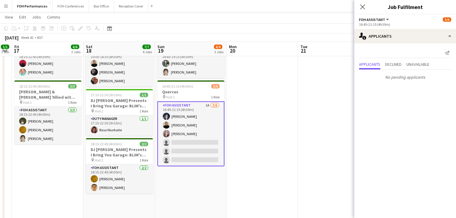
drag, startPoint x: 263, startPoint y: 157, endPoint x: 46, endPoint y: 149, distance: 217.2
click at [42, 150] on app-calendar-viewport "Mon 13 5/5 3 Jobs Tue 14 Wed 15 4/4 2 Jobs Thu 16 1/1 1 Job Fri 17 6/6 3 Jobs S…" at bounding box center [228, 100] width 456 height 344
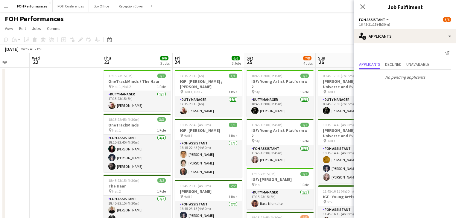
drag, startPoint x: 16, startPoint y: 143, endPoint x: -17, endPoint y: 138, distance: 33.7
click at [0, 138] on html "Menu Boards Boards Boards All jobs Status Workforce Workforce My Workforce Recr…" at bounding box center [228, 215] width 456 height 430
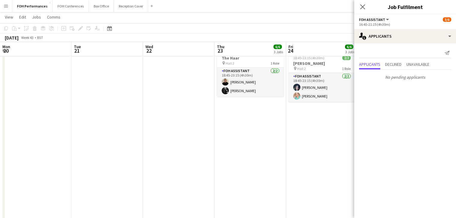
click at [360, 128] on app-card-role "FOH Assistant 4/5 18:15-22:45 (4h30m) Pamela Sledzik Louise Warren Jojo Ruta De…" at bounding box center [393, 132] width 67 height 55
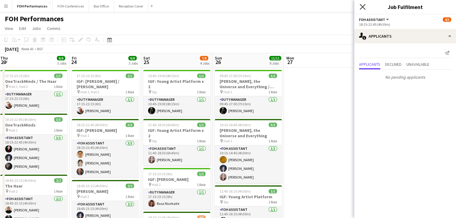
click at [361, 5] on icon "Close pop-in" at bounding box center [362, 7] width 6 height 6
